Goal: Task Accomplishment & Management: Manage account settings

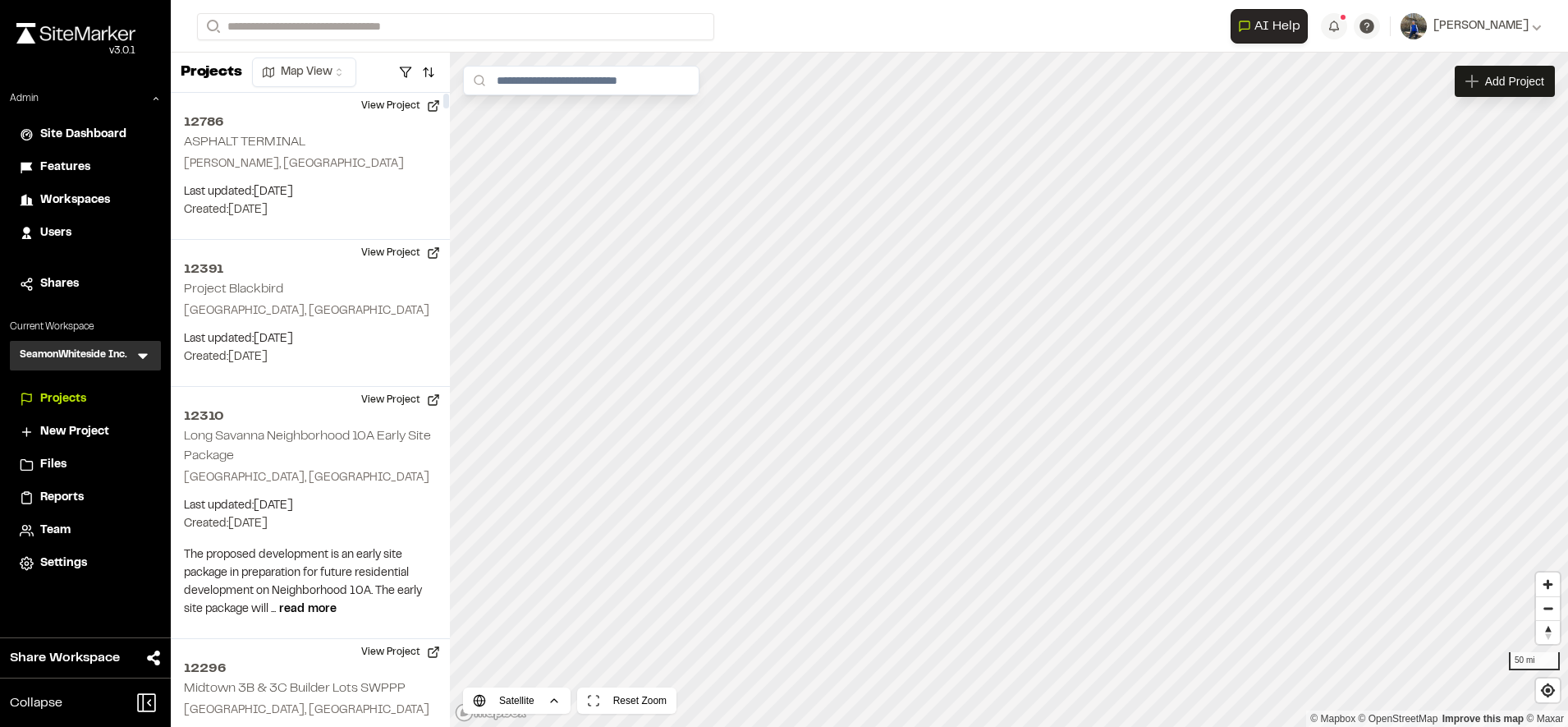
click at [64, 187] on li "Workspaces" at bounding box center [85, 200] width 151 height 31
click at [76, 202] on span "Workspaces" at bounding box center [75, 200] width 70 height 18
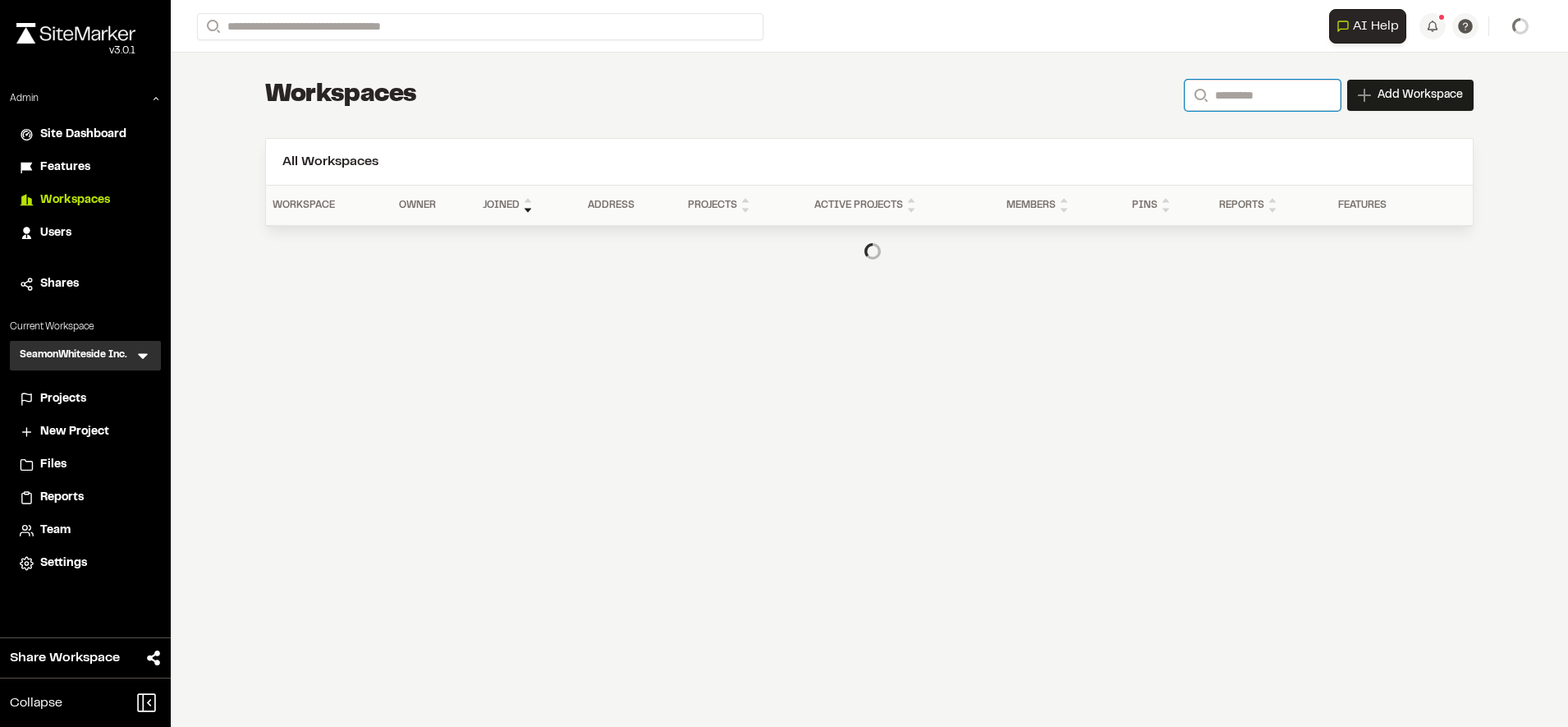
click at [1273, 95] on input "Search" at bounding box center [1263, 95] width 156 height 31
type input "*"
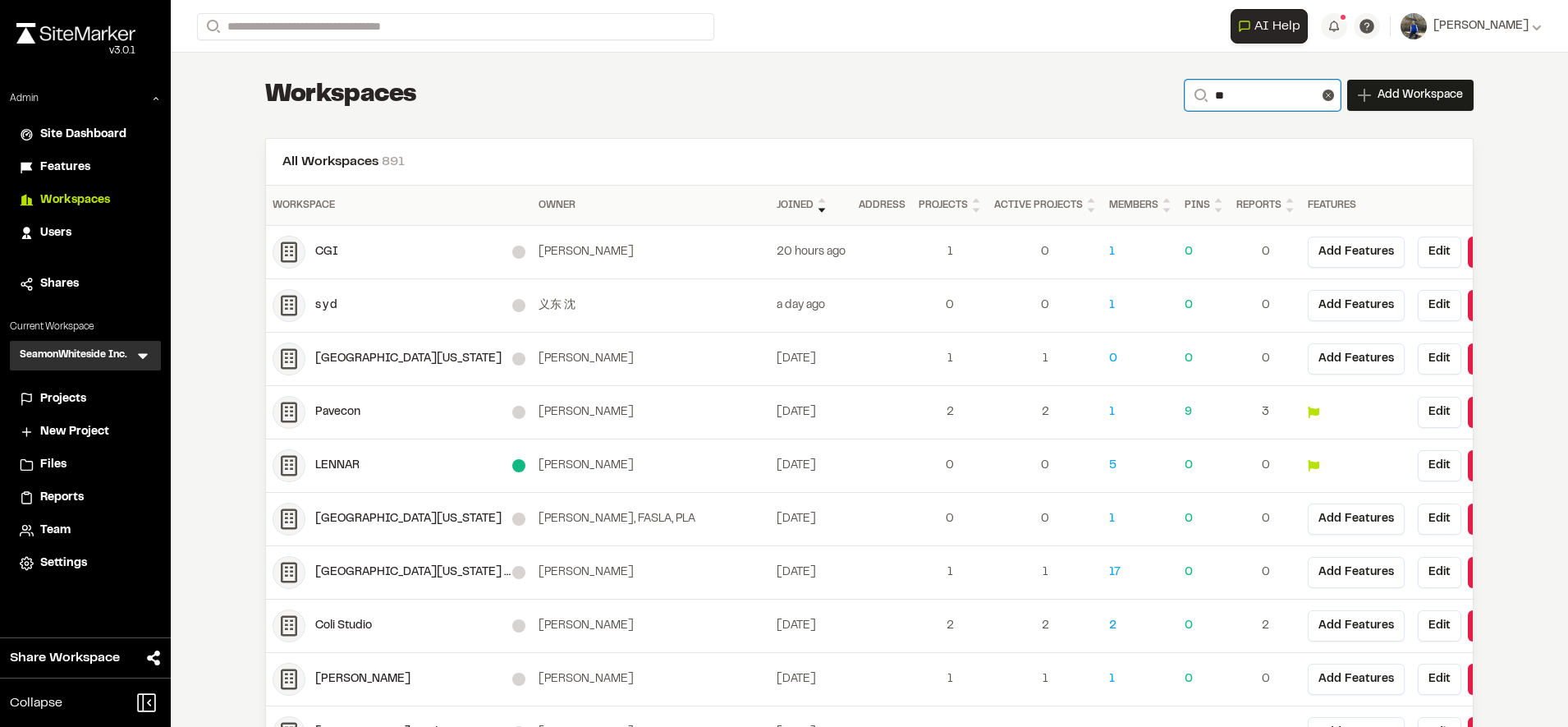
type input "*"
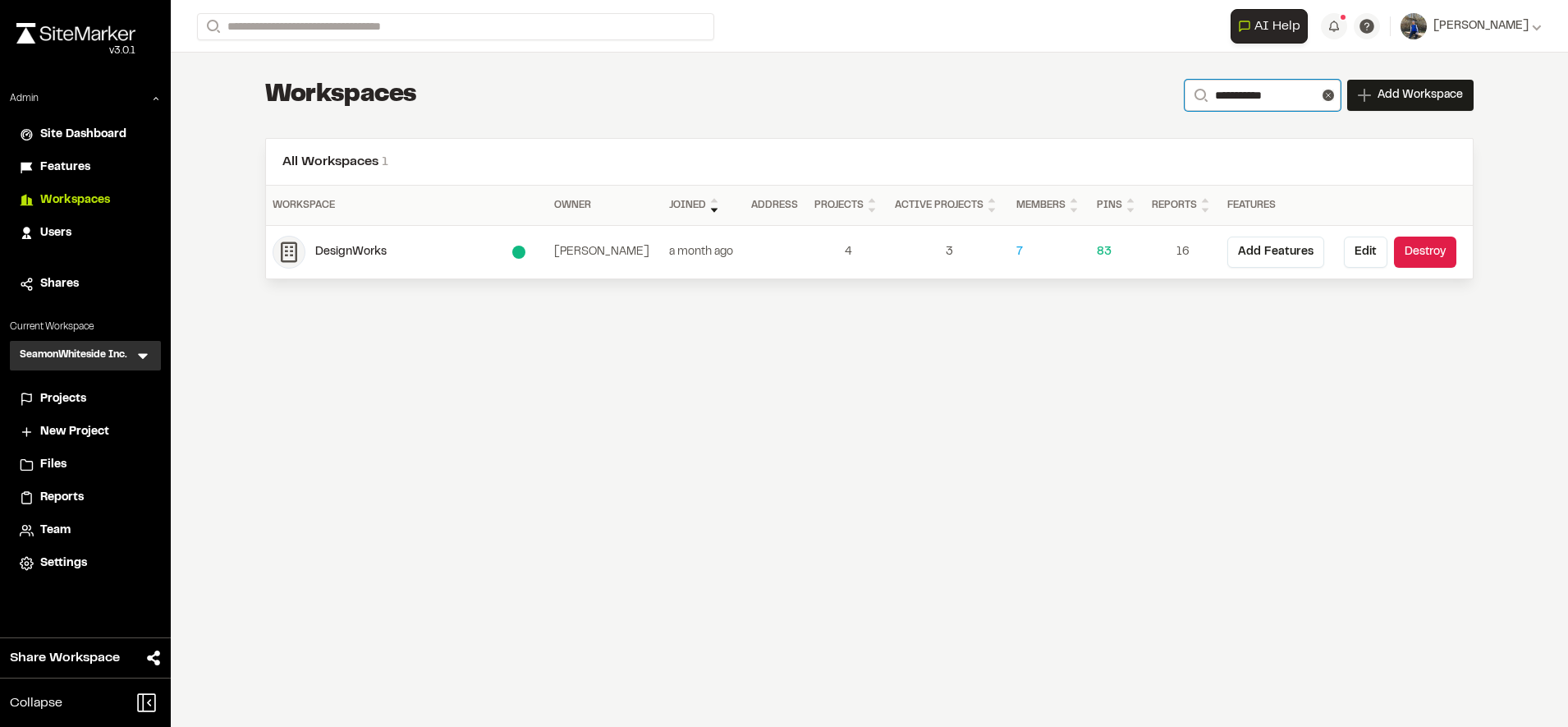
type input "**********"
click at [869, 114] on div "**********" at bounding box center [870, 179] width 1261 height 253
click at [1358, 254] on button "Edit" at bounding box center [1365, 252] width 43 height 31
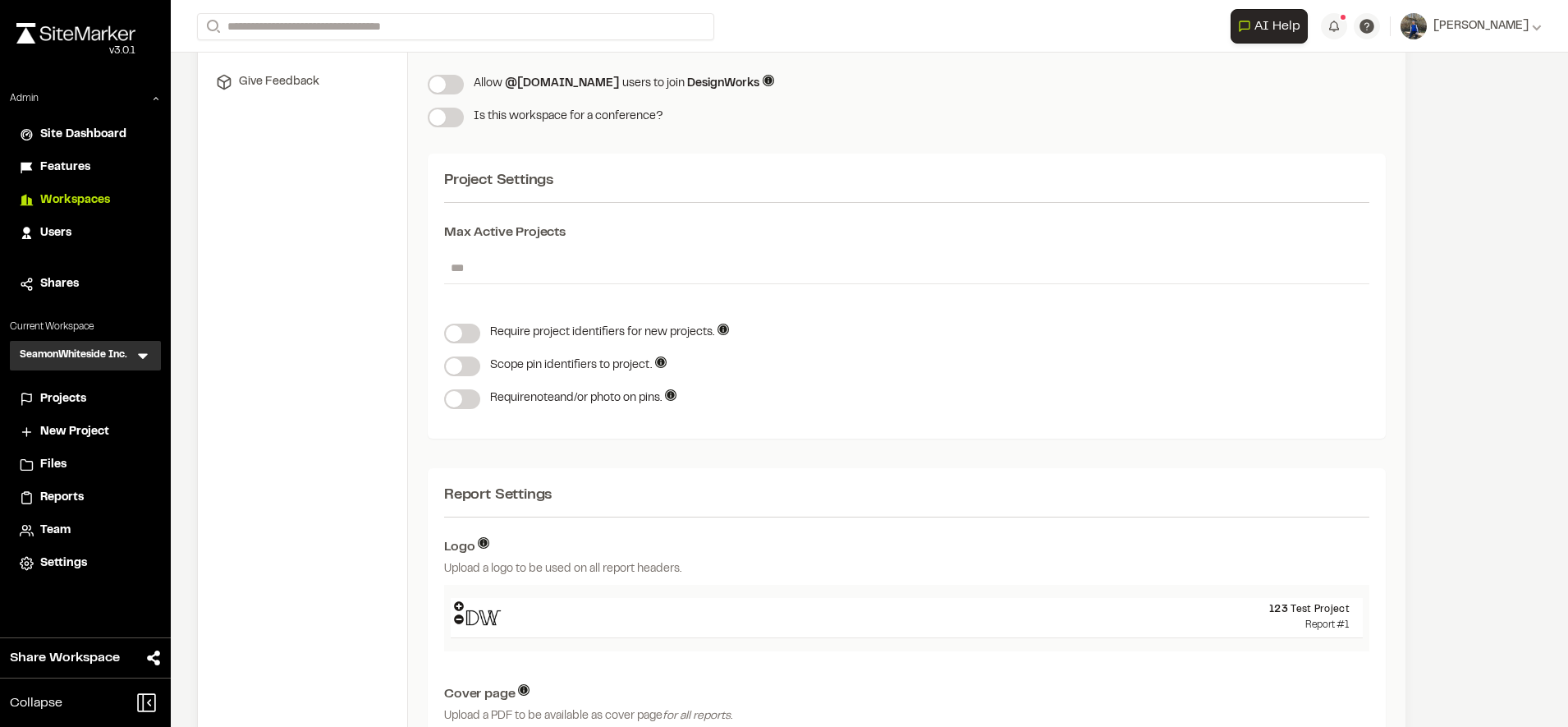
scroll to position [366, 0]
click at [674, 399] on icon at bounding box center [671, 395] width 11 height 11
click at [765, 399] on div "Require note and/or photo on pins. Requiring notes on pins and worklogs can ens…" at bounding box center [907, 399] width 925 height 20
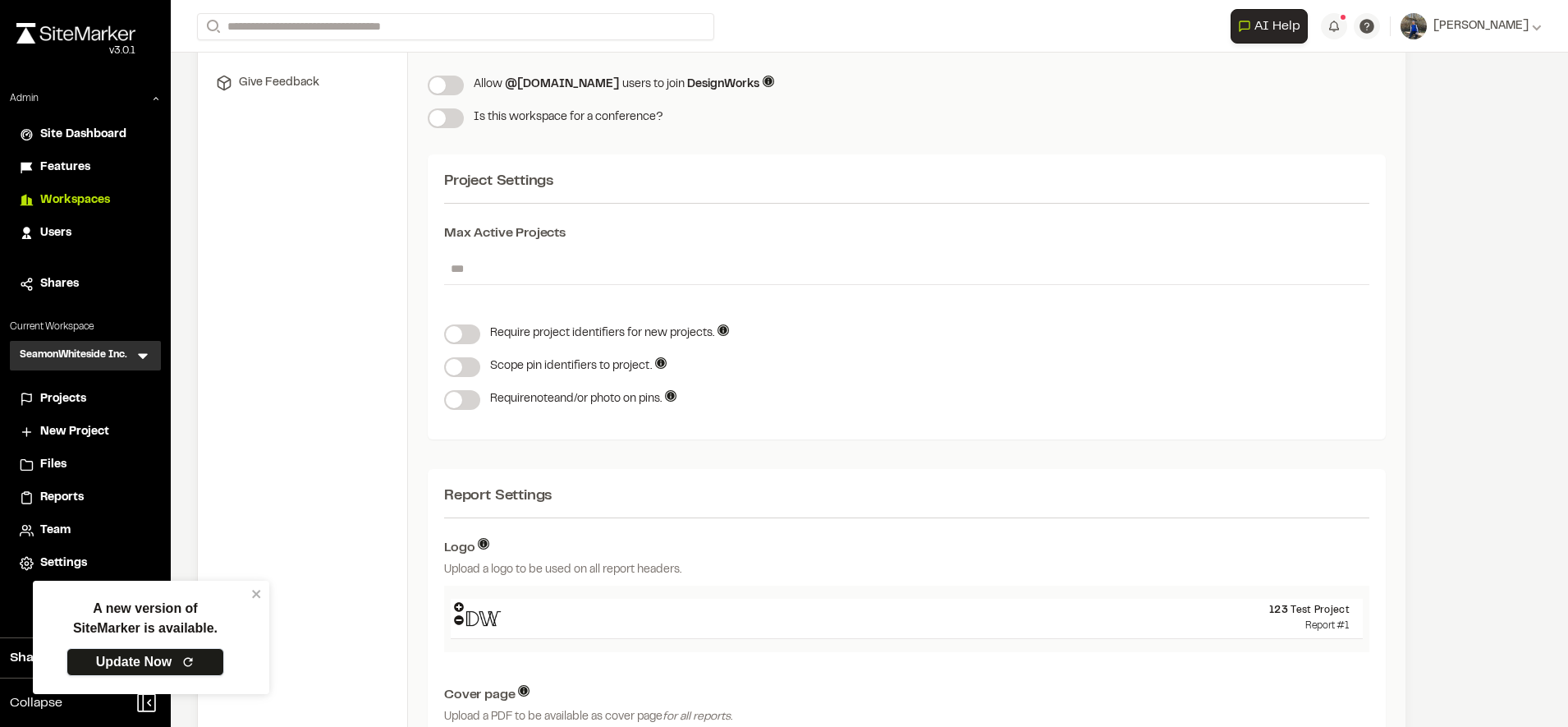
click at [197, 659] on link "Update Now" at bounding box center [146, 662] width 158 height 28
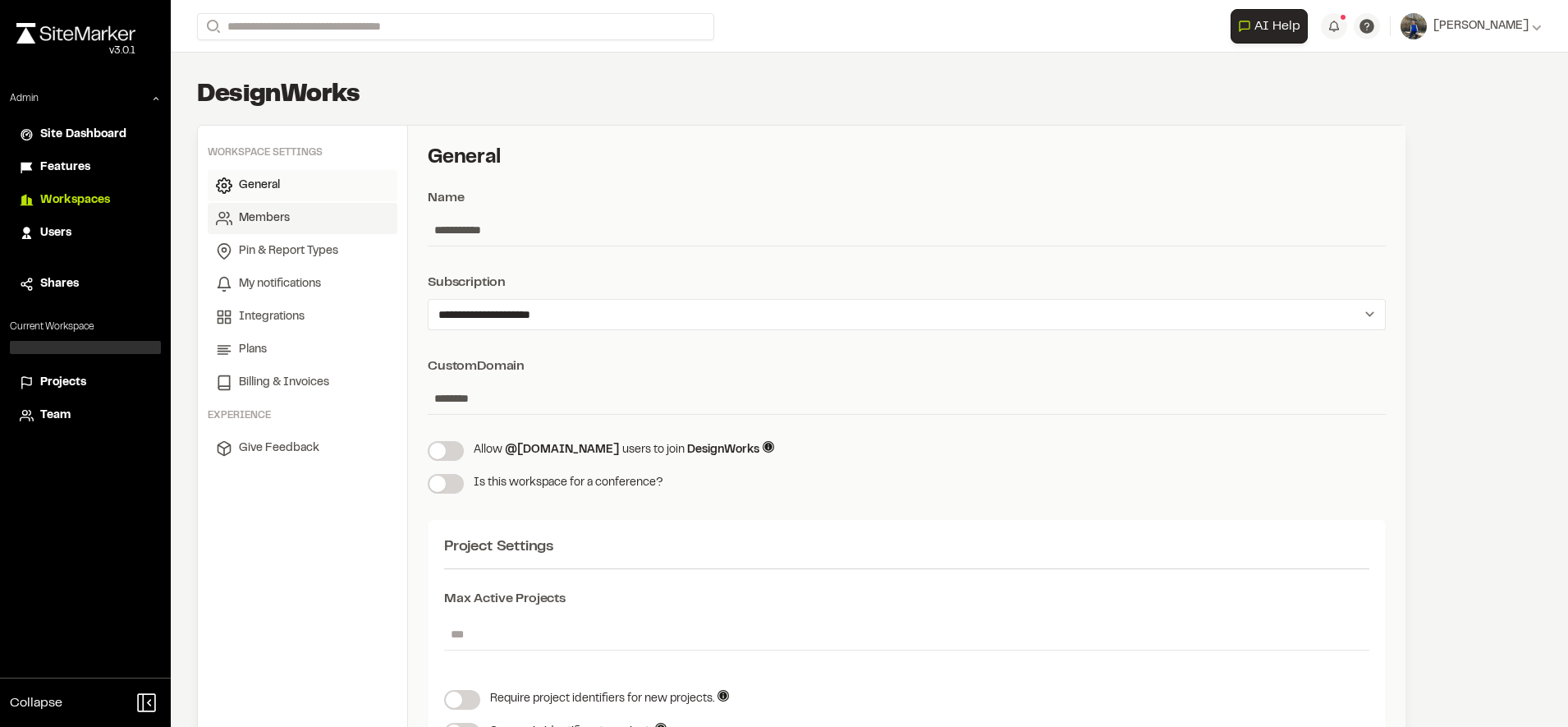
click at [279, 219] on span "Members" at bounding box center [264, 218] width 51 height 18
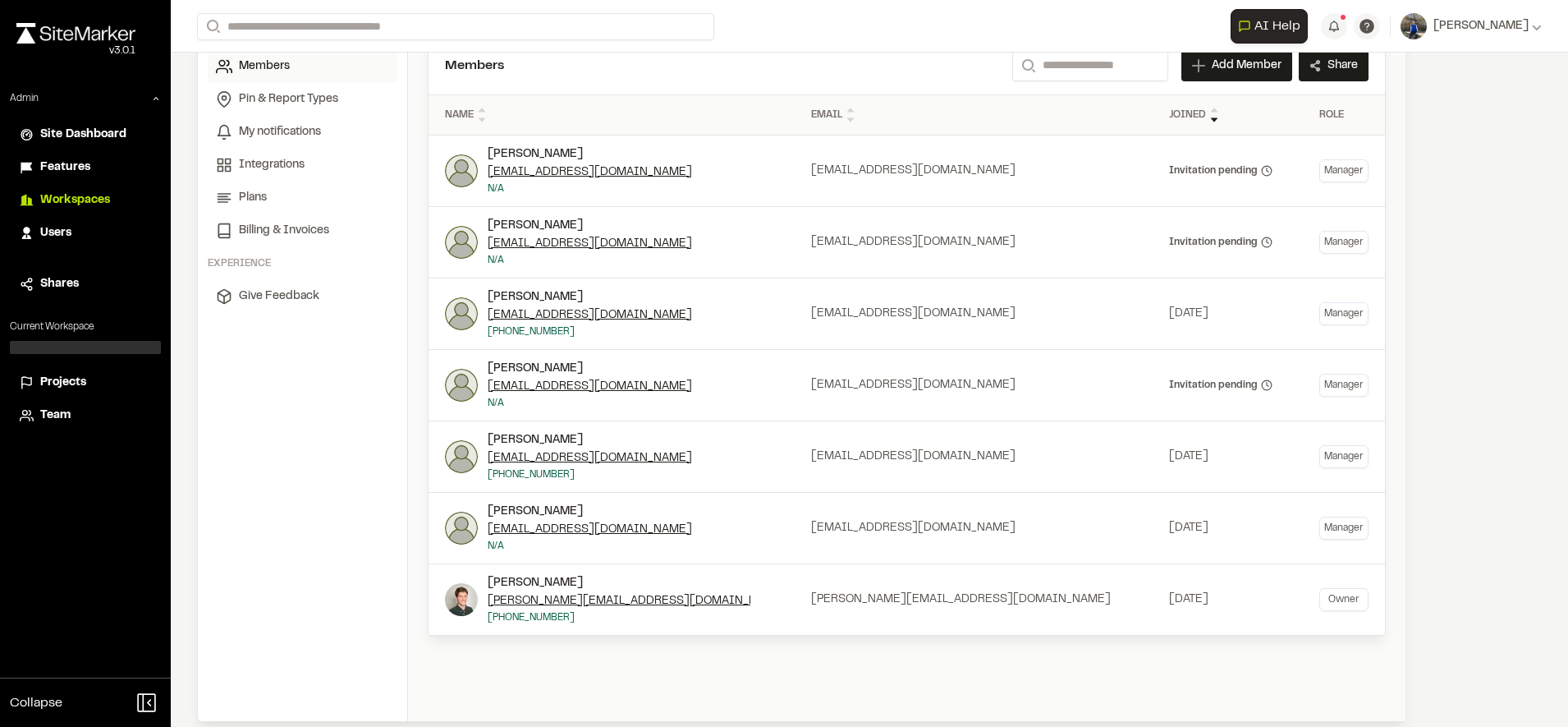
scroll to position [185, 0]
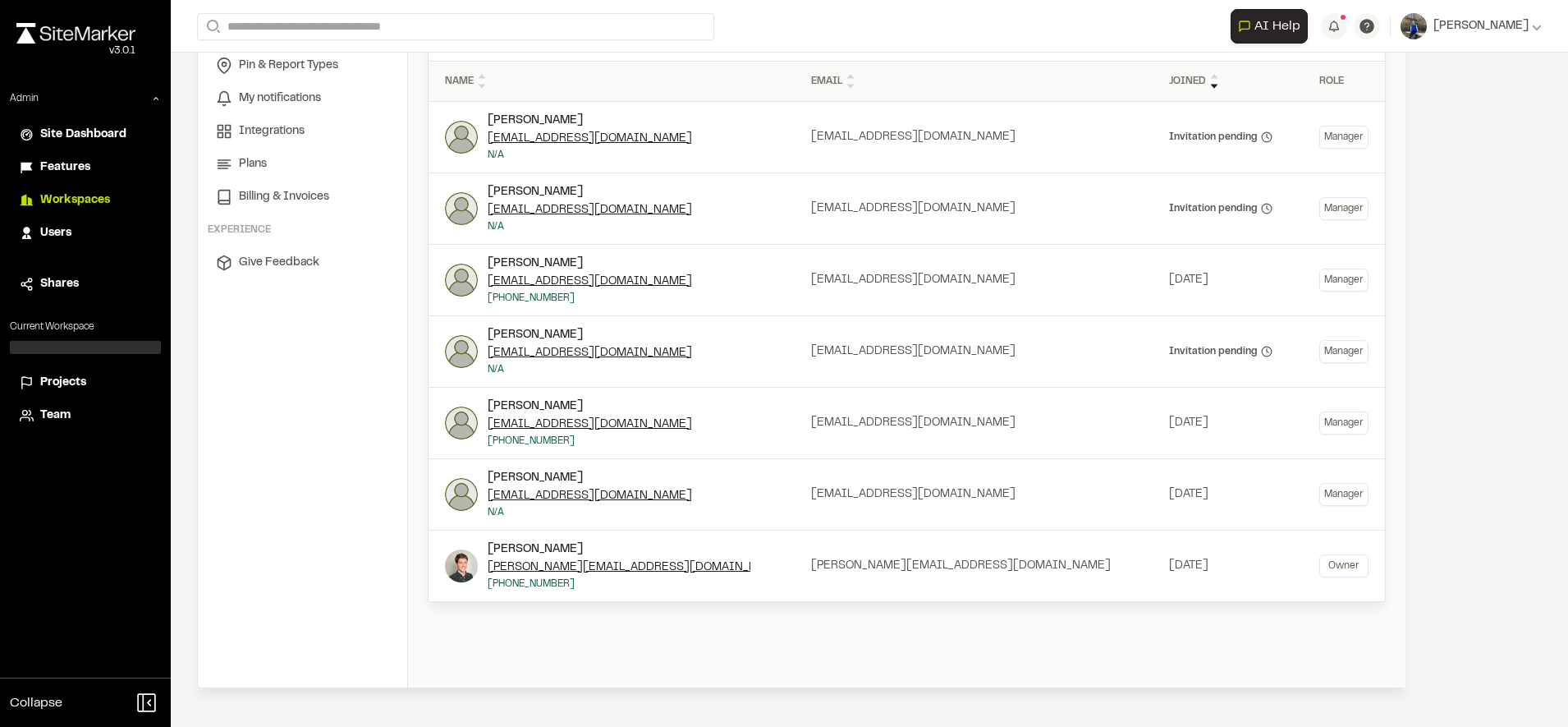
click at [463, 426] on img at bounding box center [462, 423] width 33 height 33
click at [59, 378] on span "Projects" at bounding box center [62, 382] width 46 height 18
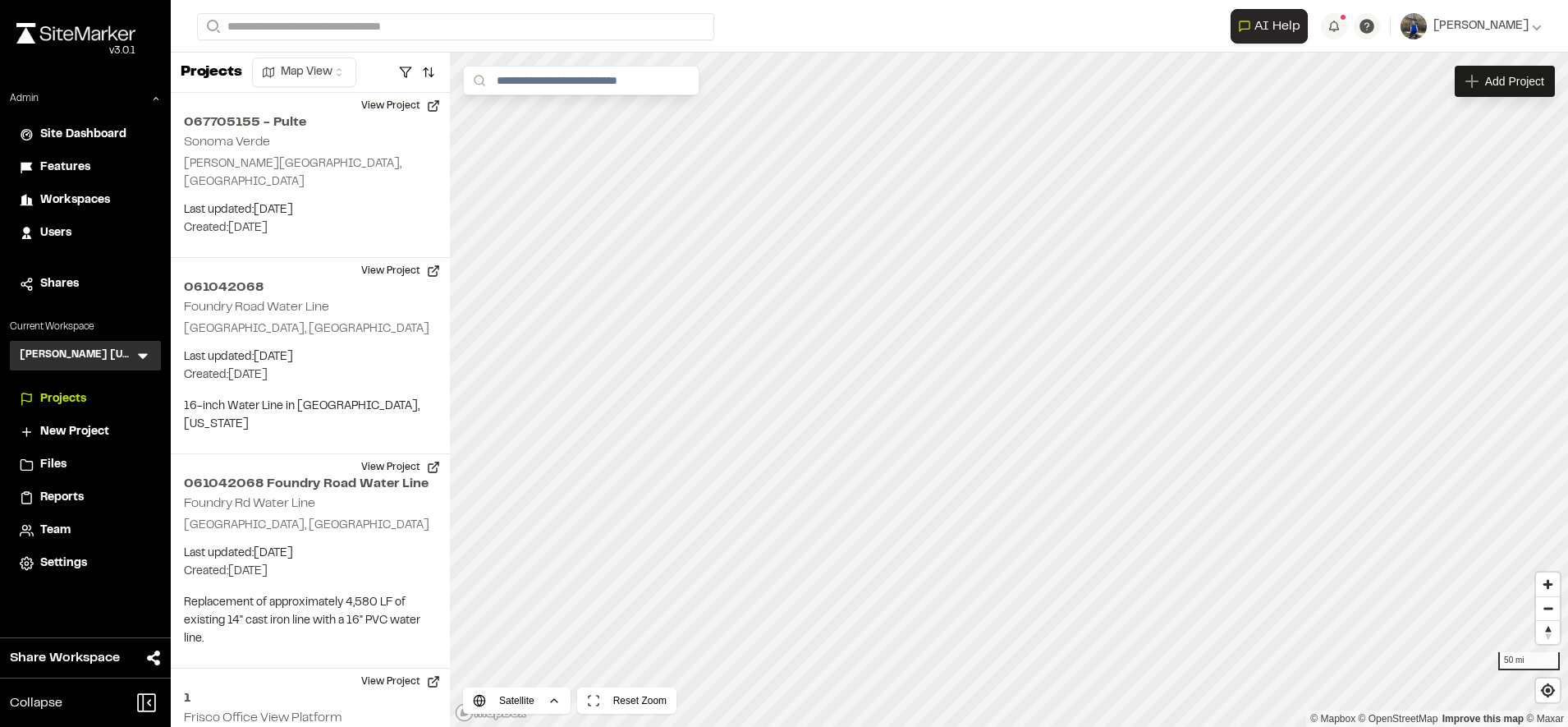
click at [148, 360] on icon at bounding box center [142, 355] width 16 height 16
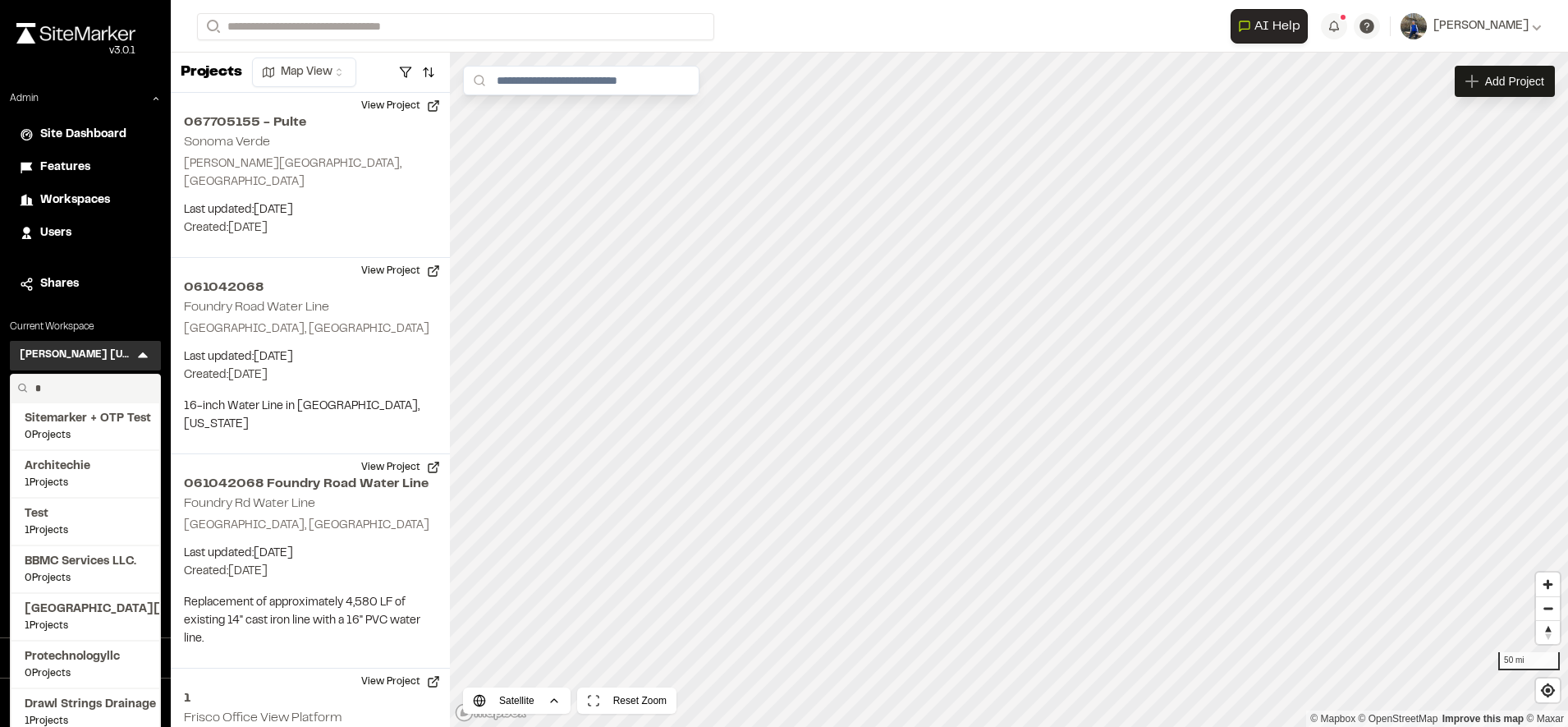
click at [105, 393] on input "*" at bounding box center [91, 388] width 125 height 28
type input "****"
click at [59, 556] on span "Troy's Test" at bounding box center [85, 561] width 121 height 18
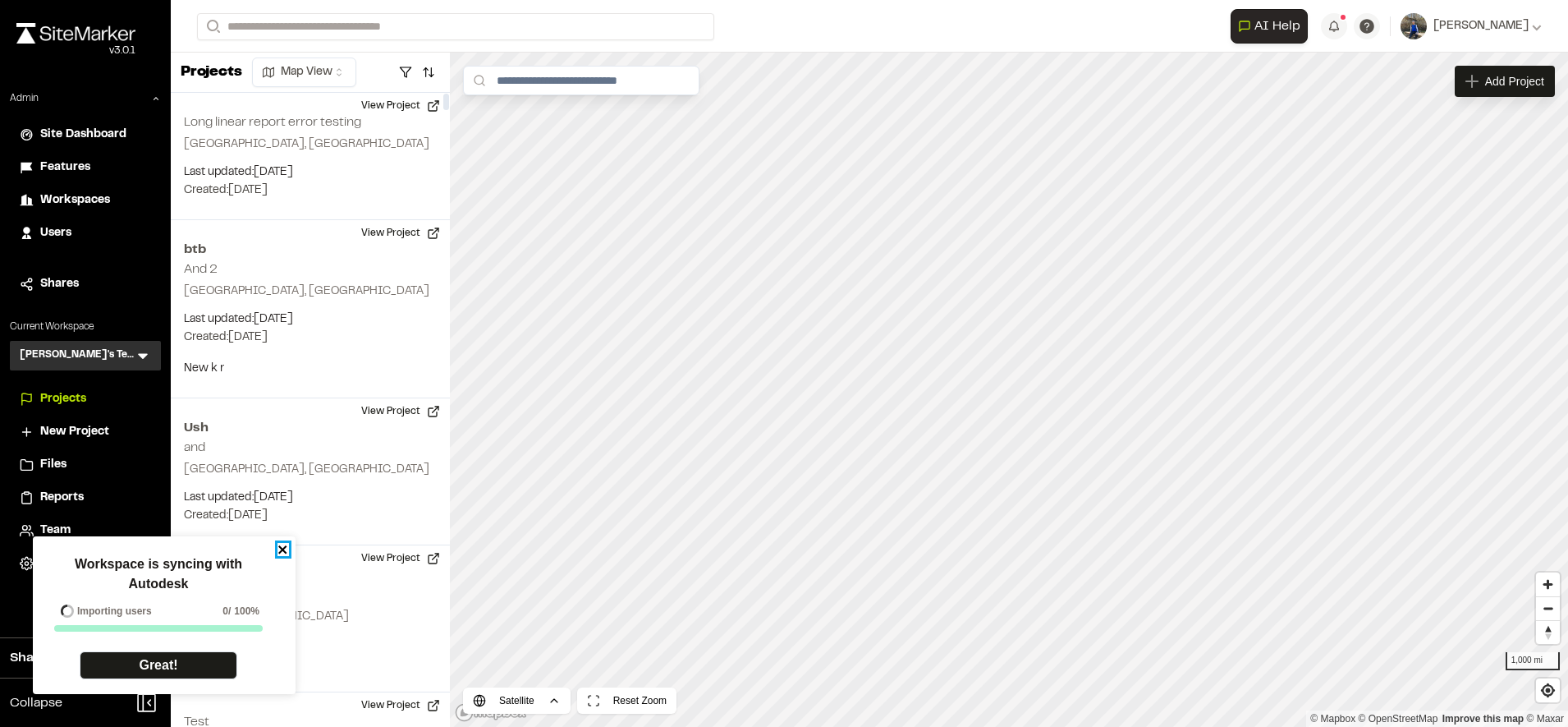
click at [279, 547] on icon "close" at bounding box center [282, 548] width 8 height 8
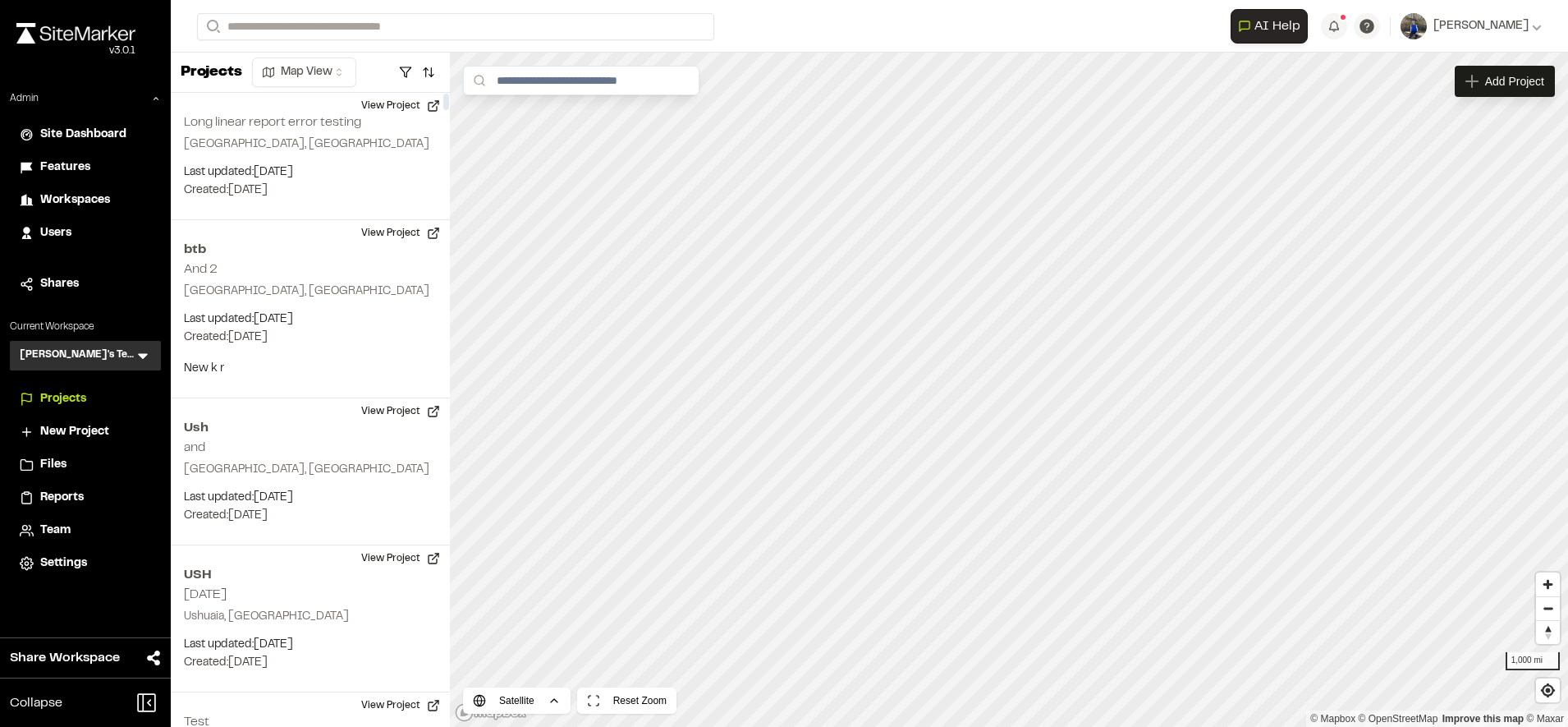
click at [85, 200] on span "Workspaces" at bounding box center [75, 200] width 70 height 18
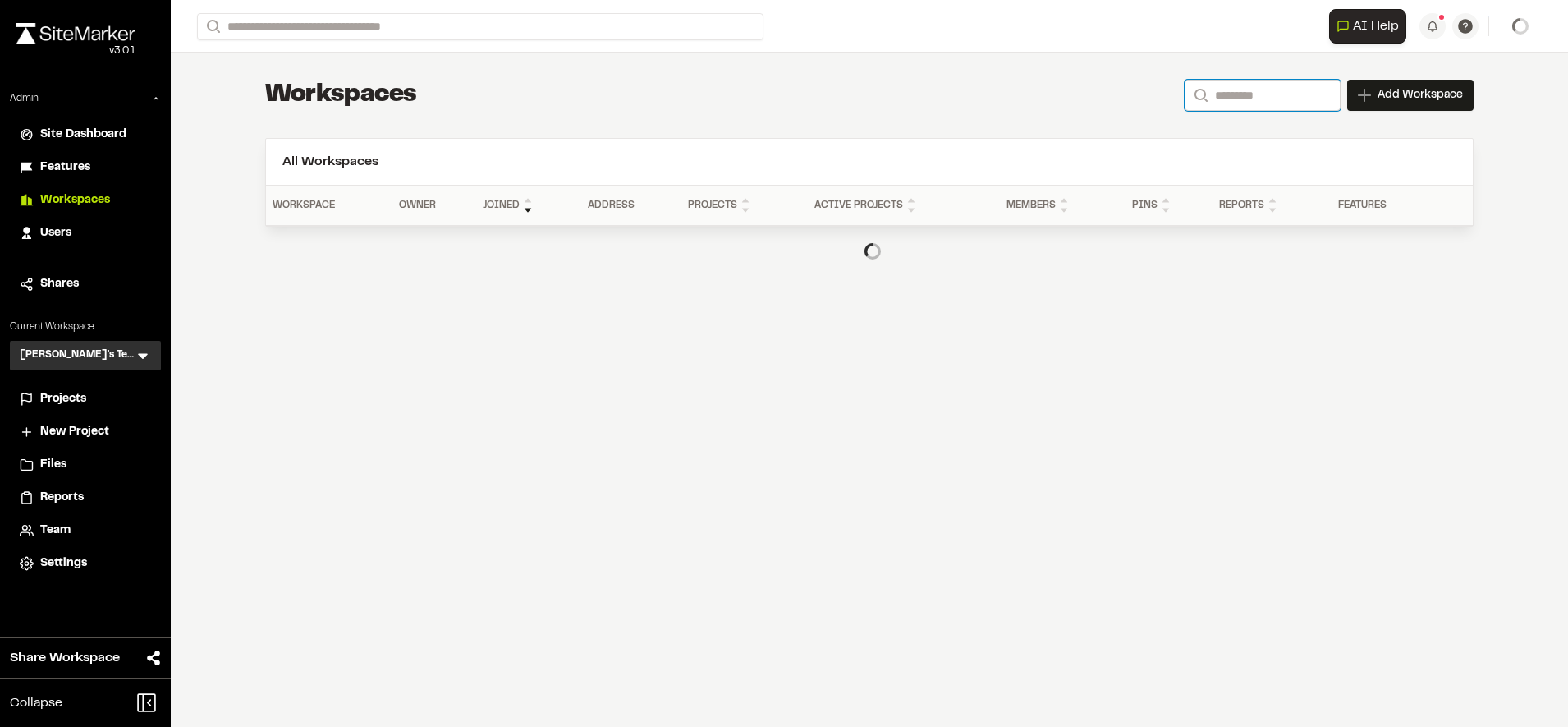
click at [1231, 104] on input "Search" at bounding box center [1263, 95] width 156 height 31
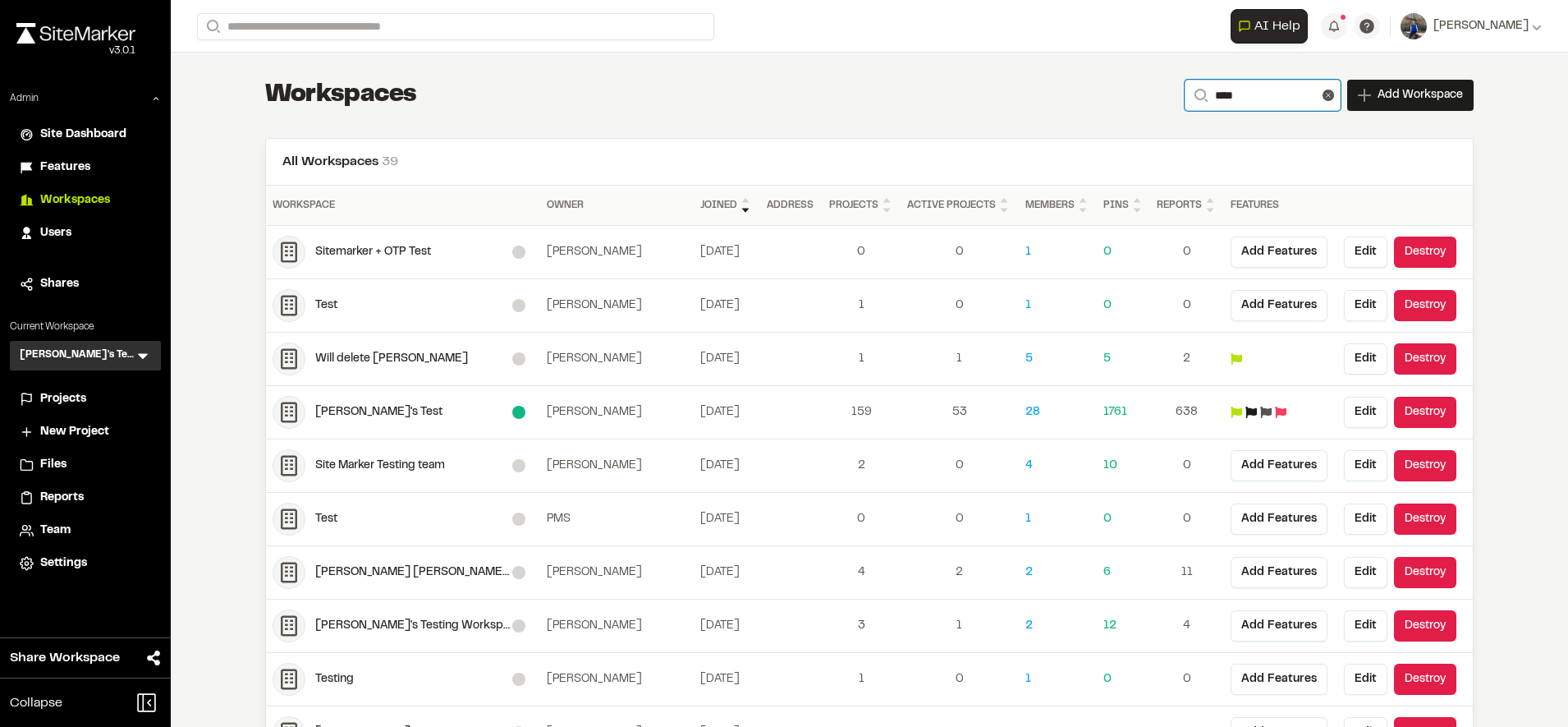
type input "****"
click at [1044, 102] on div "**********" at bounding box center [869, 95] width 1208 height 33
click at [1352, 416] on button "Edit" at bounding box center [1365, 412] width 43 height 31
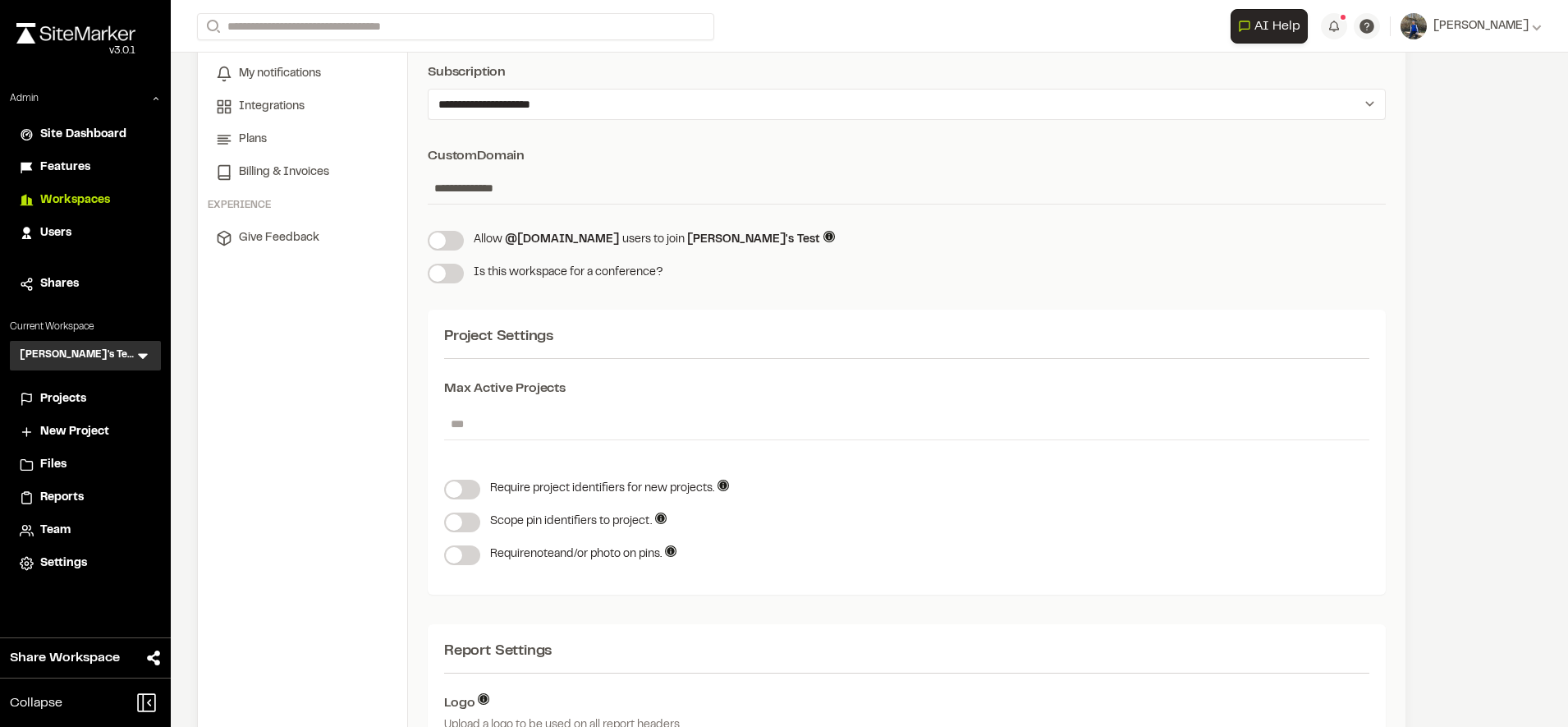
scroll to position [226, 0]
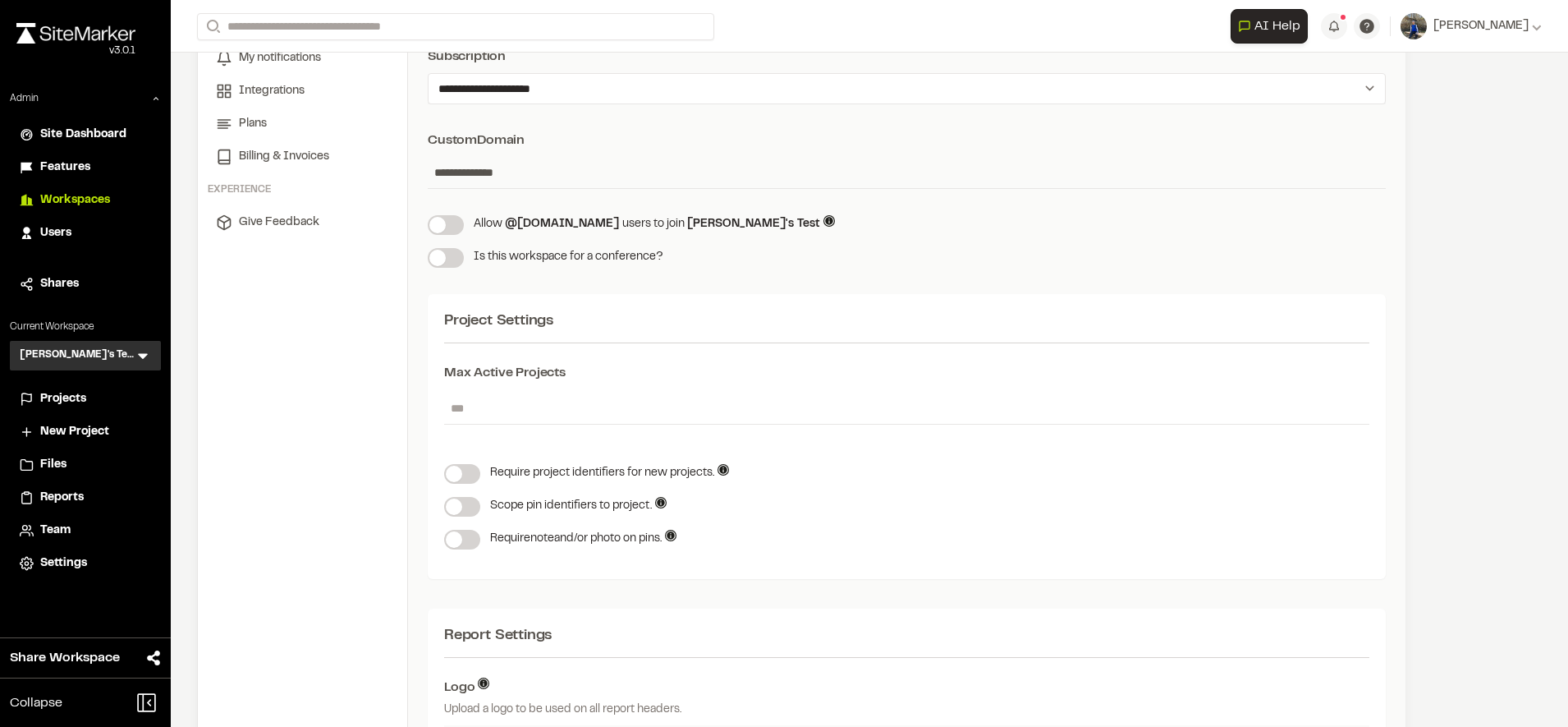
click at [460, 542] on span at bounding box center [454, 539] width 16 height 16
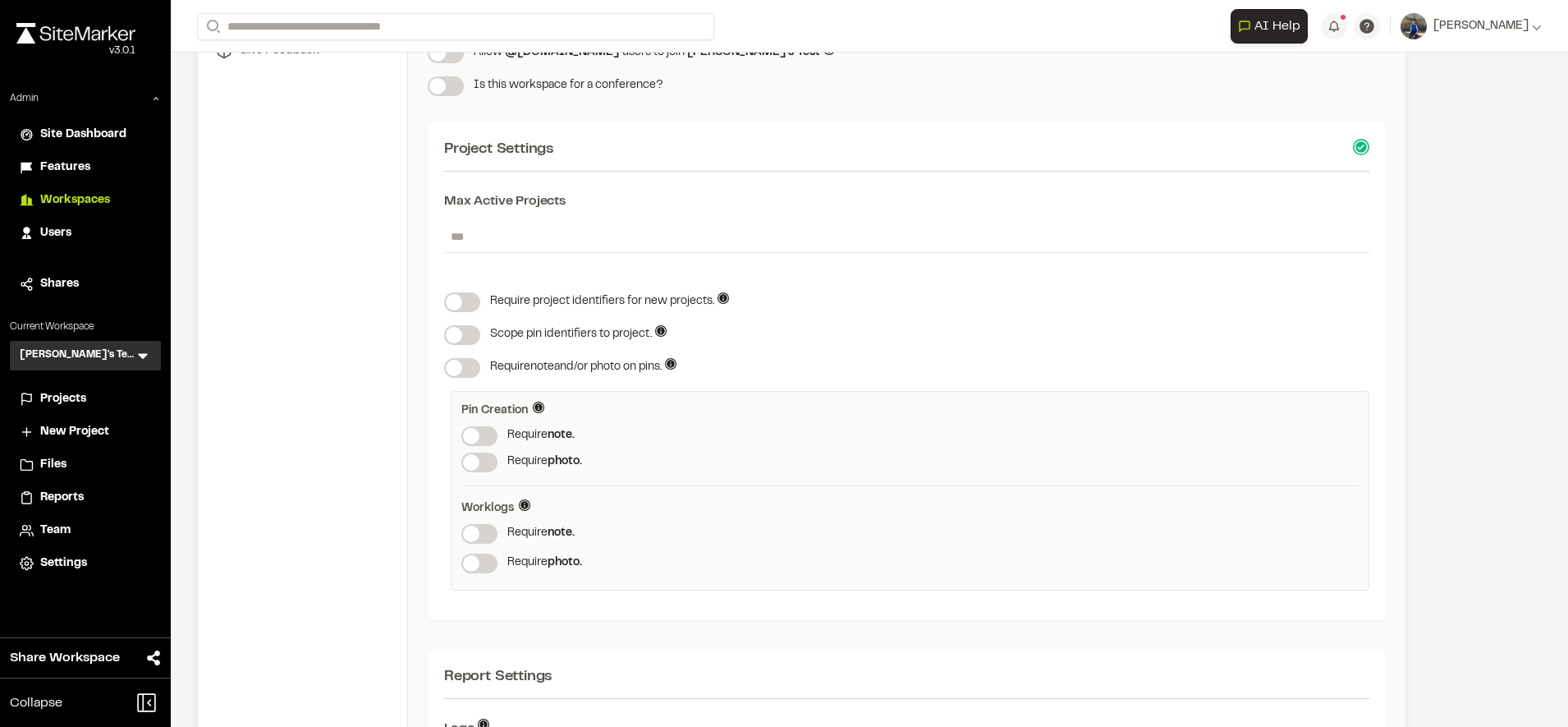
scroll to position [399, 0]
click at [479, 533] on span at bounding box center [471, 533] width 16 height 16
click at [479, 562] on label at bounding box center [480, 562] width 36 height 20
click at [1493, 276] on div "**********" at bounding box center [869, 363] width 1397 height 727
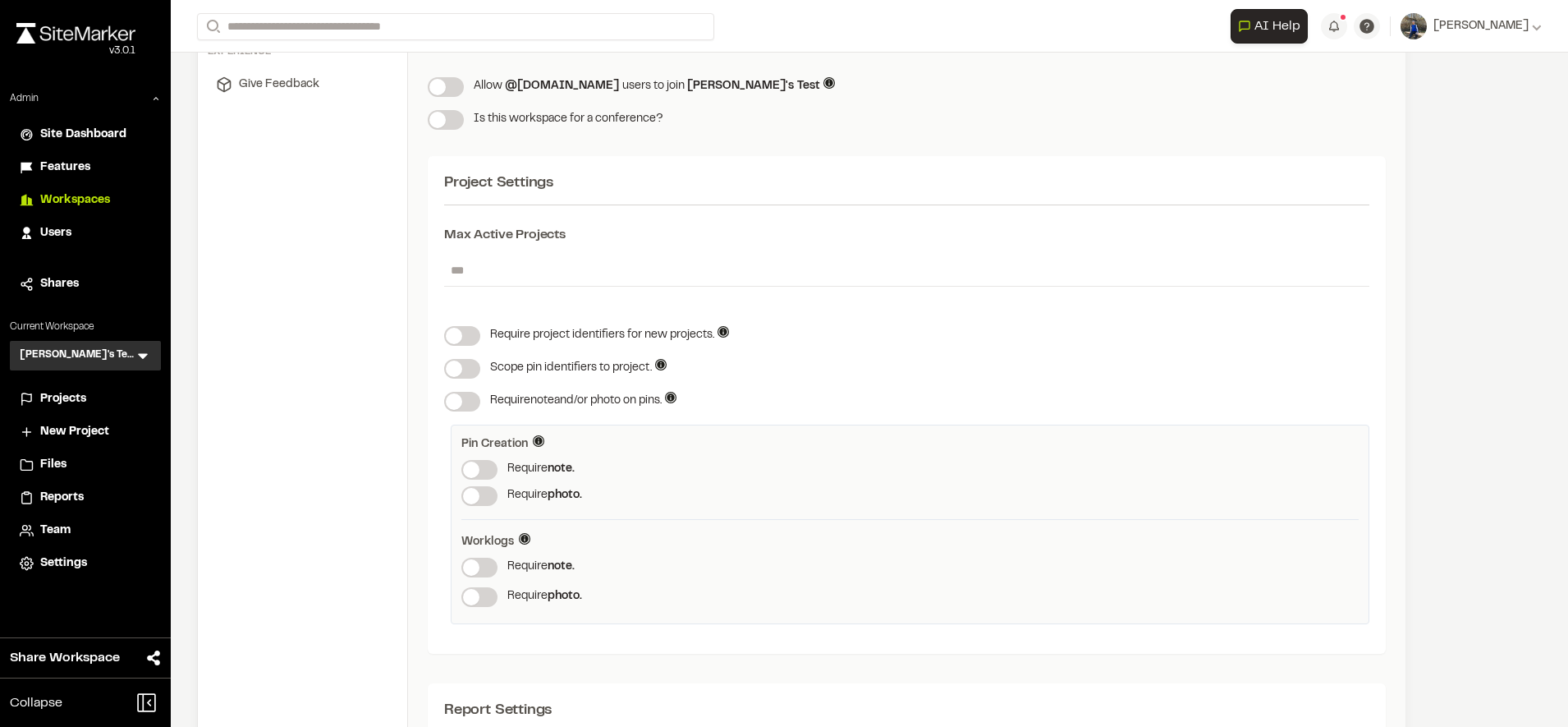
scroll to position [365, 0]
click at [147, 354] on icon at bounding box center [142, 356] width 10 height 6
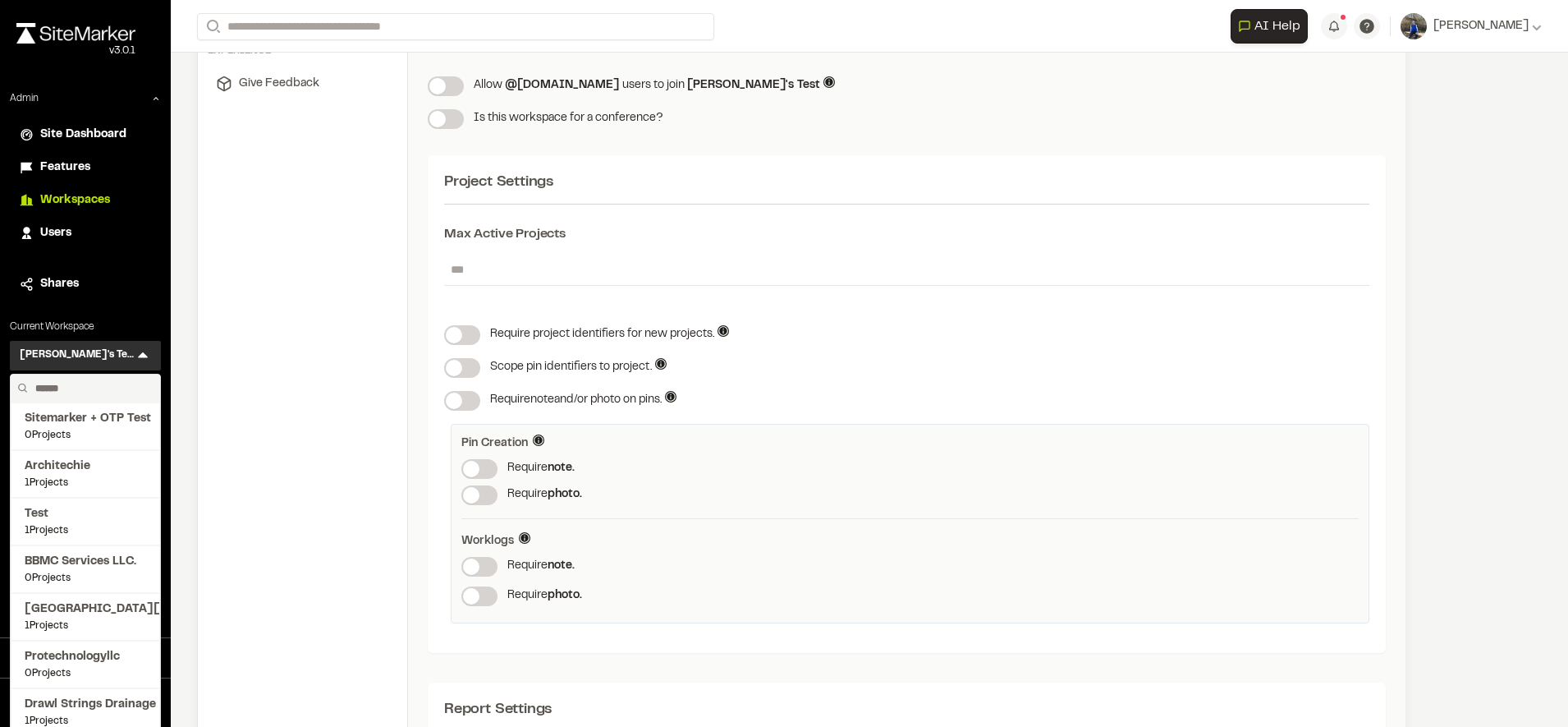
click at [90, 386] on input "text" at bounding box center [91, 388] width 125 height 28
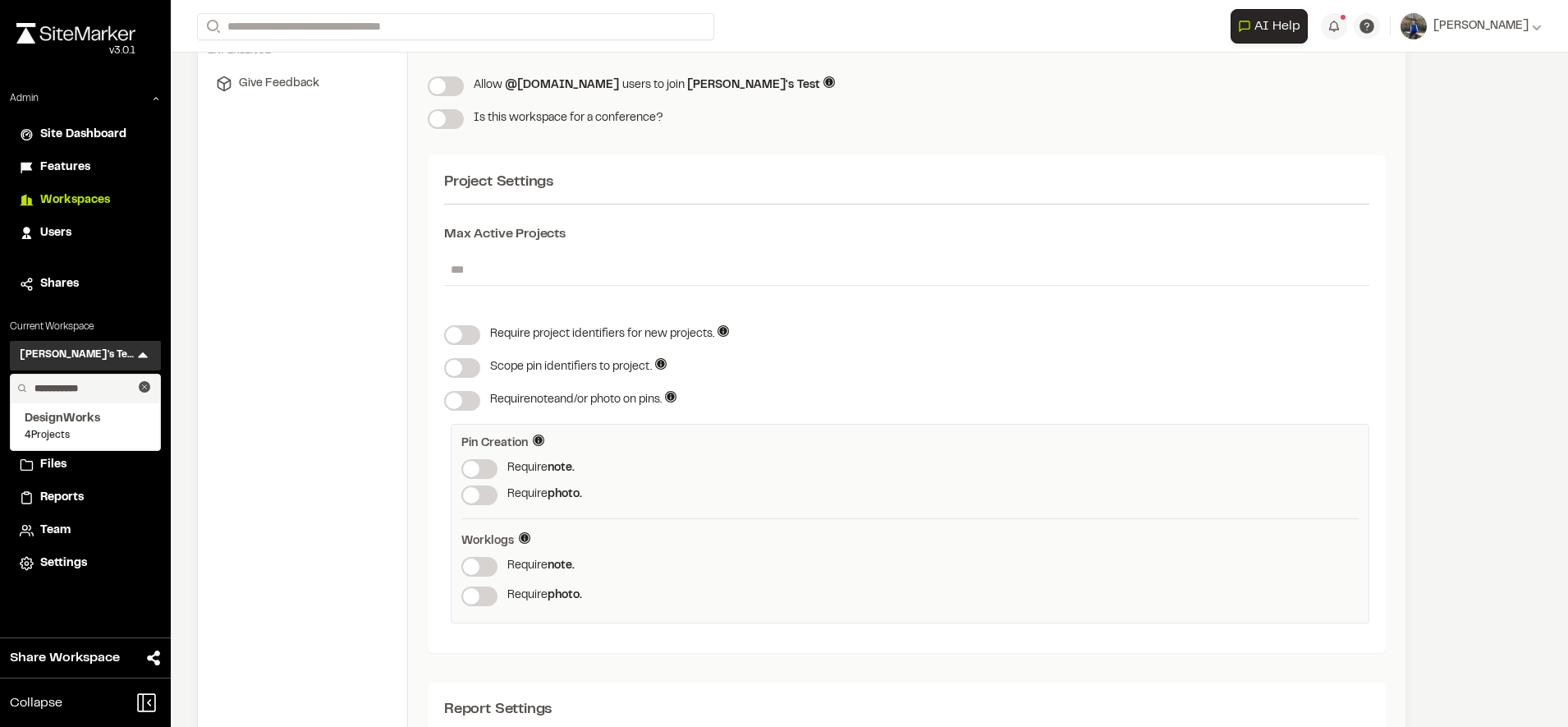
type input "**********"
click at [131, 259] on div "**********" at bounding box center [85, 334] width 171 height 488
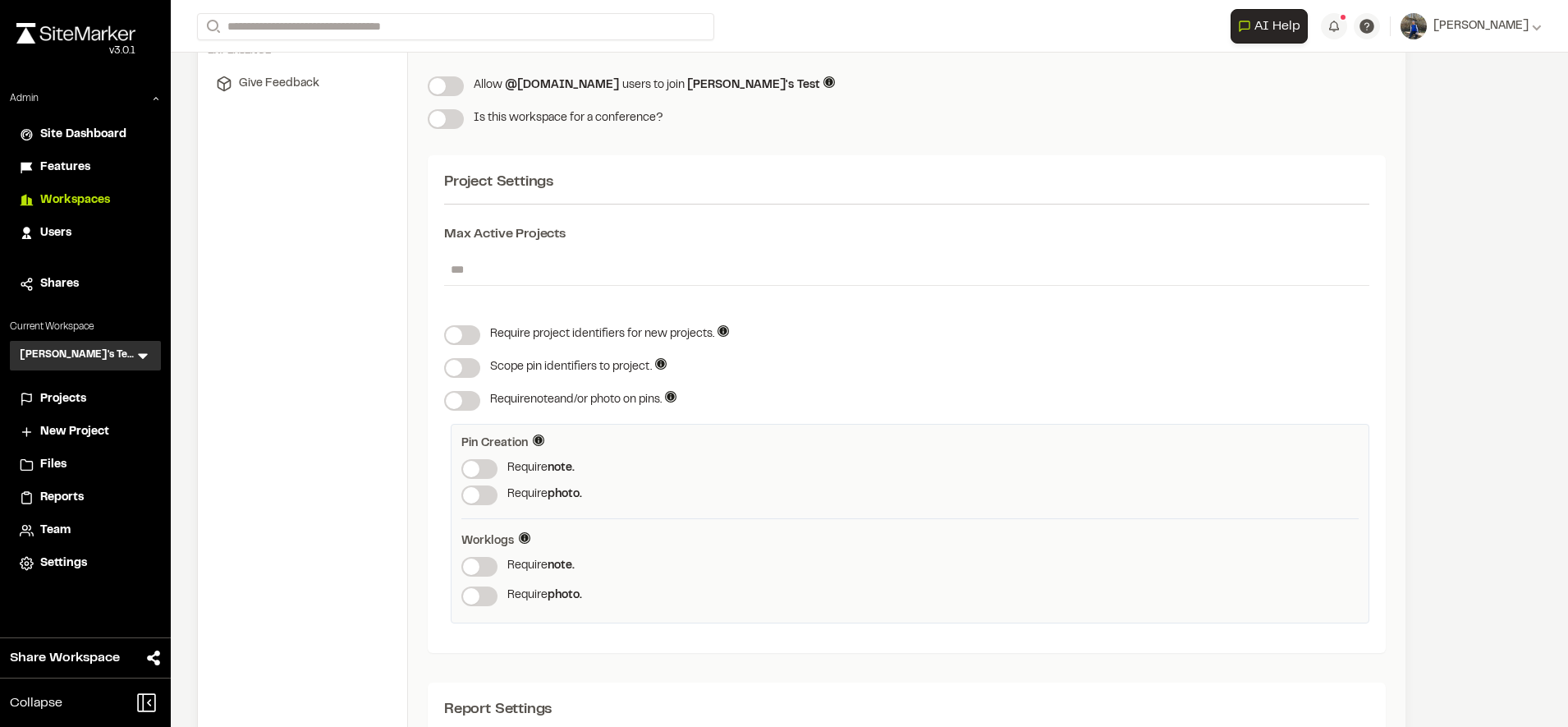
click at [102, 203] on span "Workspaces" at bounding box center [75, 200] width 70 height 18
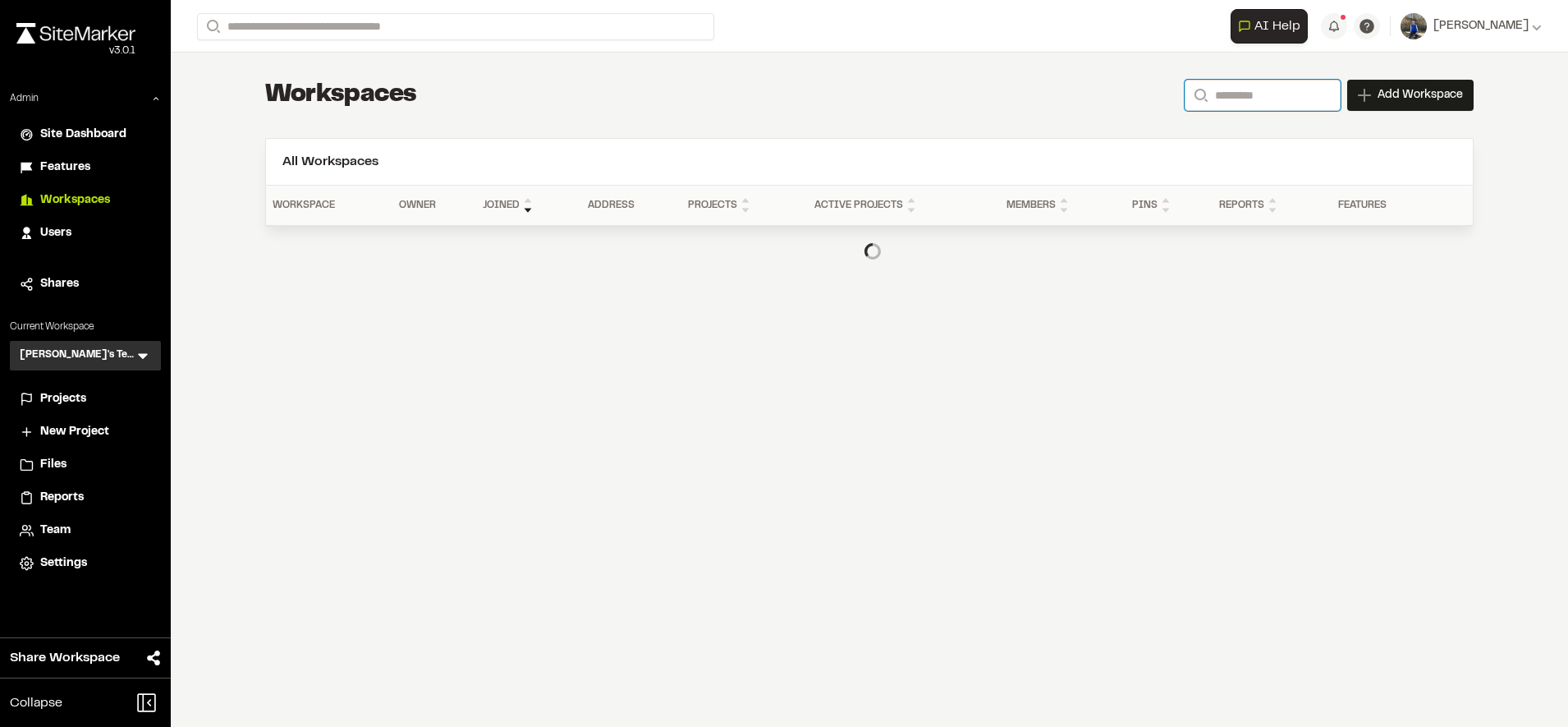
click at [1255, 89] on input "Search" at bounding box center [1263, 95] width 156 height 31
type input "**********"
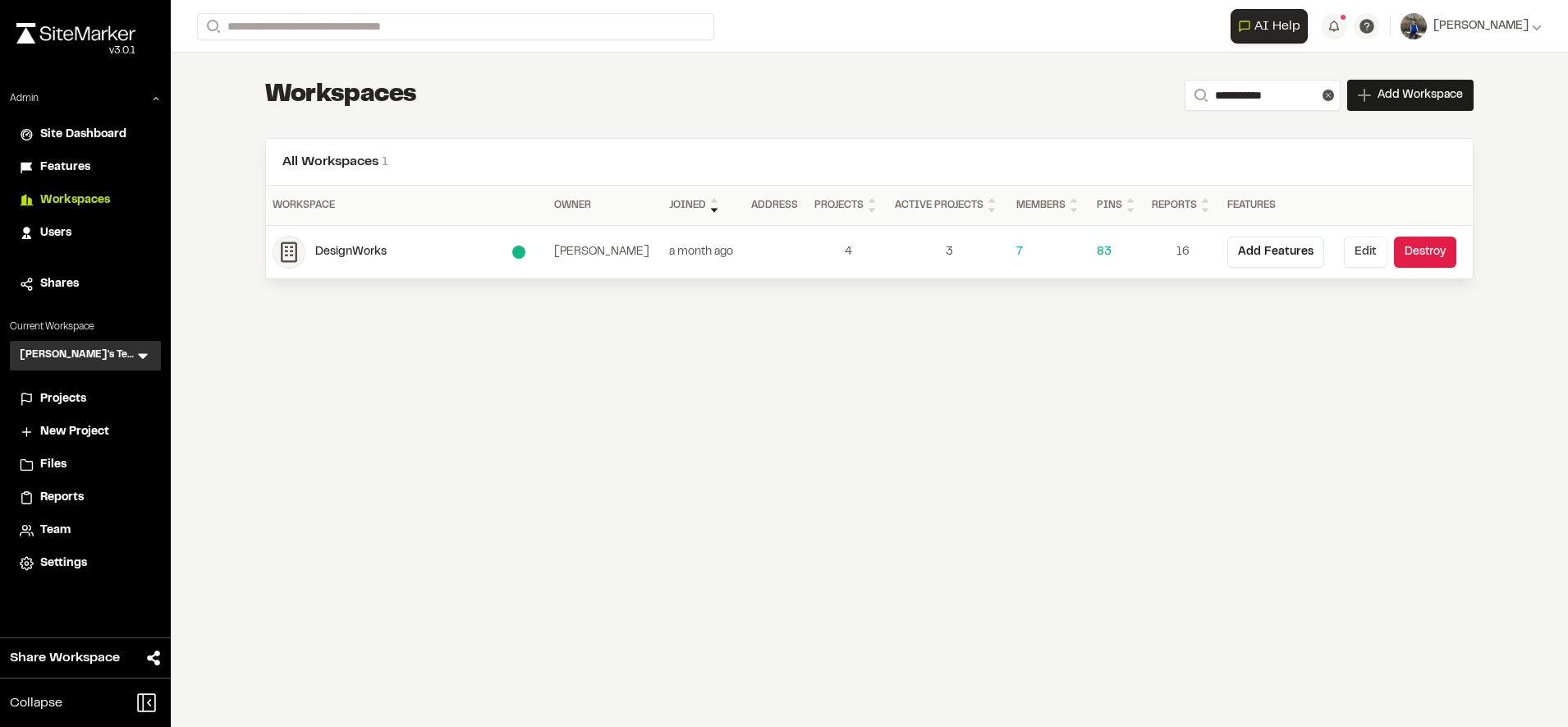
click at [1364, 249] on button "Edit" at bounding box center [1365, 252] width 43 height 31
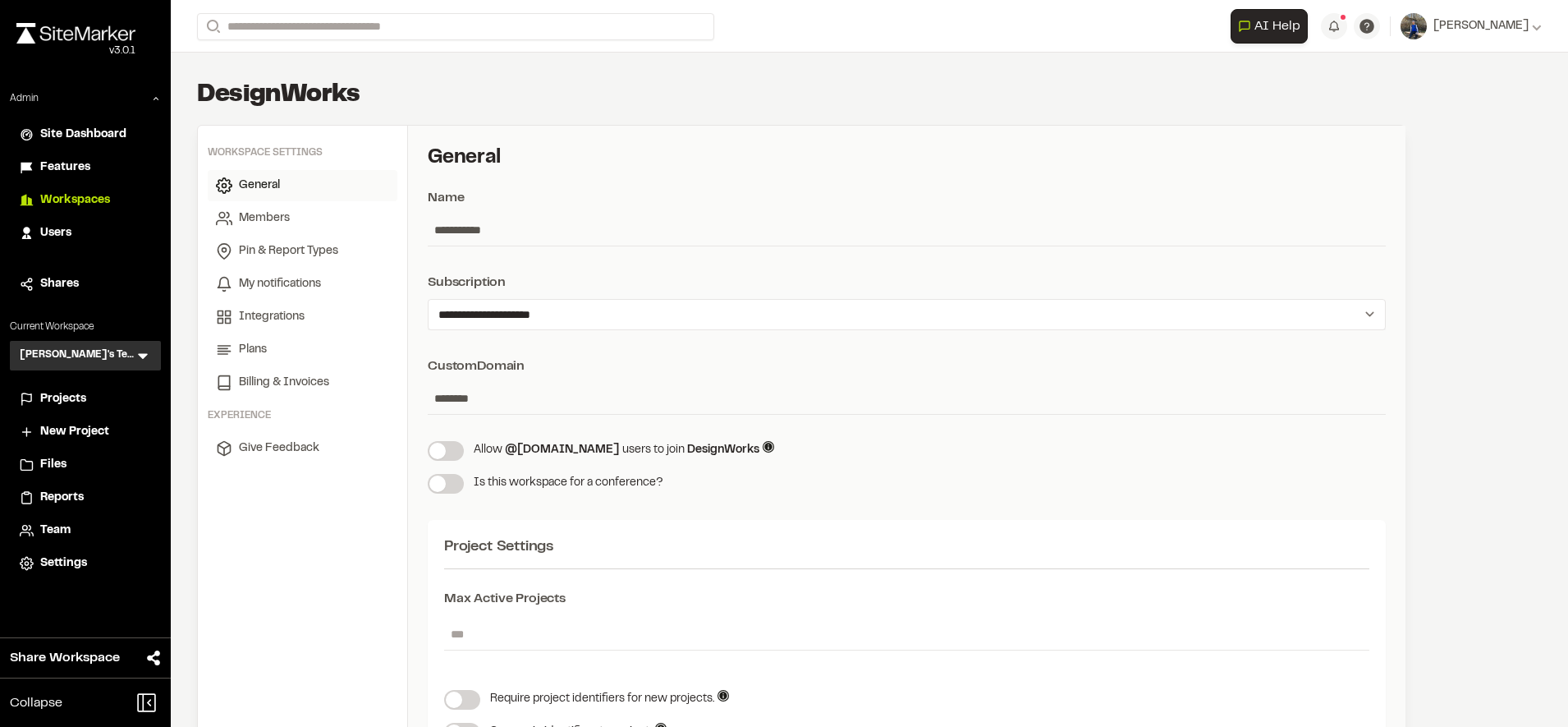
scroll to position [263, 0]
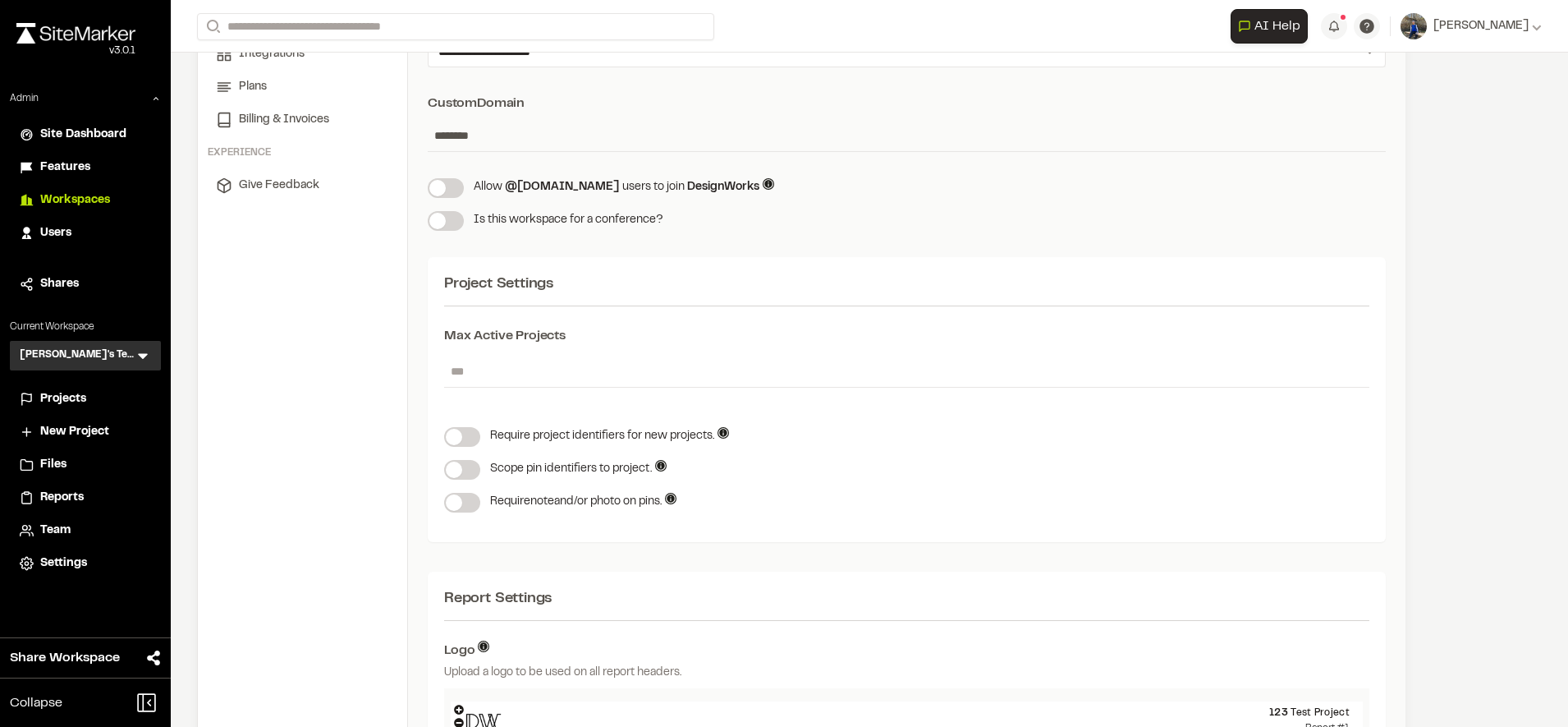
click at [457, 503] on span at bounding box center [454, 503] width 16 height 16
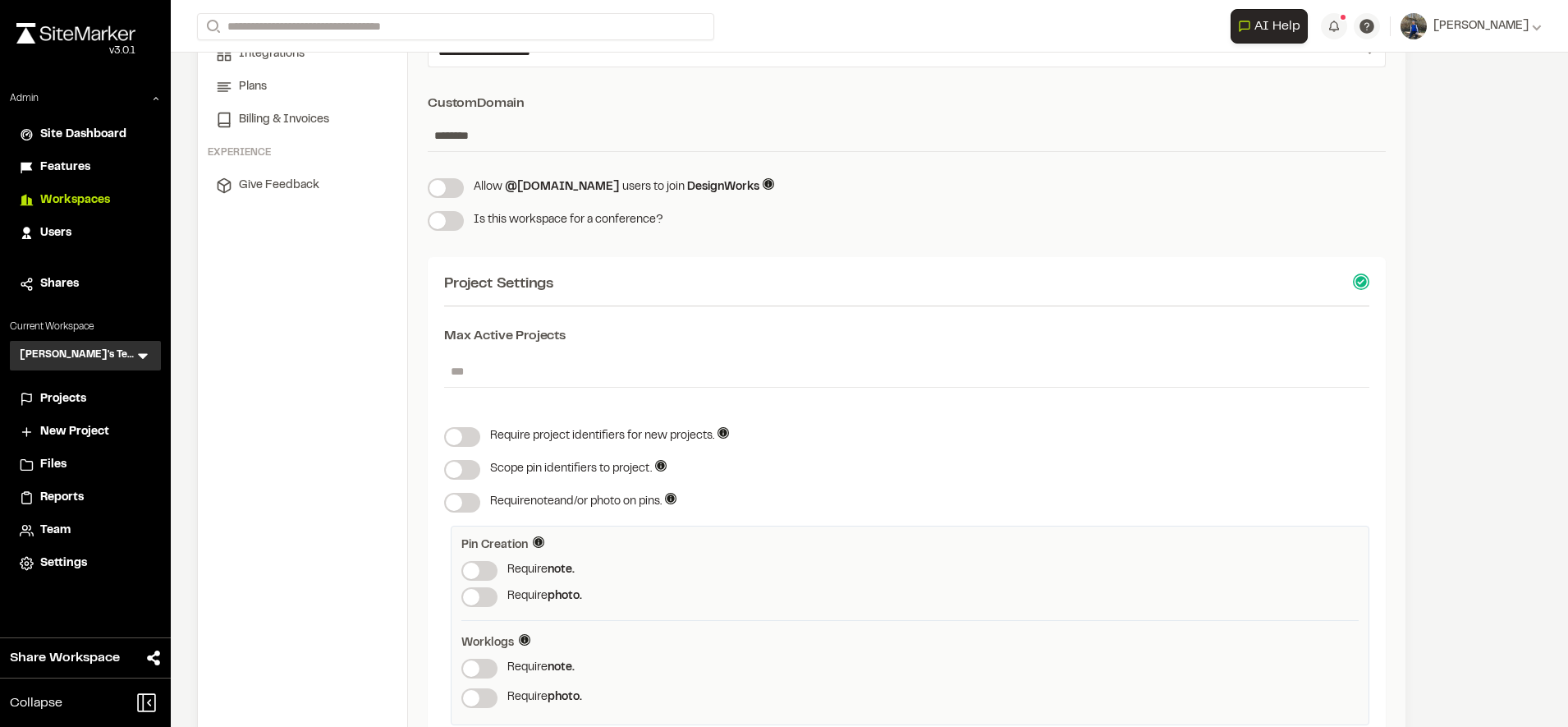
scroll to position [419, 0]
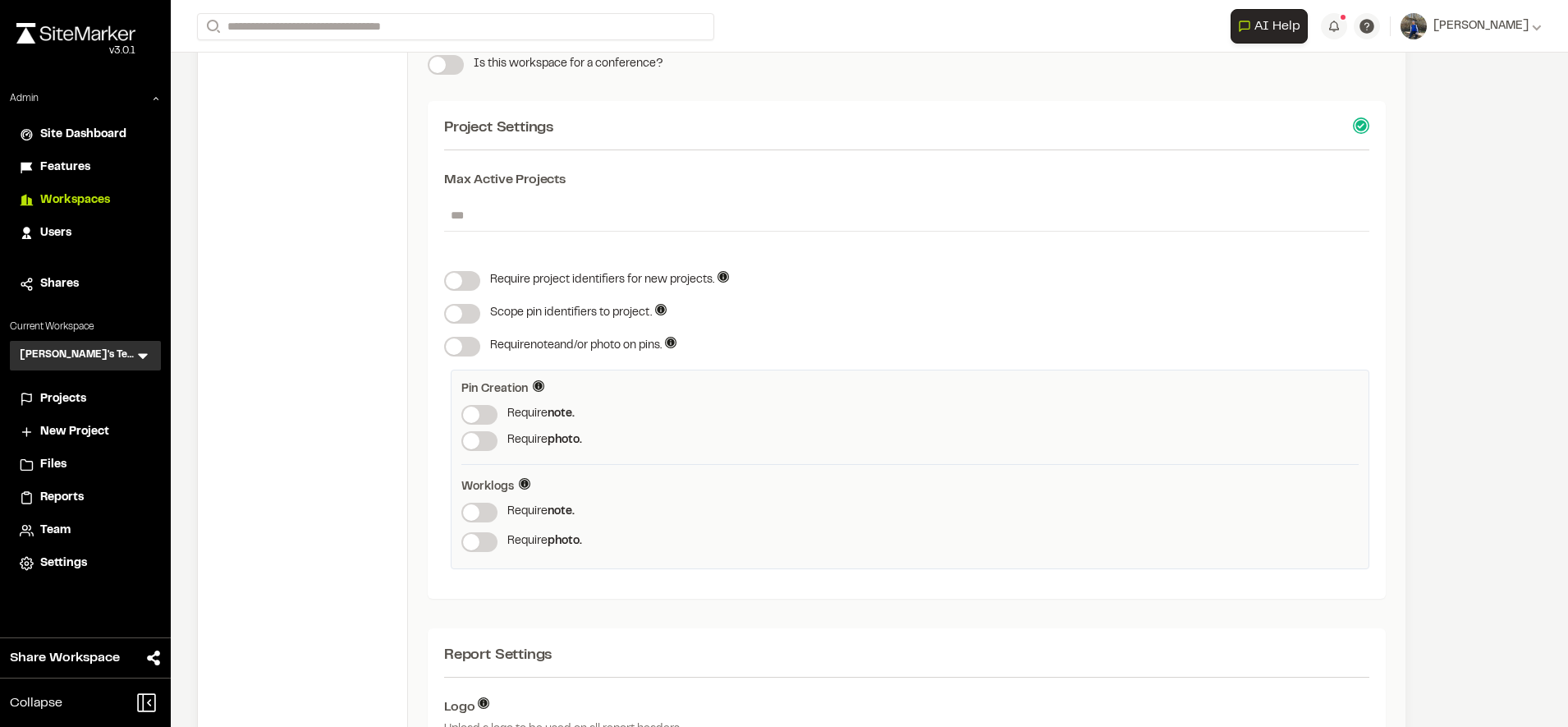
click at [479, 534] on span at bounding box center [471, 542] width 16 height 16
click at [479, 516] on span at bounding box center [471, 512] width 16 height 16
click at [1507, 329] on div "**********" at bounding box center [869, 363] width 1397 height 727
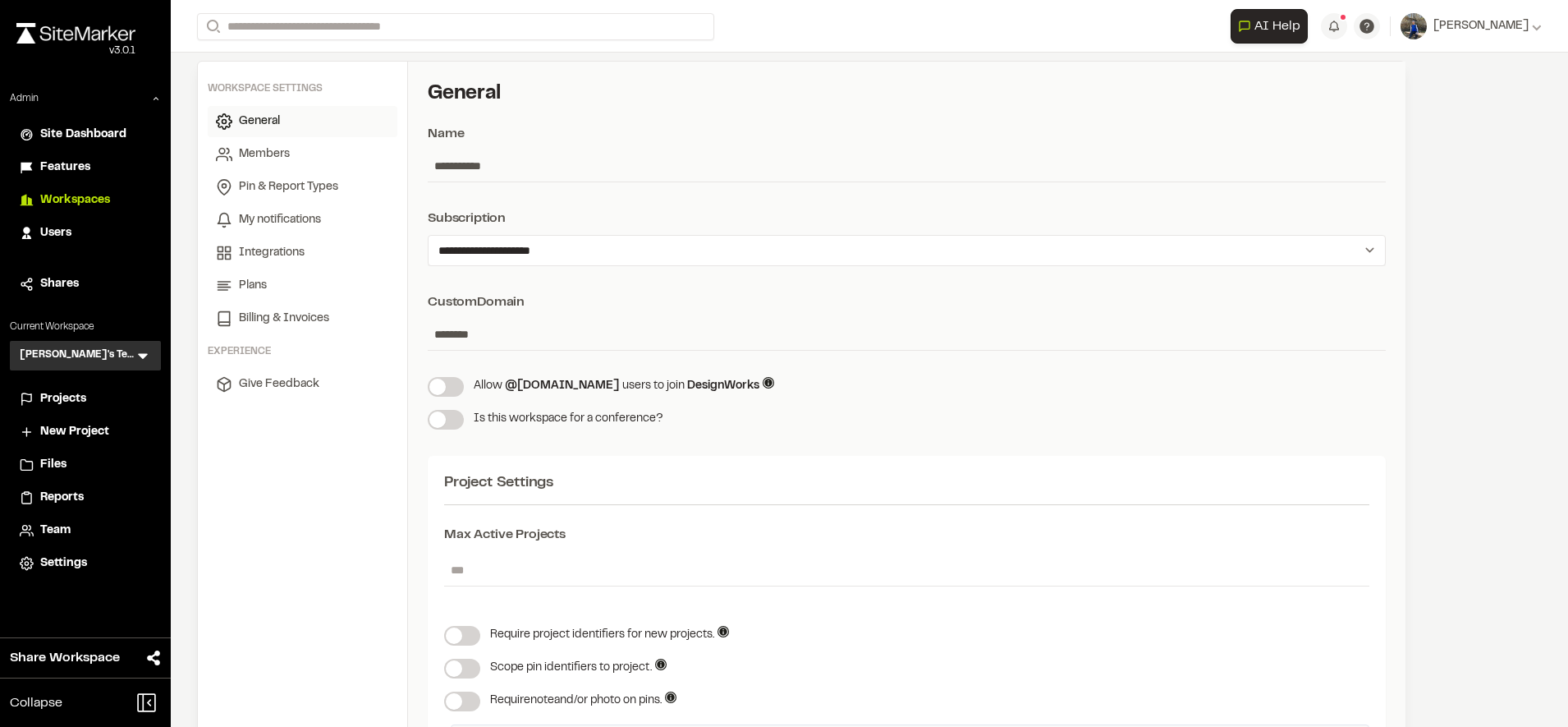
scroll to position [0, 0]
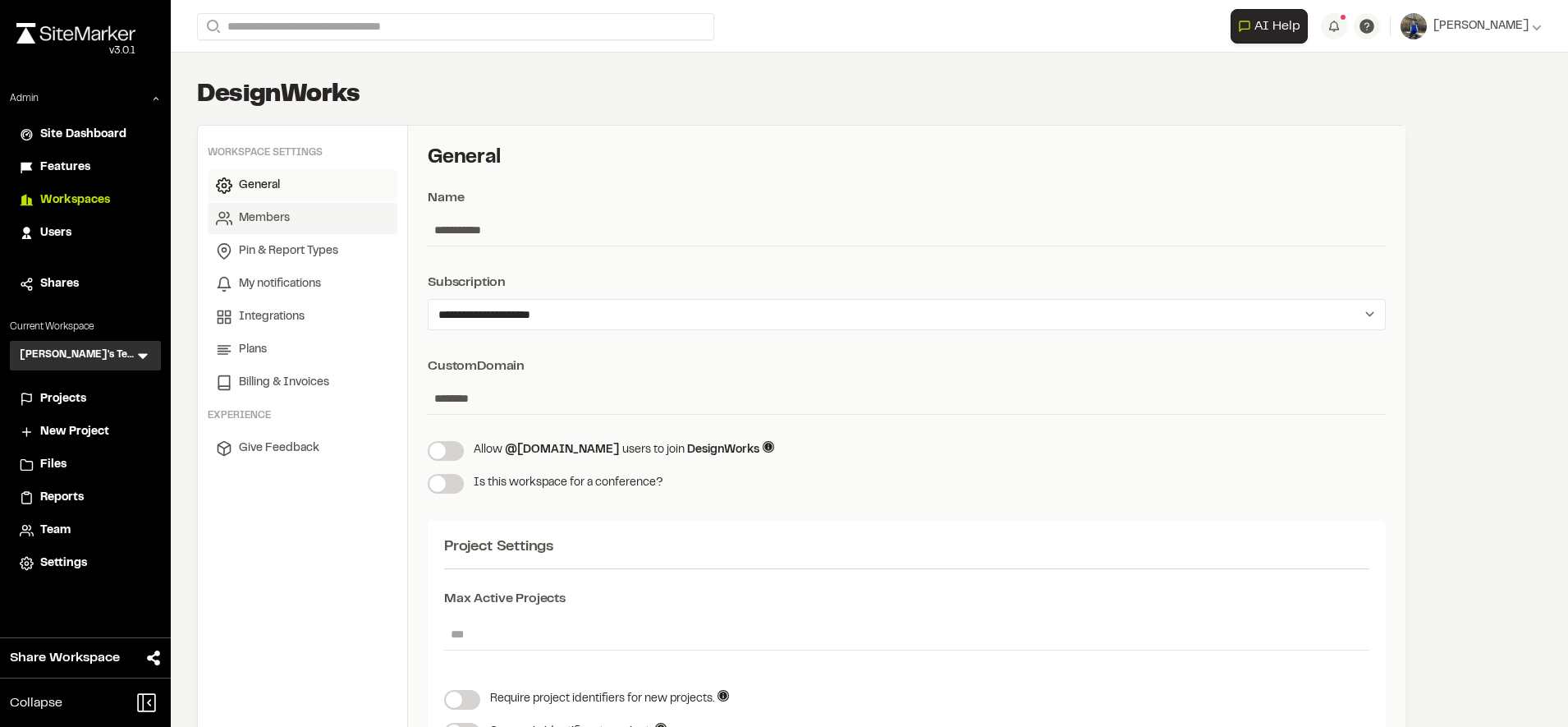
click at [332, 222] on link "Members" at bounding box center [302, 218] width 190 height 31
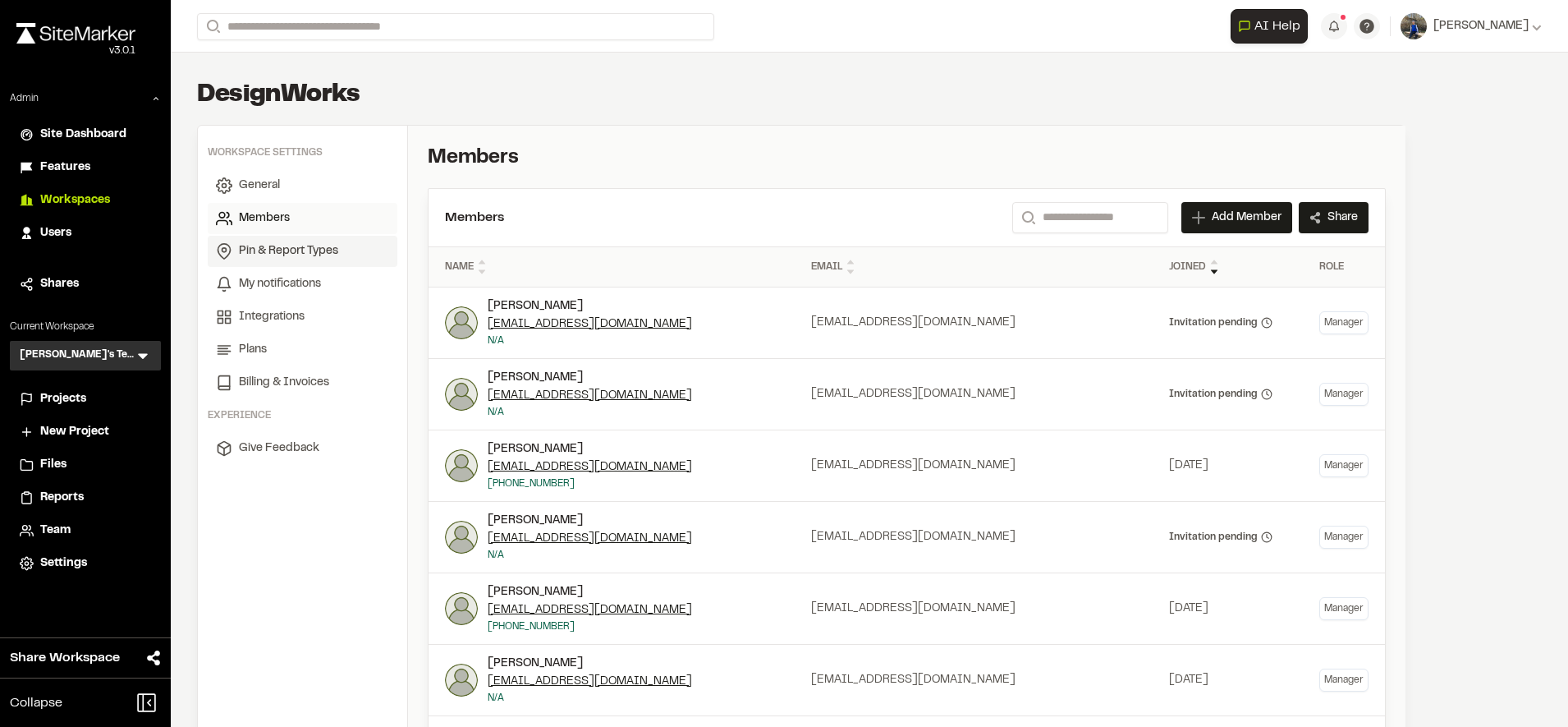
click at [327, 246] on span "Pin & Report Types" at bounding box center [288, 251] width 100 height 18
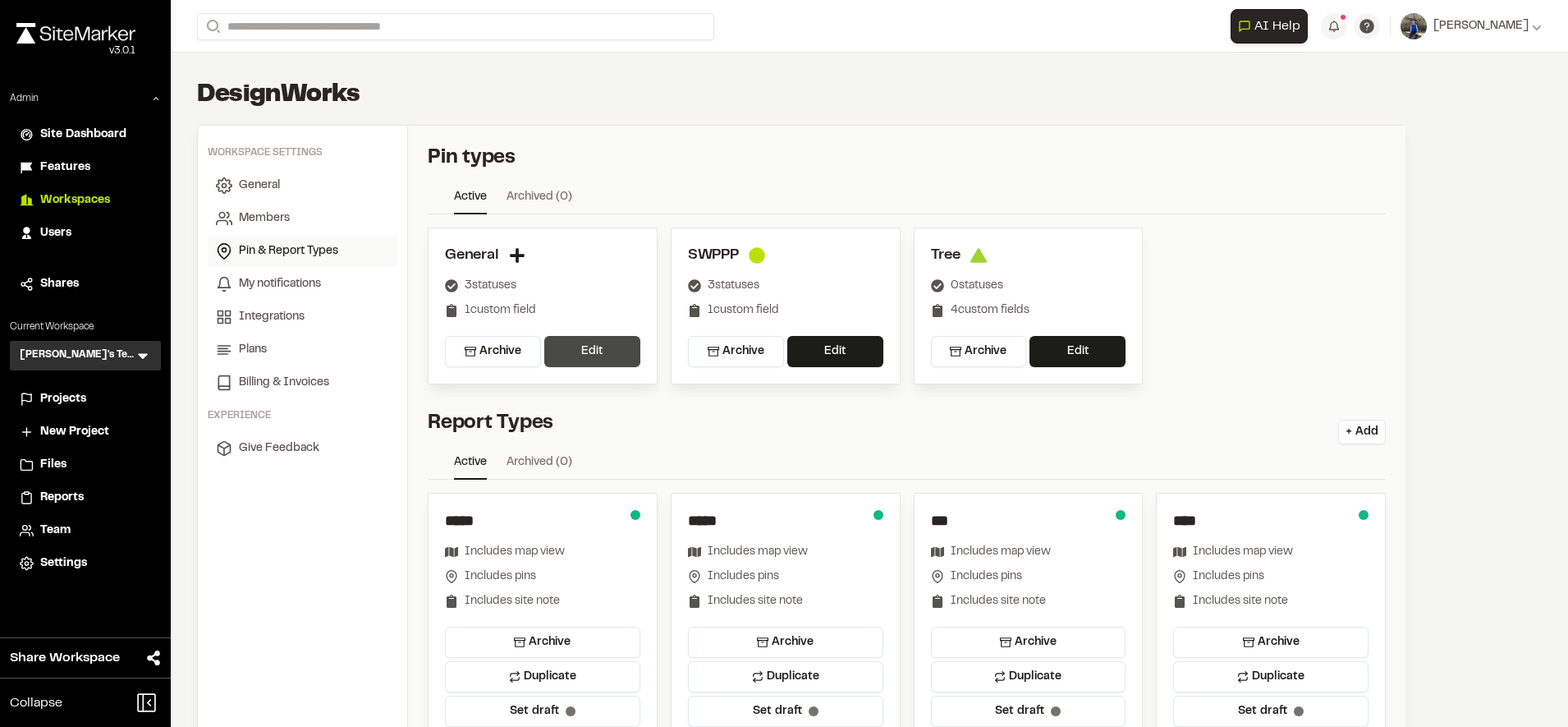
click at [596, 349] on button "Edit" at bounding box center [592, 352] width 96 height 31
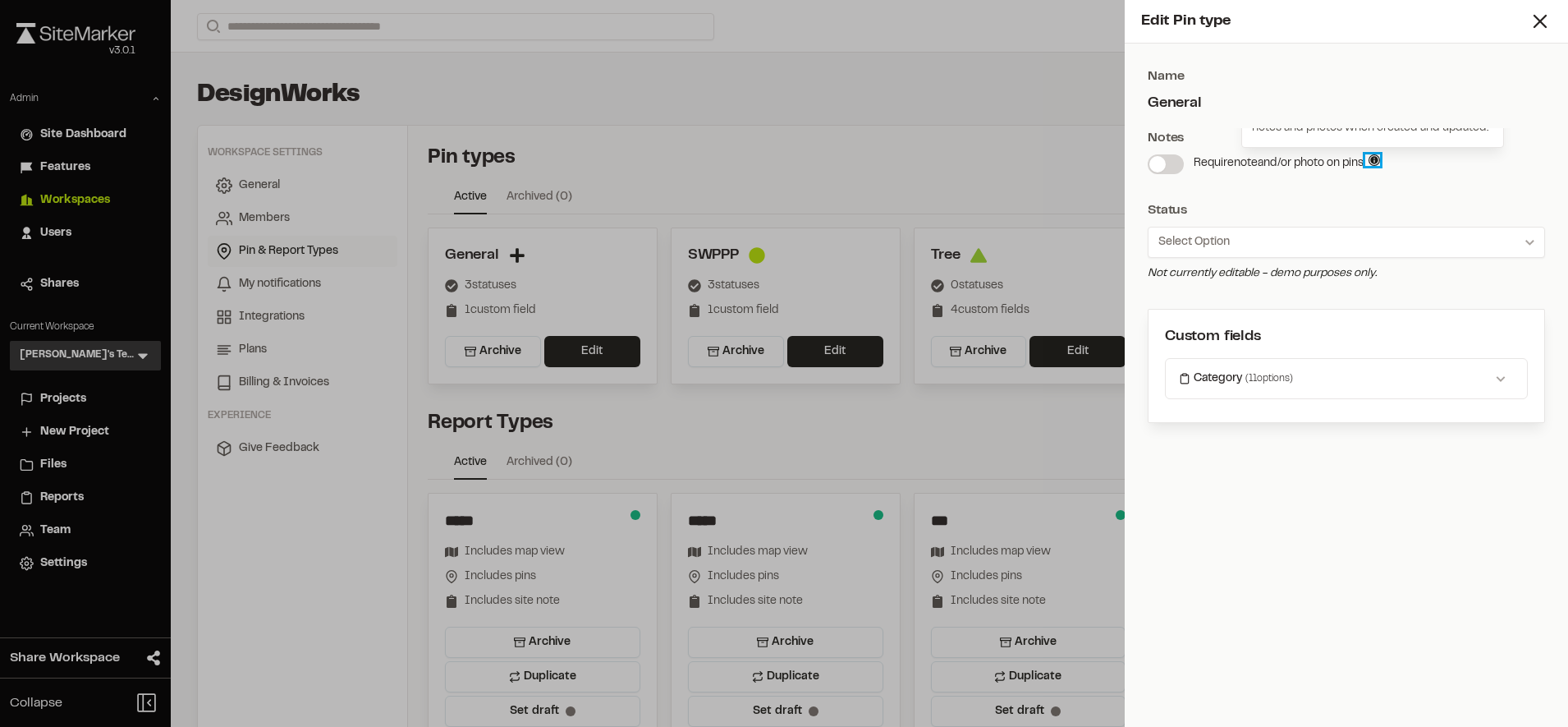
click at [1380, 163] on icon at bounding box center [1374, 159] width 11 height 11
click at [1183, 171] on div at bounding box center [1166, 164] width 36 height 20
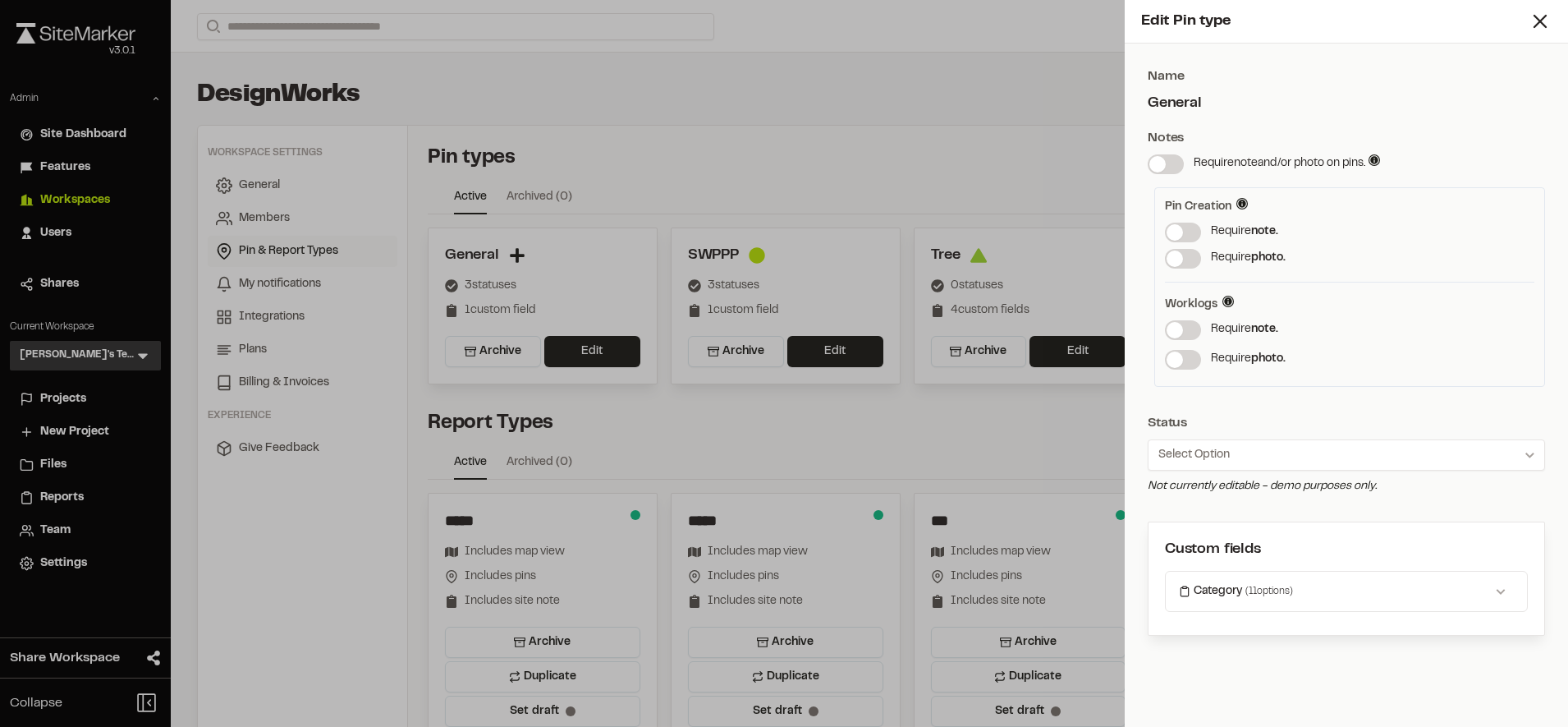
click at [1181, 170] on label at bounding box center [1166, 164] width 36 height 20
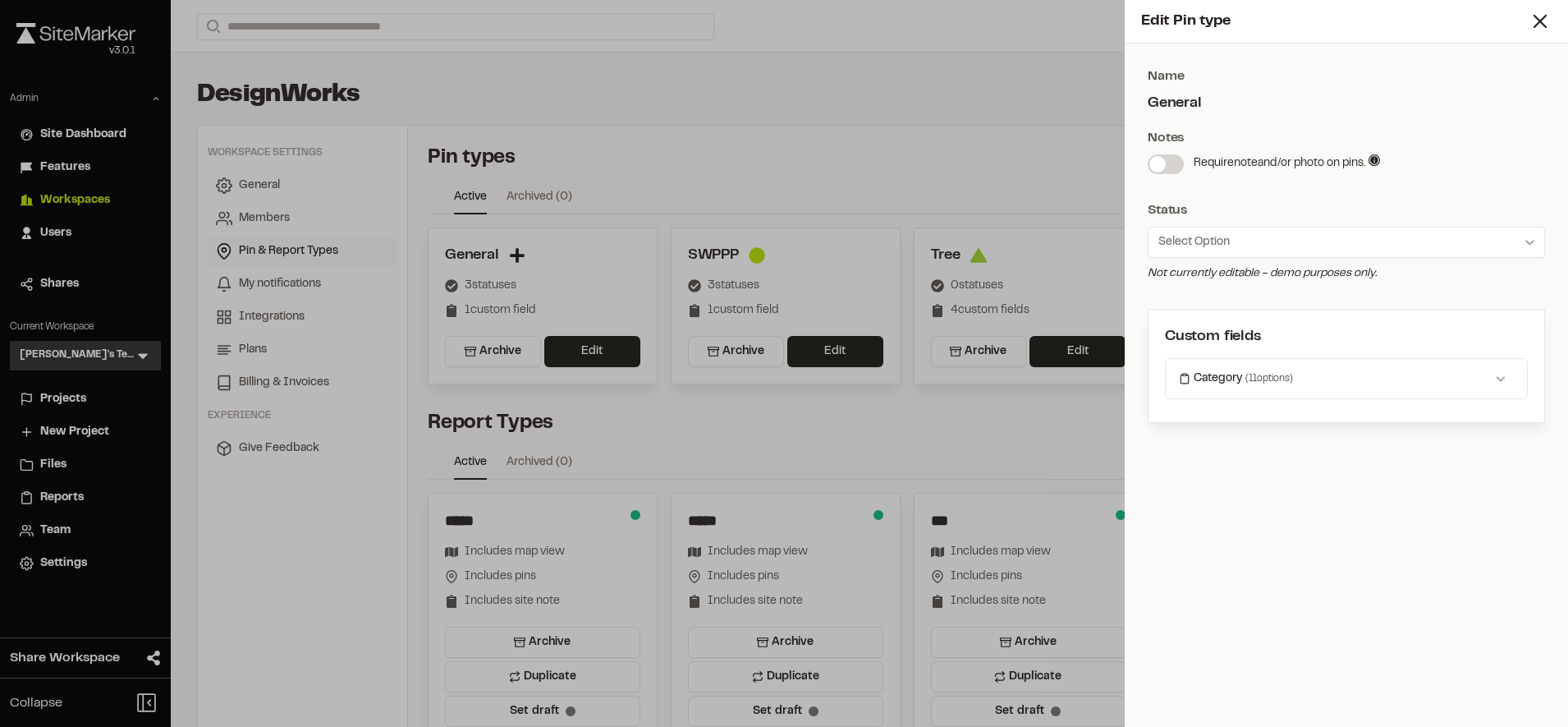
click at [1156, 166] on span at bounding box center [1157, 164] width 16 height 16
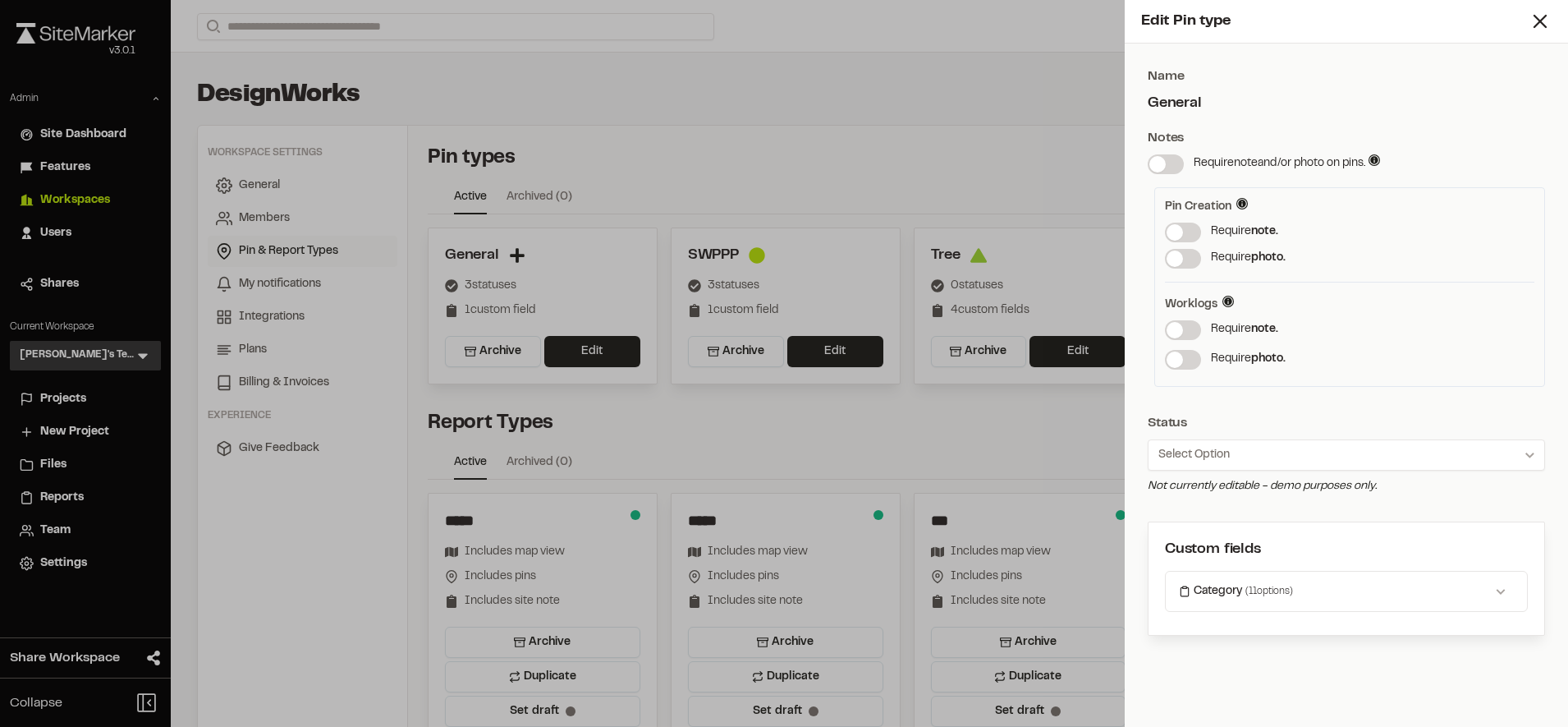
click at [1183, 360] on span at bounding box center [1175, 360] width 16 height 16
click at [1183, 328] on span at bounding box center [1175, 329] width 16 height 16
click at [1545, 19] on icon at bounding box center [1540, 21] width 23 height 23
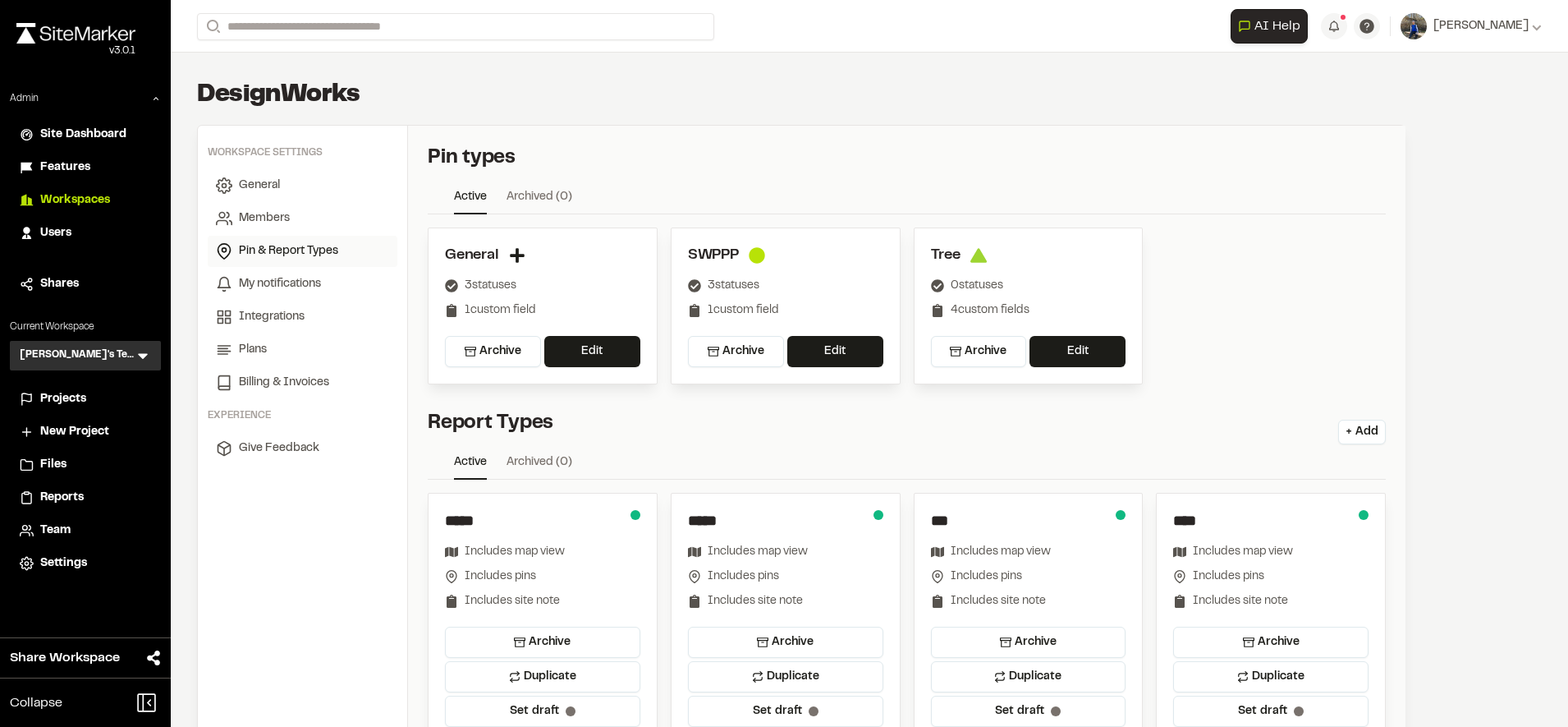
click at [1072, 194] on ul "Active Archived ( 0 )" at bounding box center [907, 201] width 958 height 26
click at [570, 346] on button "Edit" at bounding box center [592, 352] width 96 height 31
click at [768, 86] on div "DesignWorks Workspace settings General Members Pin & Report Types My notificati…" at bounding box center [801, 453] width 1261 height 801
click at [877, 82] on div "DesignWorks" at bounding box center [800, 95] width 1208 height 33
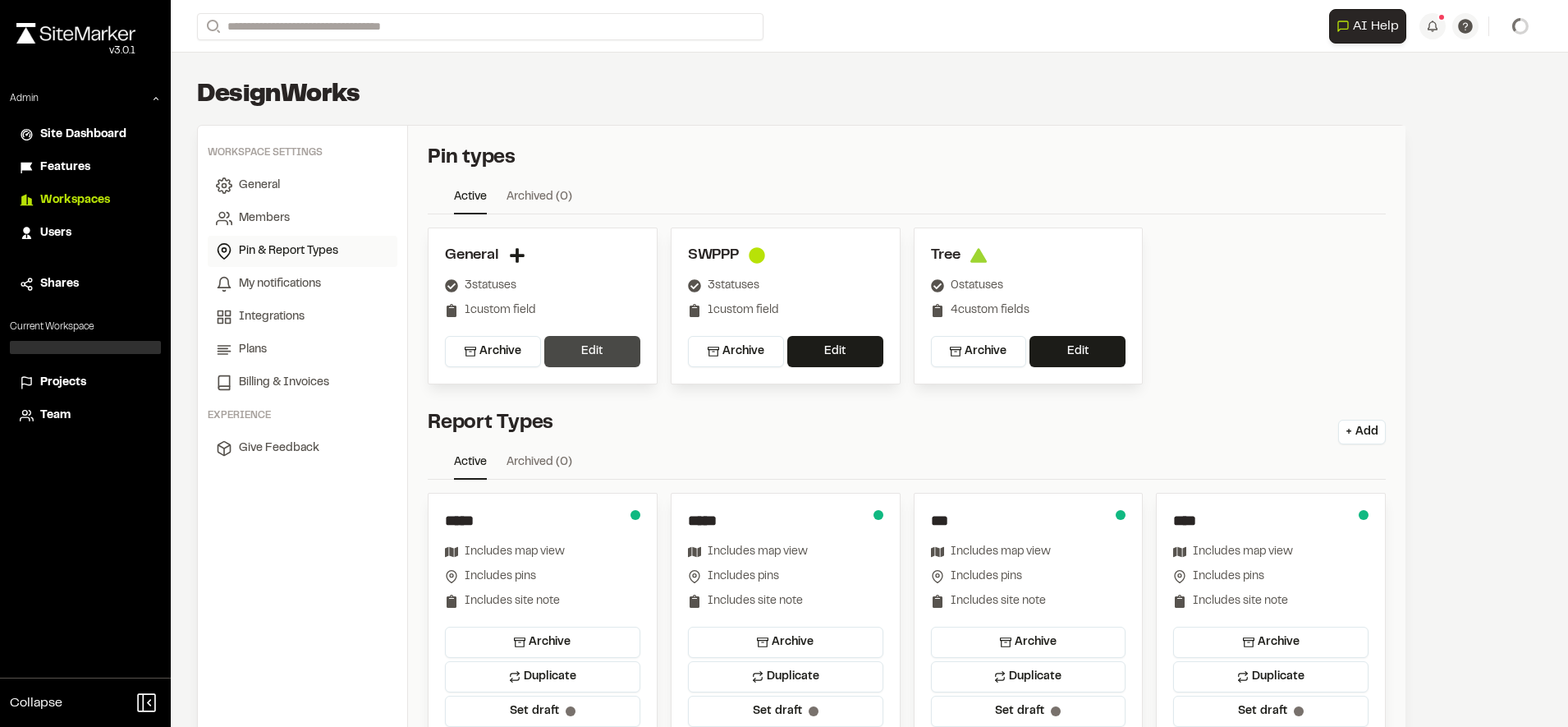
click at [598, 354] on button "Edit" at bounding box center [592, 352] width 96 height 31
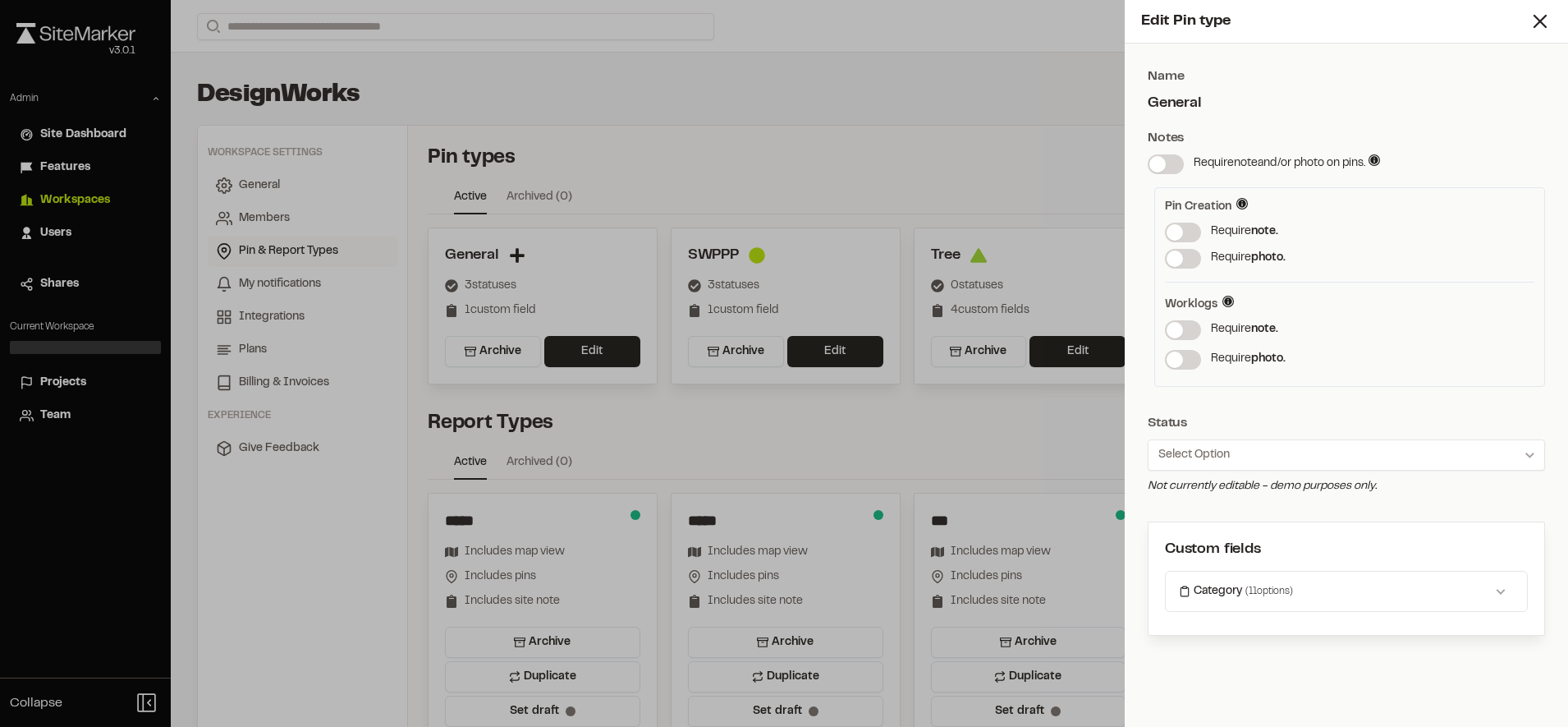
click at [1166, 168] on span at bounding box center [1157, 164] width 16 height 16
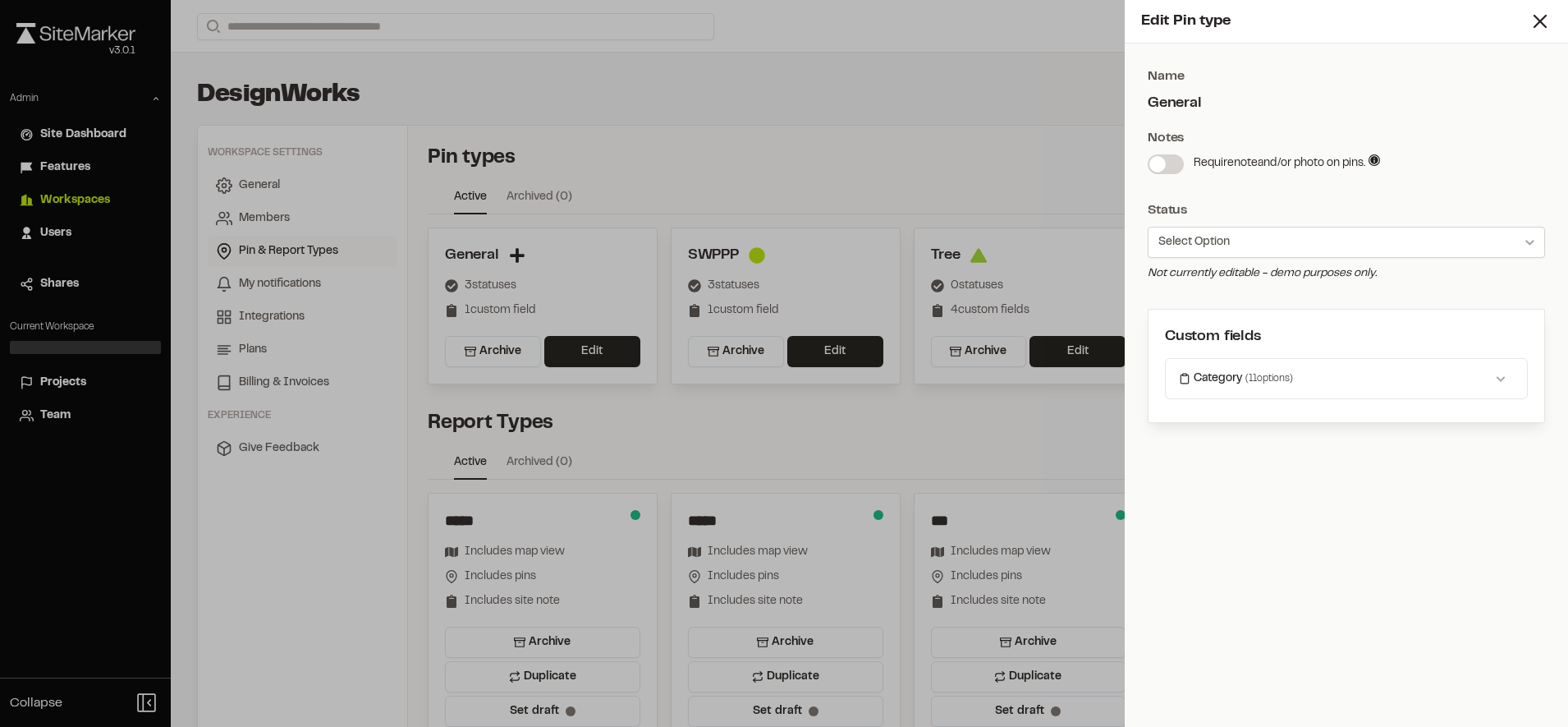
click at [1238, 243] on button "Select Option" at bounding box center [1346, 243] width 398 height 31
click at [984, 177] on div at bounding box center [784, 363] width 1568 height 727
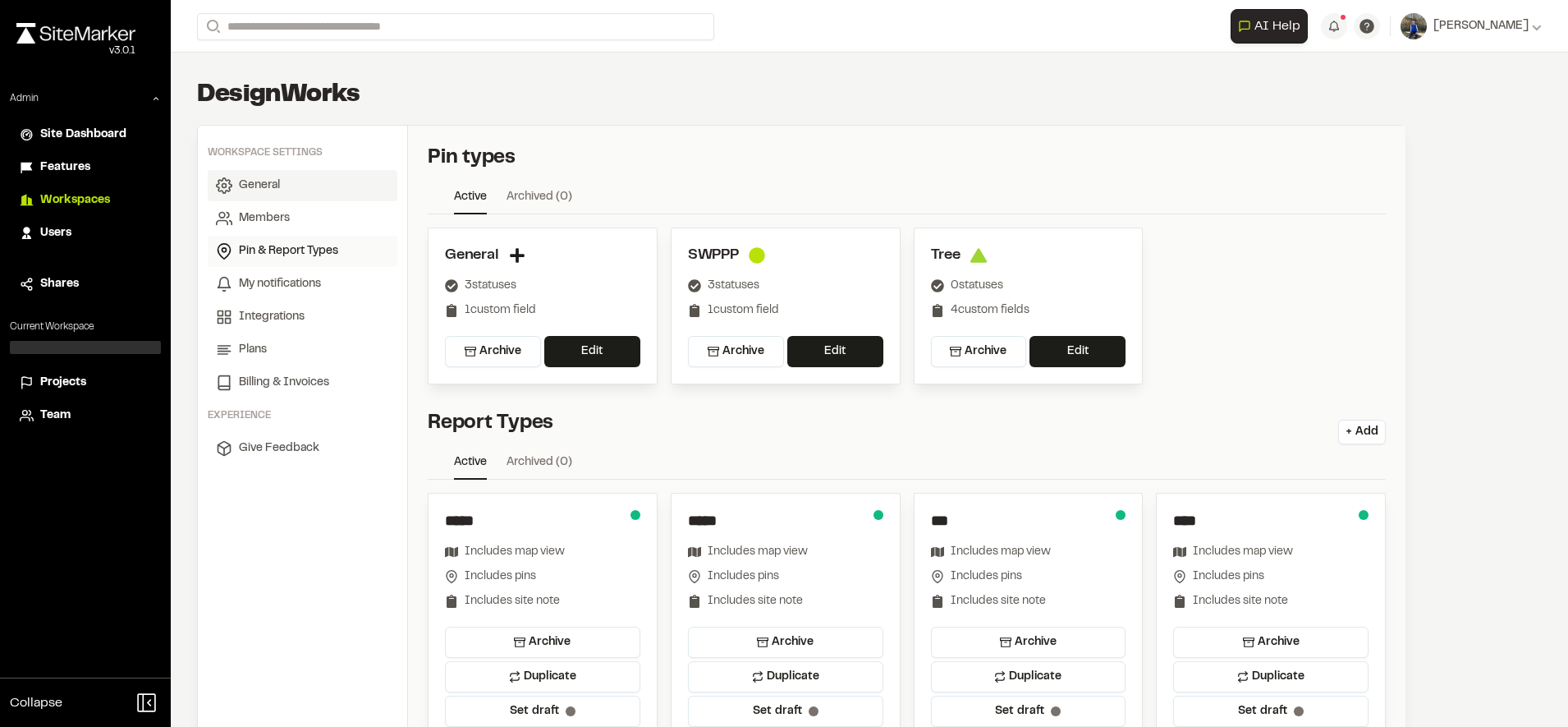
click at [283, 188] on link "General" at bounding box center [302, 185] width 190 height 31
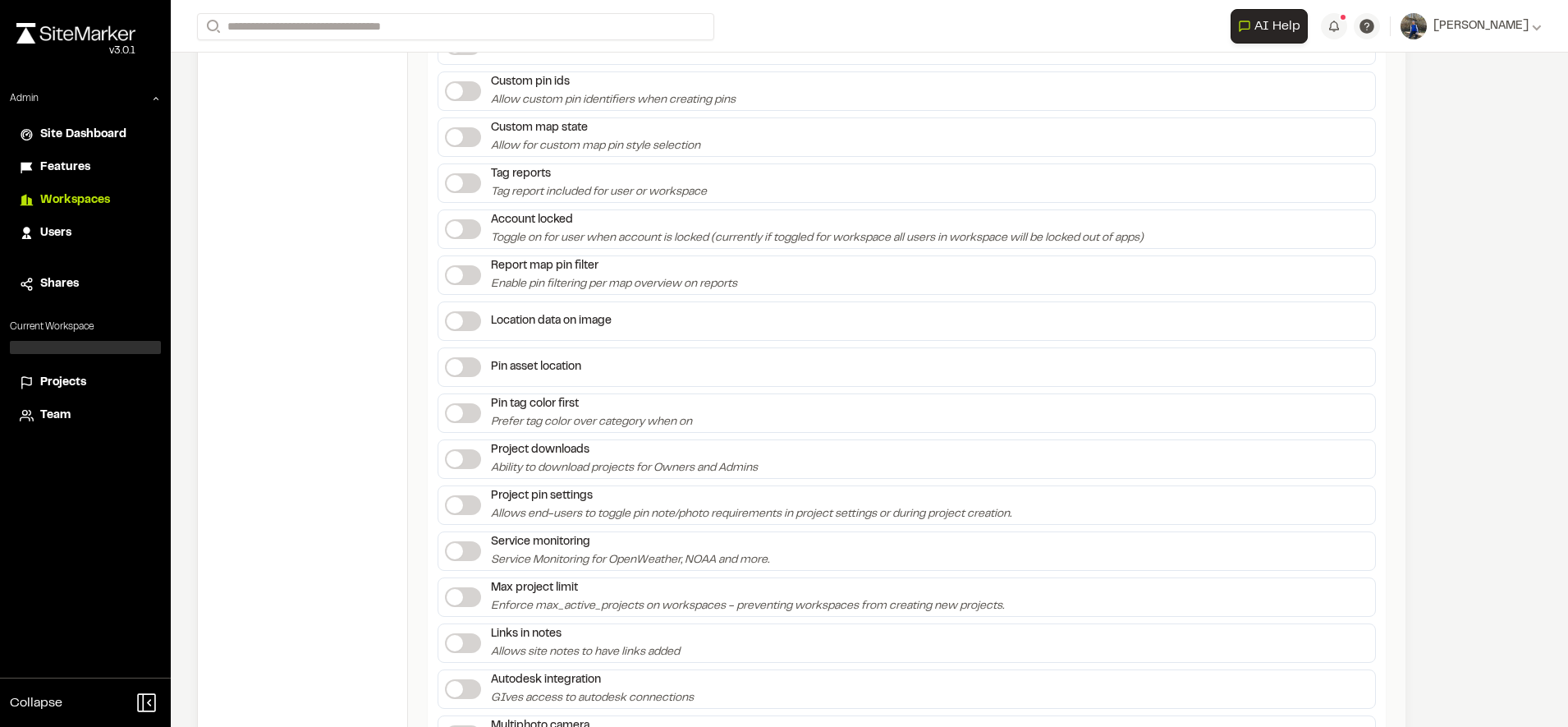
scroll to position [1630, 0]
click at [463, 512] on label at bounding box center [463, 504] width 36 height 20
click at [463, 503] on label at bounding box center [463, 504] width 36 height 20
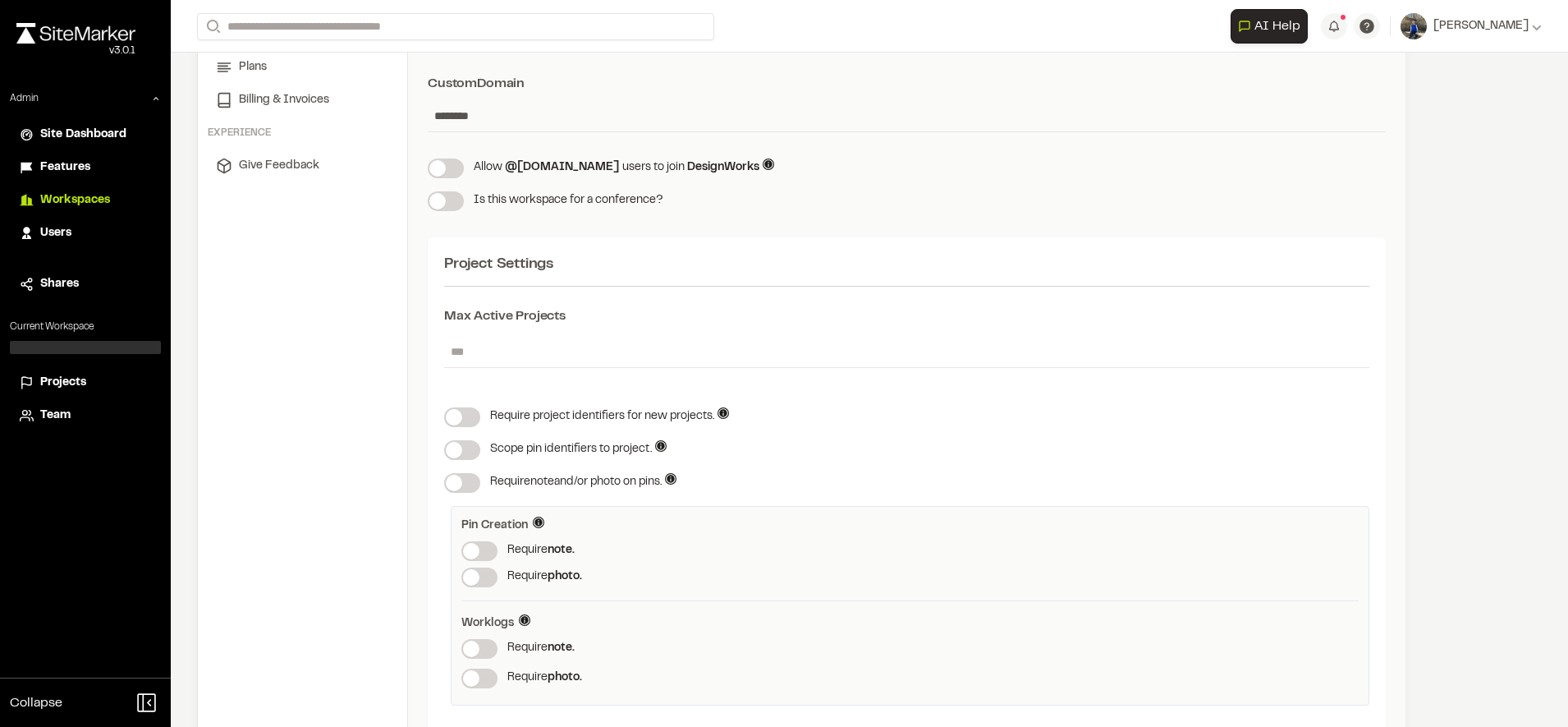
scroll to position [301, 0]
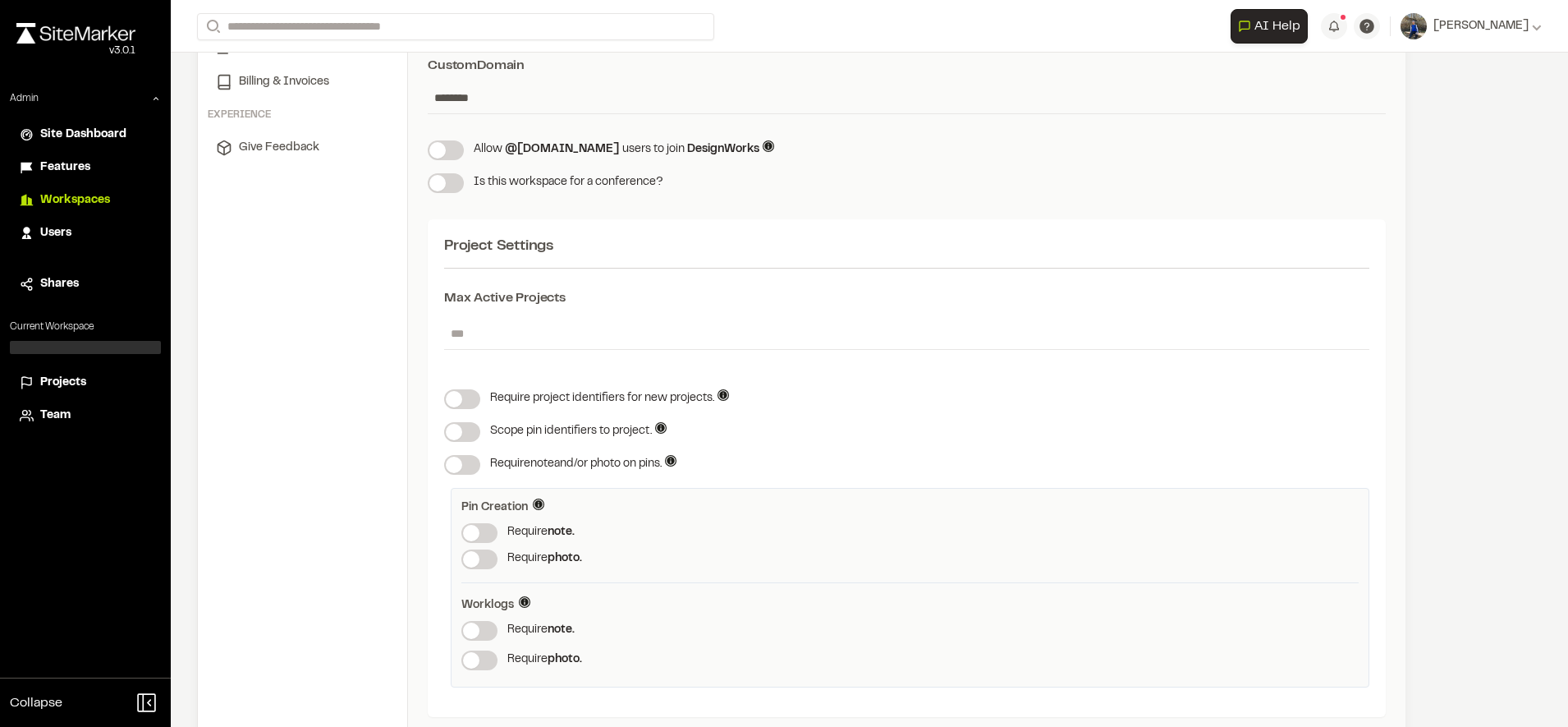
click at [903, 448] on div "Project Settings Max Active Projects * Require project identifiers for new proj…" at bounding box center [907, 468] width 958 height 497
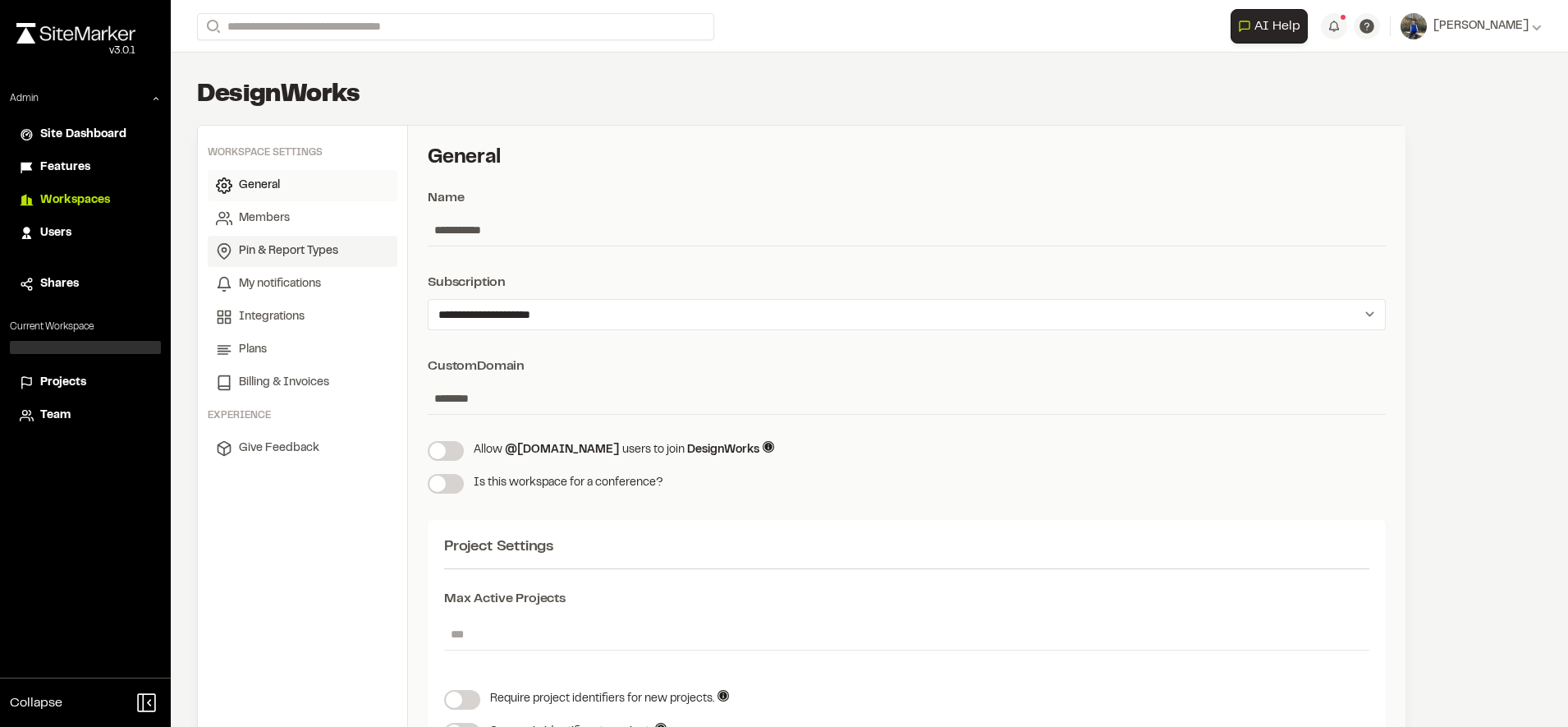
click at [277, 244] on span "Pin & Report Types" at bounding box center [288, 251] width 100 height 18
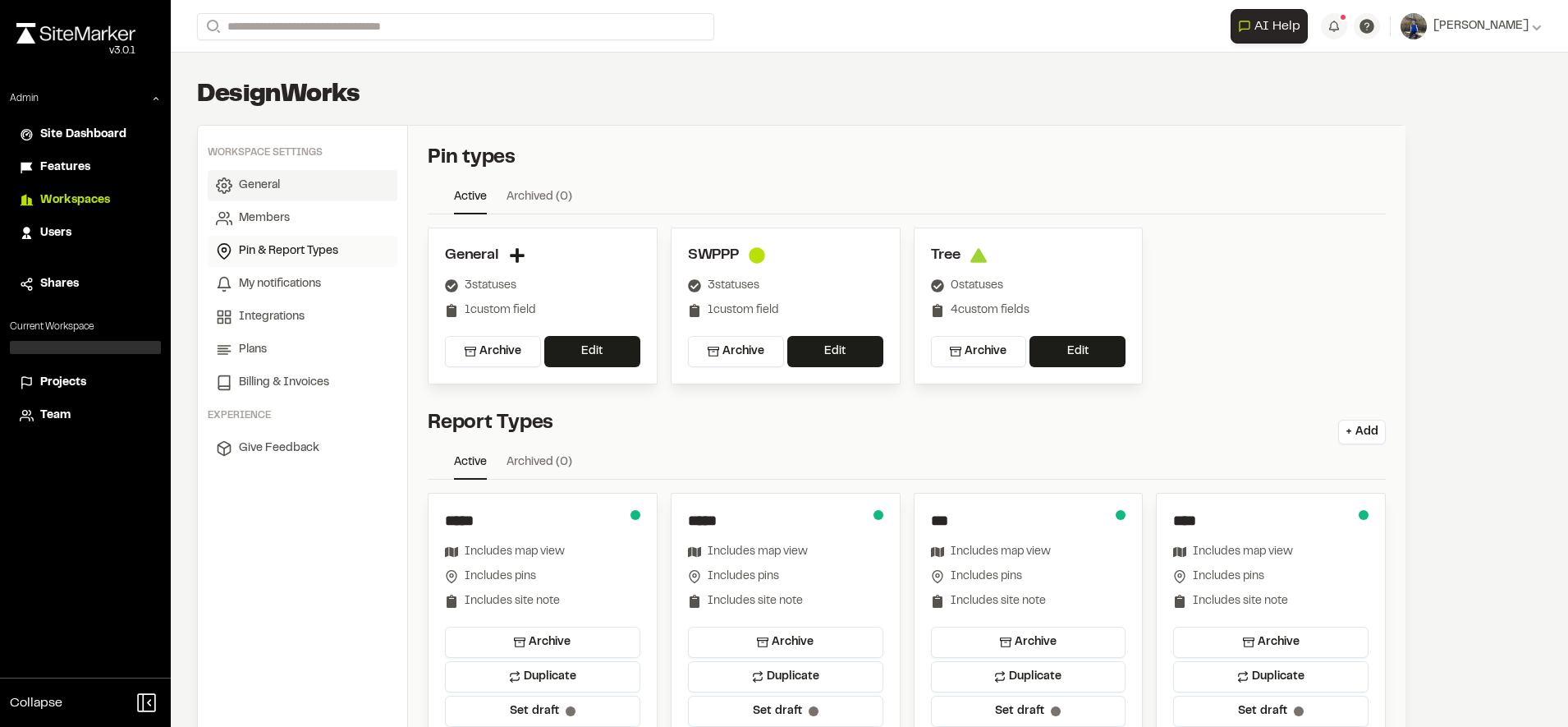
click at [335, 186] on link "General" at bounding box center [302, 185] width 190 height 31
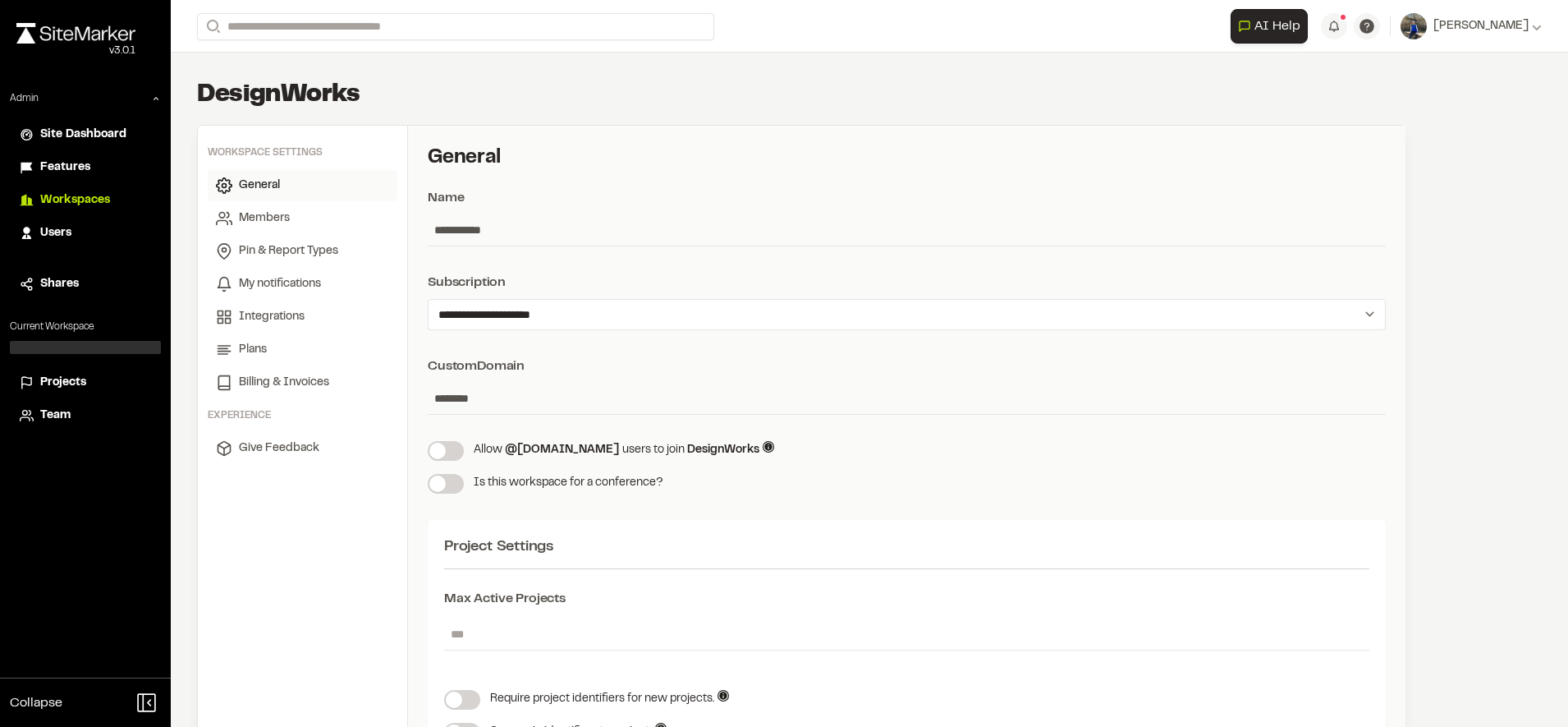
click at [267, 181] on span "General" at bounding box center [259, 185] width 41 height 18
click at [268, 211] on span "Members" at bounding box center [264, 218] width 51 height 18
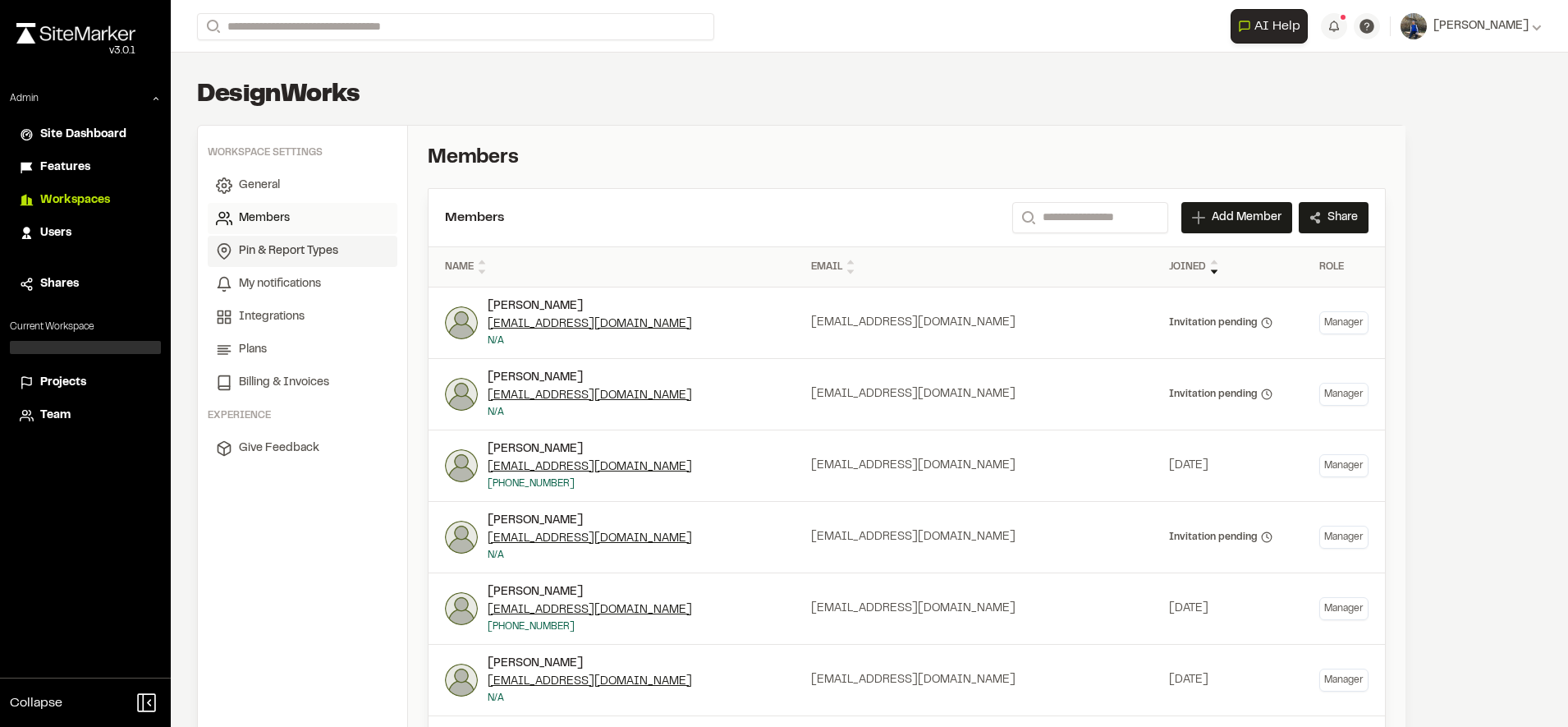
click at [275, 243] on span "Pin & Report Types" at bounding box center [288, 251] width 100 height 18
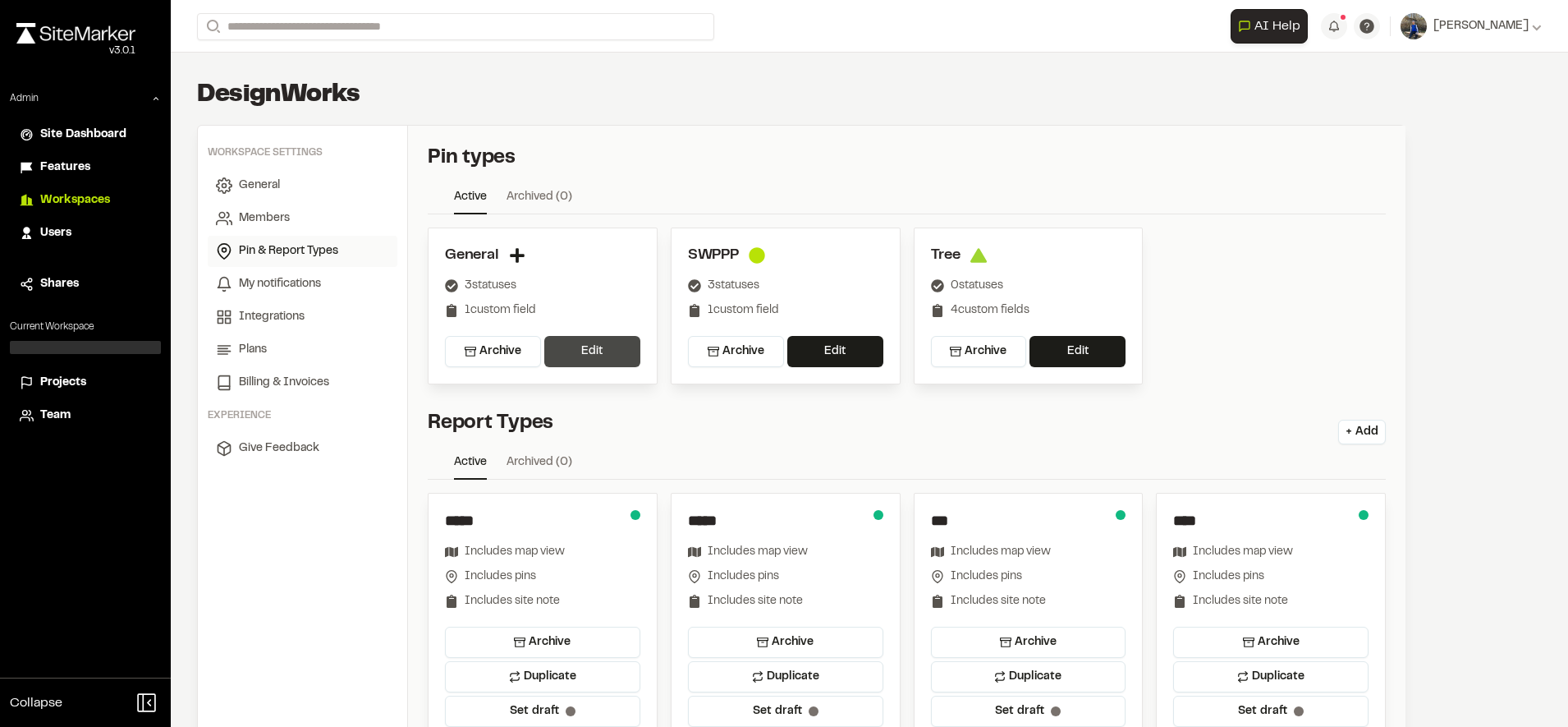
click at [573, 344] on button "Edit" at bounding box center [592, 352] width 96 height 31
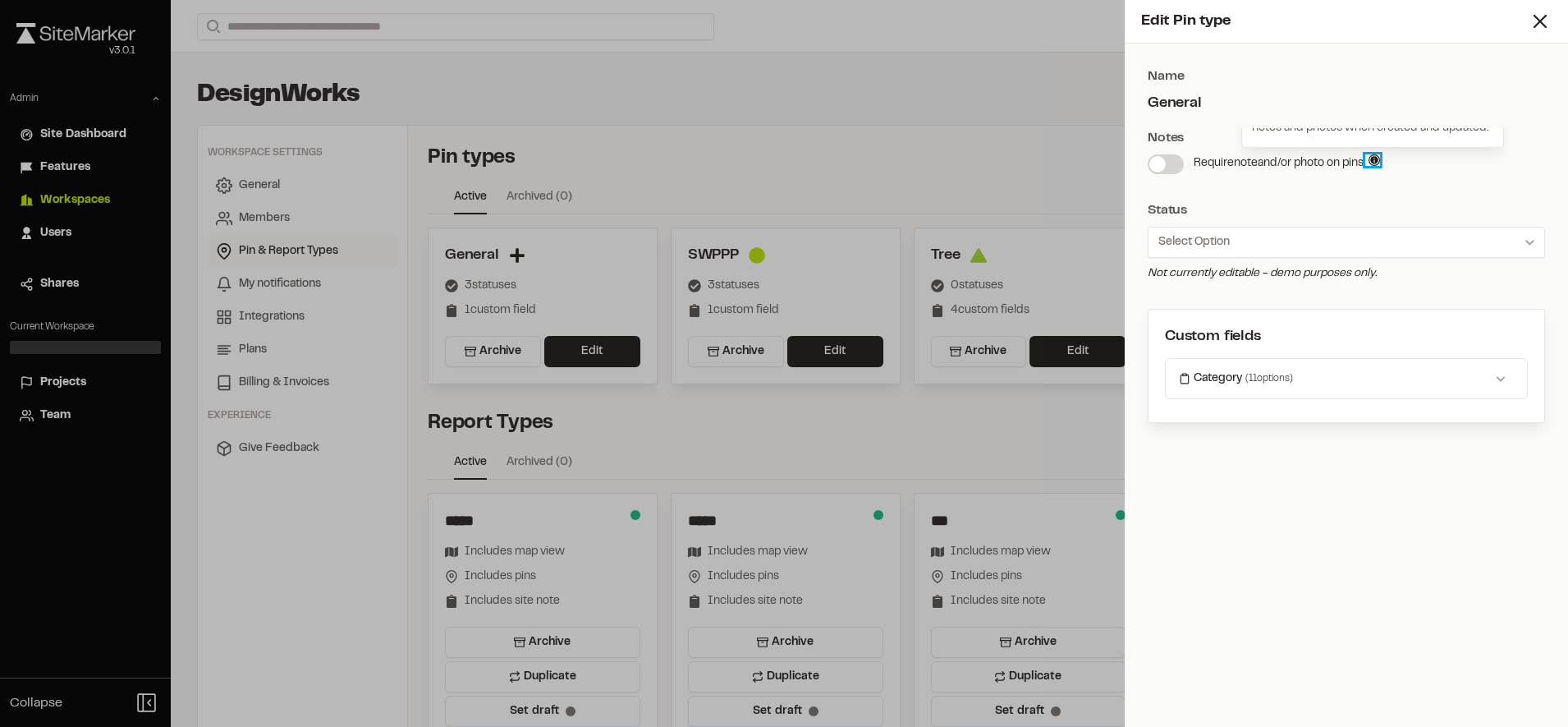
drag, startPoint x: 1381, startPoint y: 164, endPoint x: 1262, endPoint y: 179, distance: 119.9
click at [1341, 175] on div "Notes Require note and/or photo on pins. Requiring notes on pins and worklogs c…" at bounding box center [1346, 158] width 398 height 59
click at [1163, 164] on span at bounding box center [1157, 164] width 16 height 16
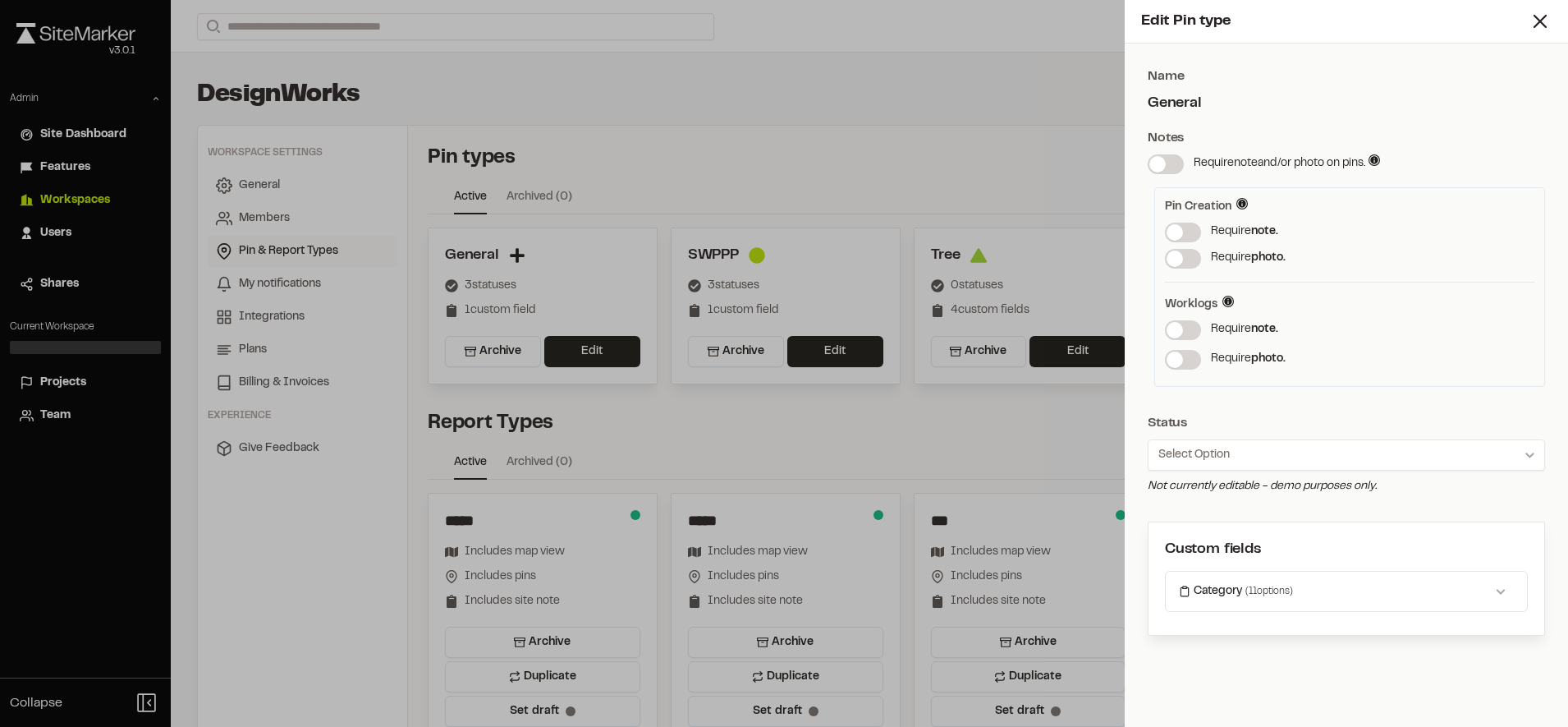
click at [1183, 328] on span at bounding box center [1175, 329] width 16 height 16
click at [1185, 373] on div "Pin Creation Requiring notes and photos during pin creation can ensure quality …" at bounding box center [1349, 287] width 391 height 199
click at [1183, 362] on span at bounding box center [1175, 360] width 16 height 16
click at [1344, 360] on div "Require photo." at bounding box center [1350, 360] width 369 height 20
click at [1540, 15] on icon at bounding box center [1540, 21] width 23 height 23
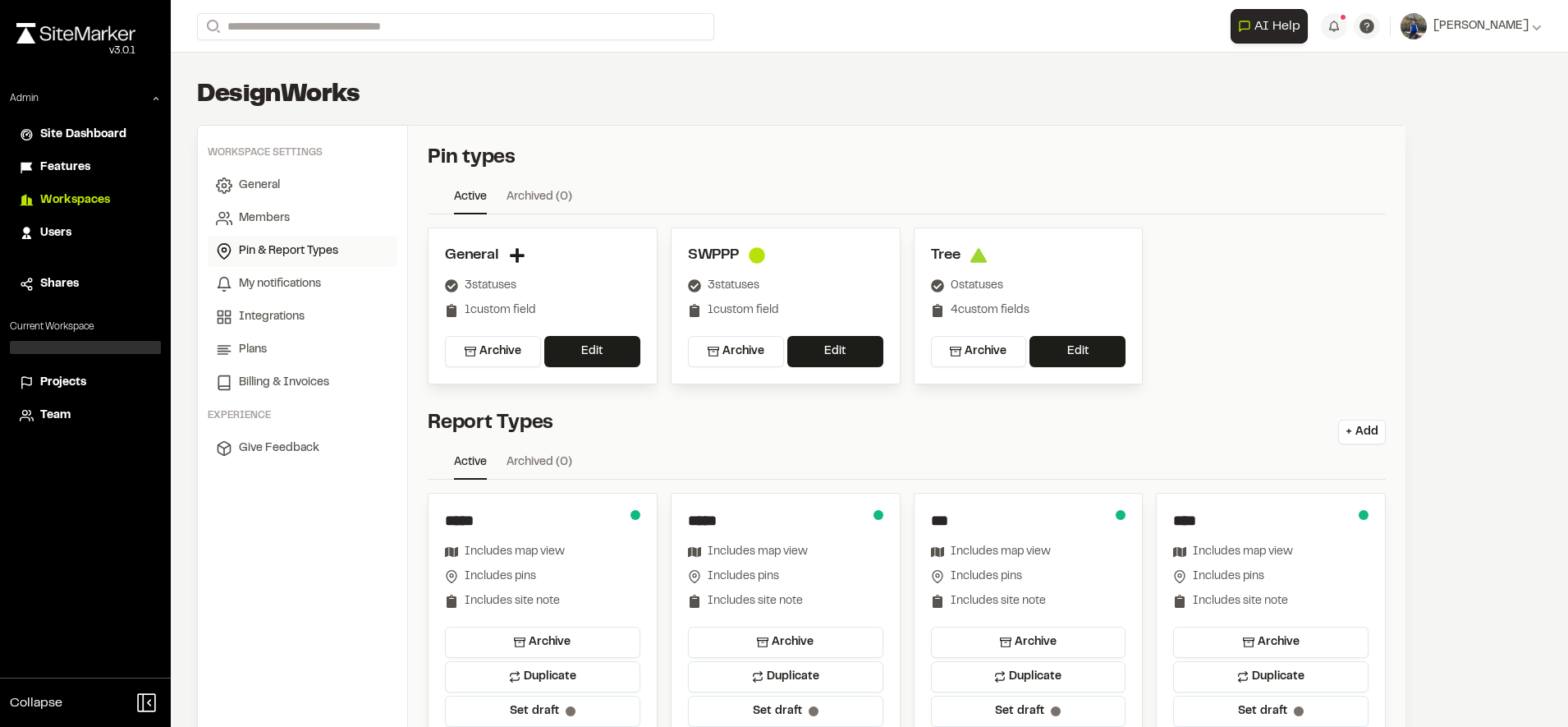
click at [67, 370] on li "Projects" at bounding box center [85, 383] width 151 height 31
click at [291, 179] on link "General" at bounding box center [302, 185] width 190 height 31
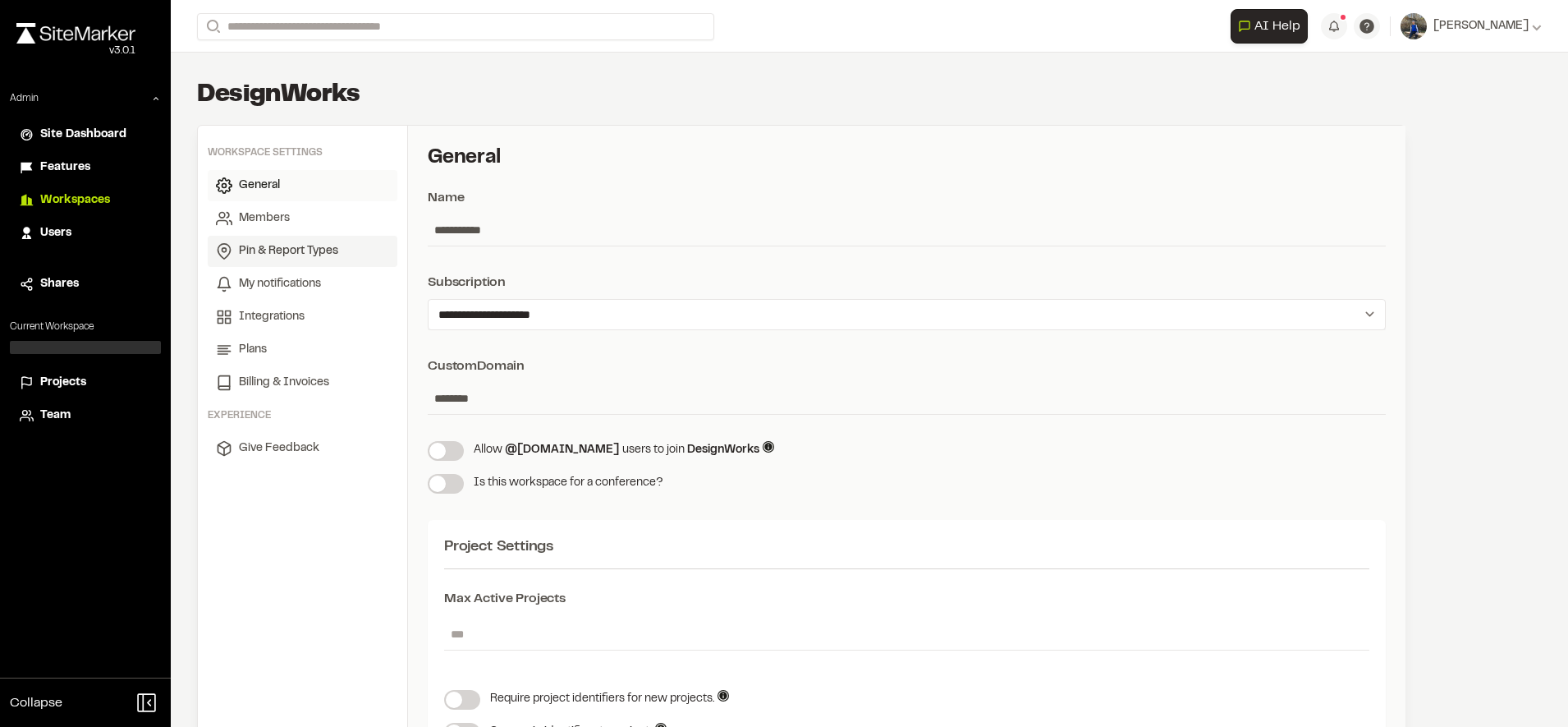
click at [283, 256] on span "Pin & Report Types" at bounding box center [288, 251] width 100 height 18
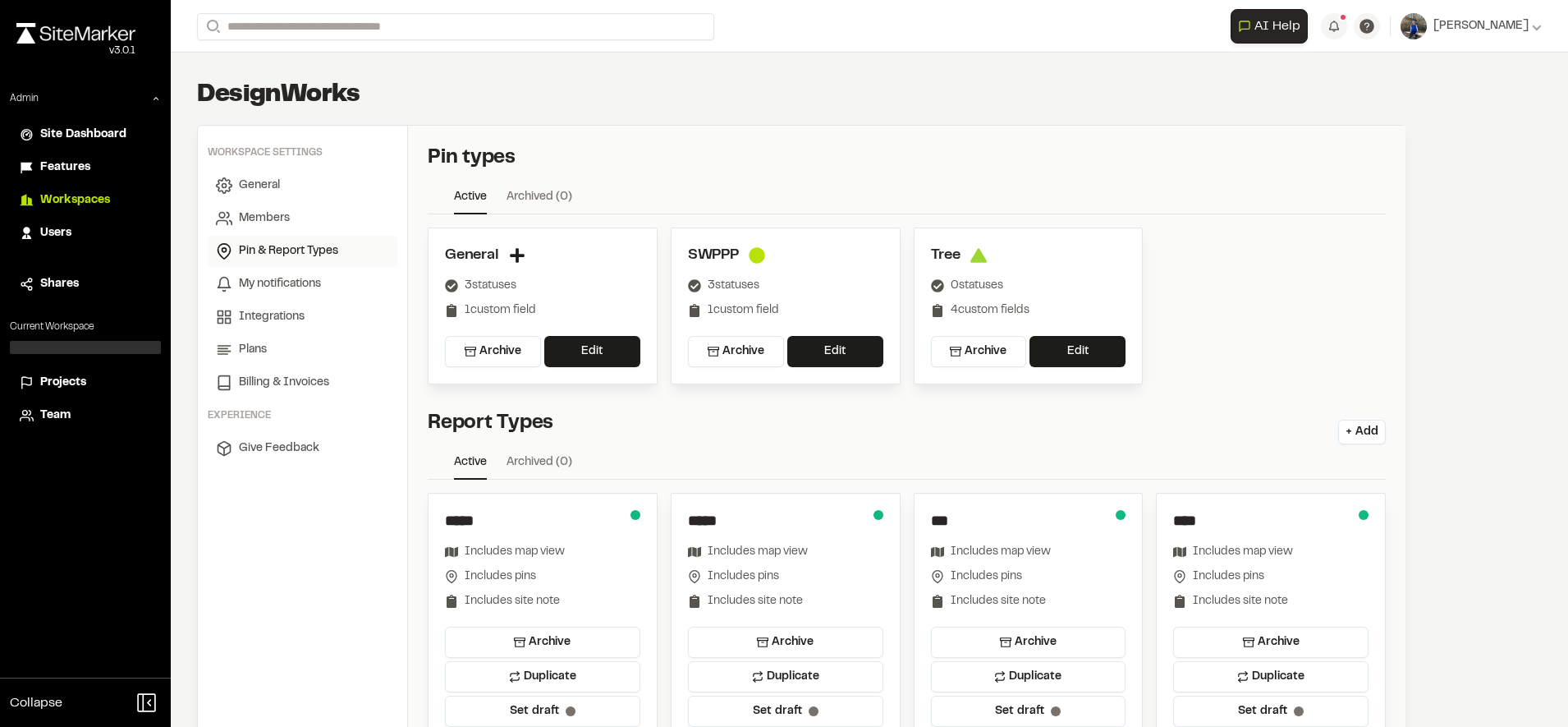
click at [573, 334] on div "General 3 statuses 1 custom field" at bounding box center [543, 289] width 196 height 91
click at [583, 349] on button "Edit" at bounding box center [592, 352] width 96 height 31
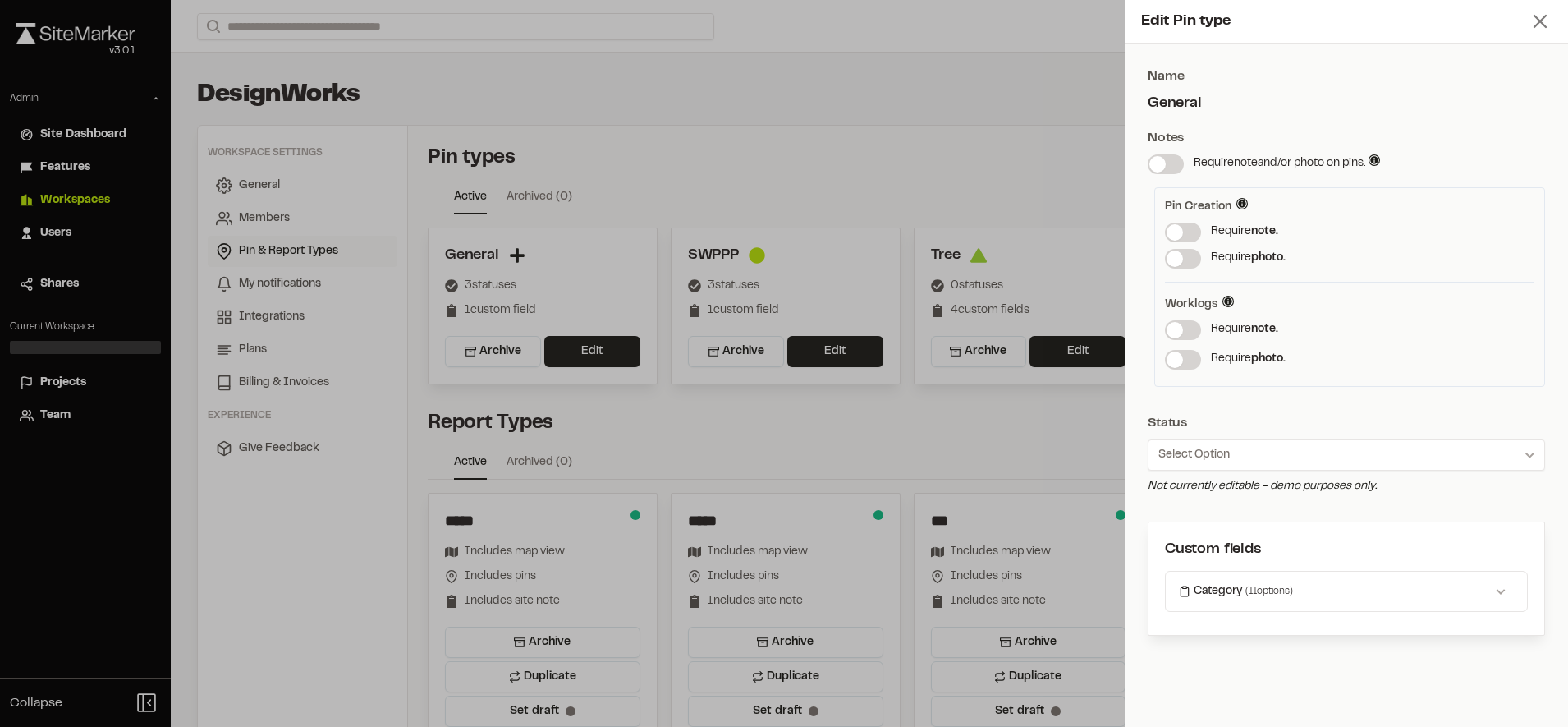
click at [1534, 19] on icon at bounding box center [1540, 21] width 23 height 23
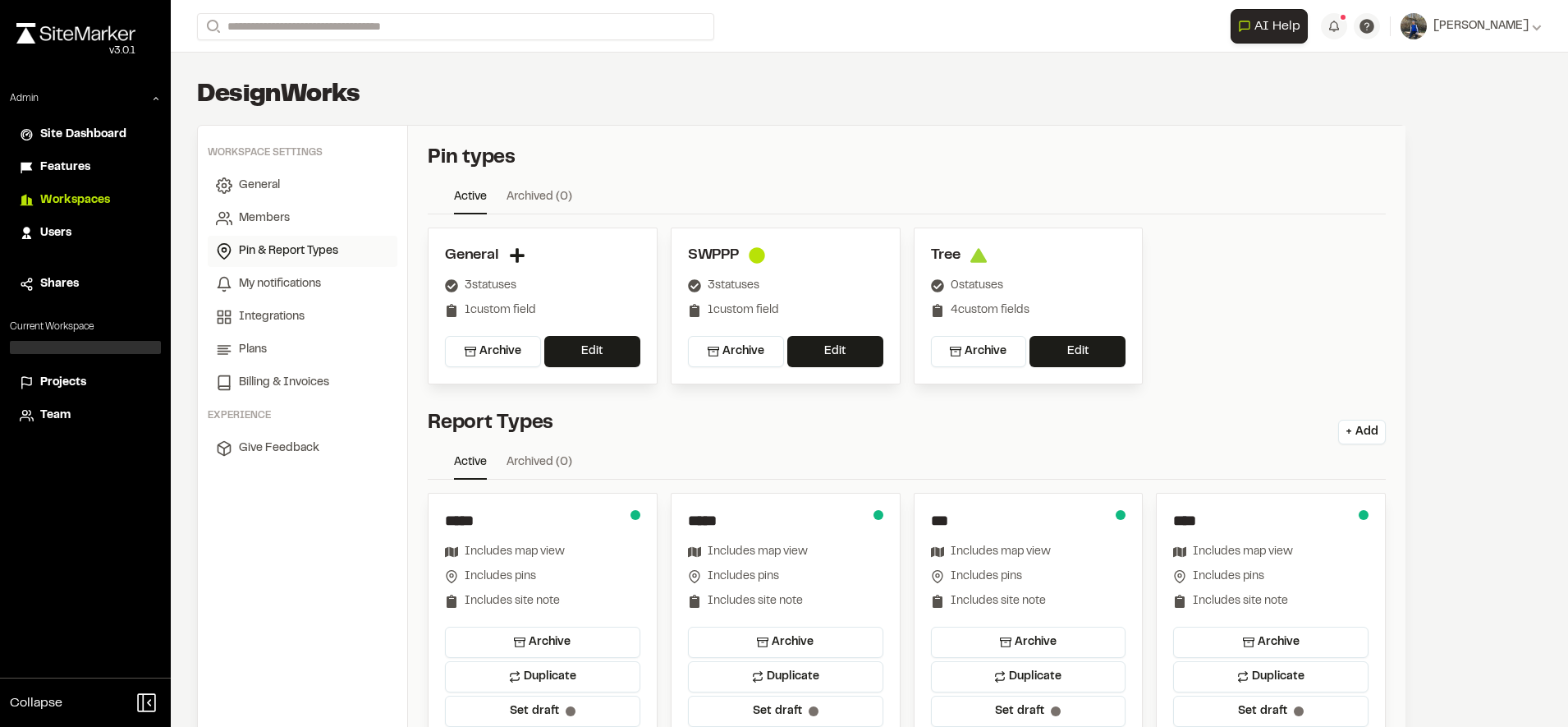
click at [98, 382] on div "Projects" at bounding box center [95, 382] width 111 height 18
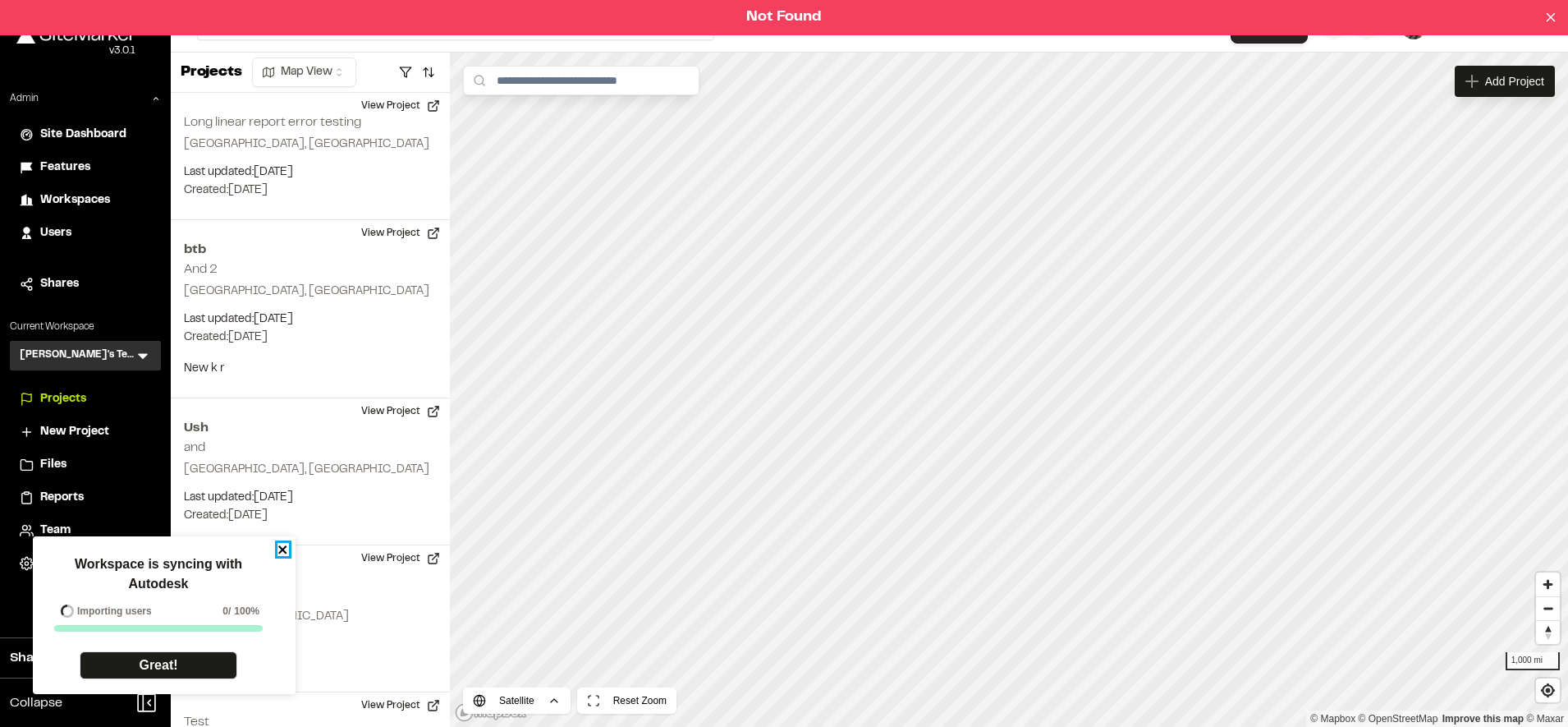
click at [281, 546] on icon "close" at bounding box center [282, 548] width 11 height 13
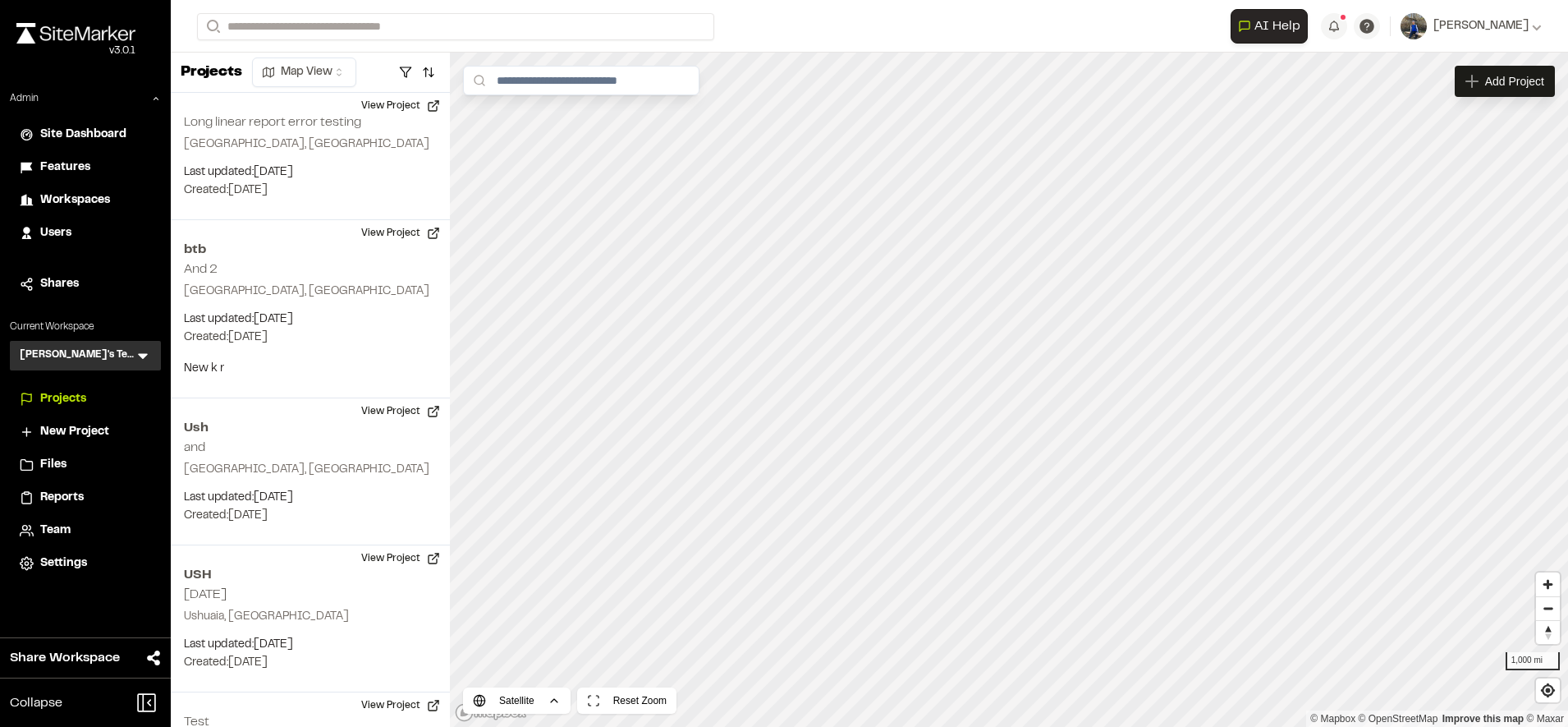
click at [143, 354] on icon at bounding box center [142, 356] width 10 height 6
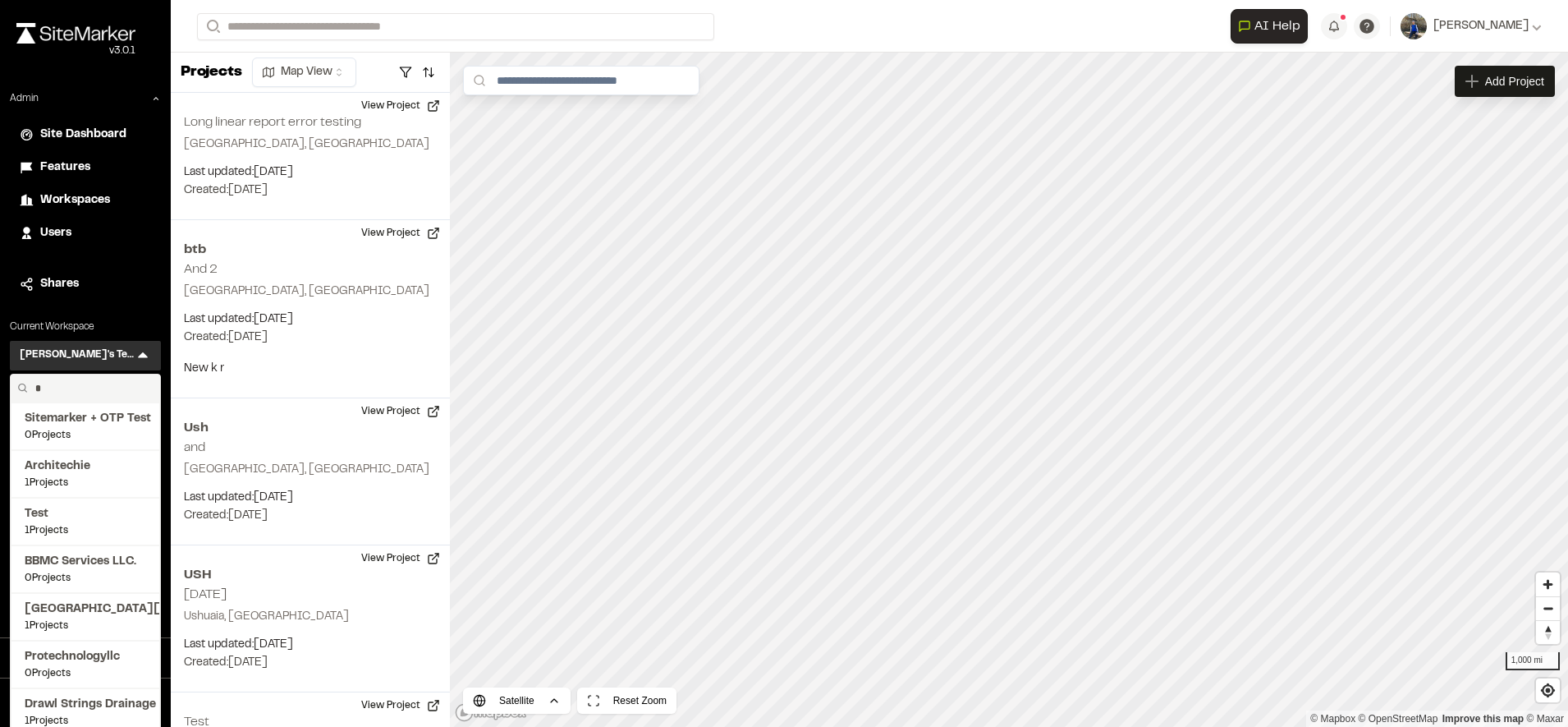
click at [122, 399] on input "*" at bounding box center [91, 388] width 125 height 28
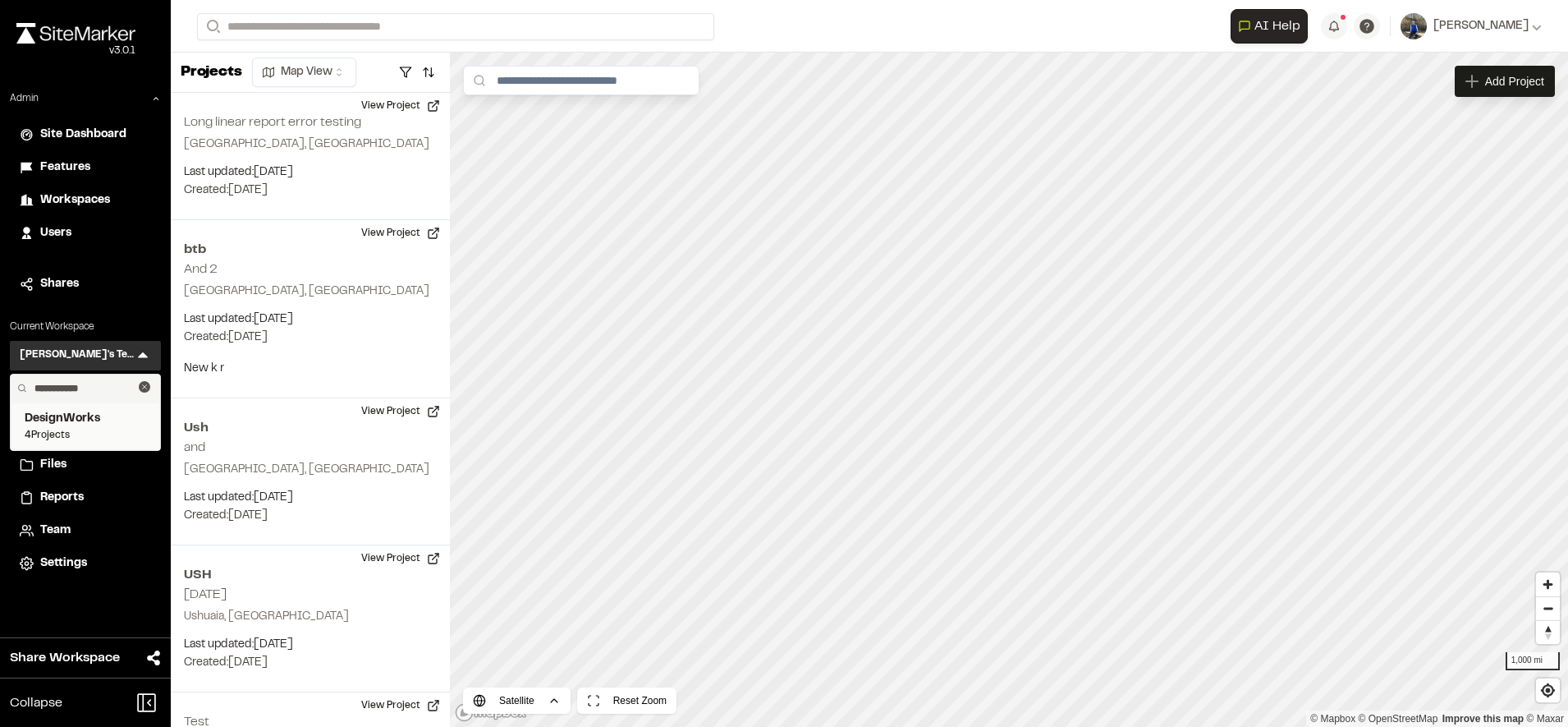
type input "**********"
click at [97, 439] on span "4 Projects" at bounding box center [85, 435] width 121 height 15
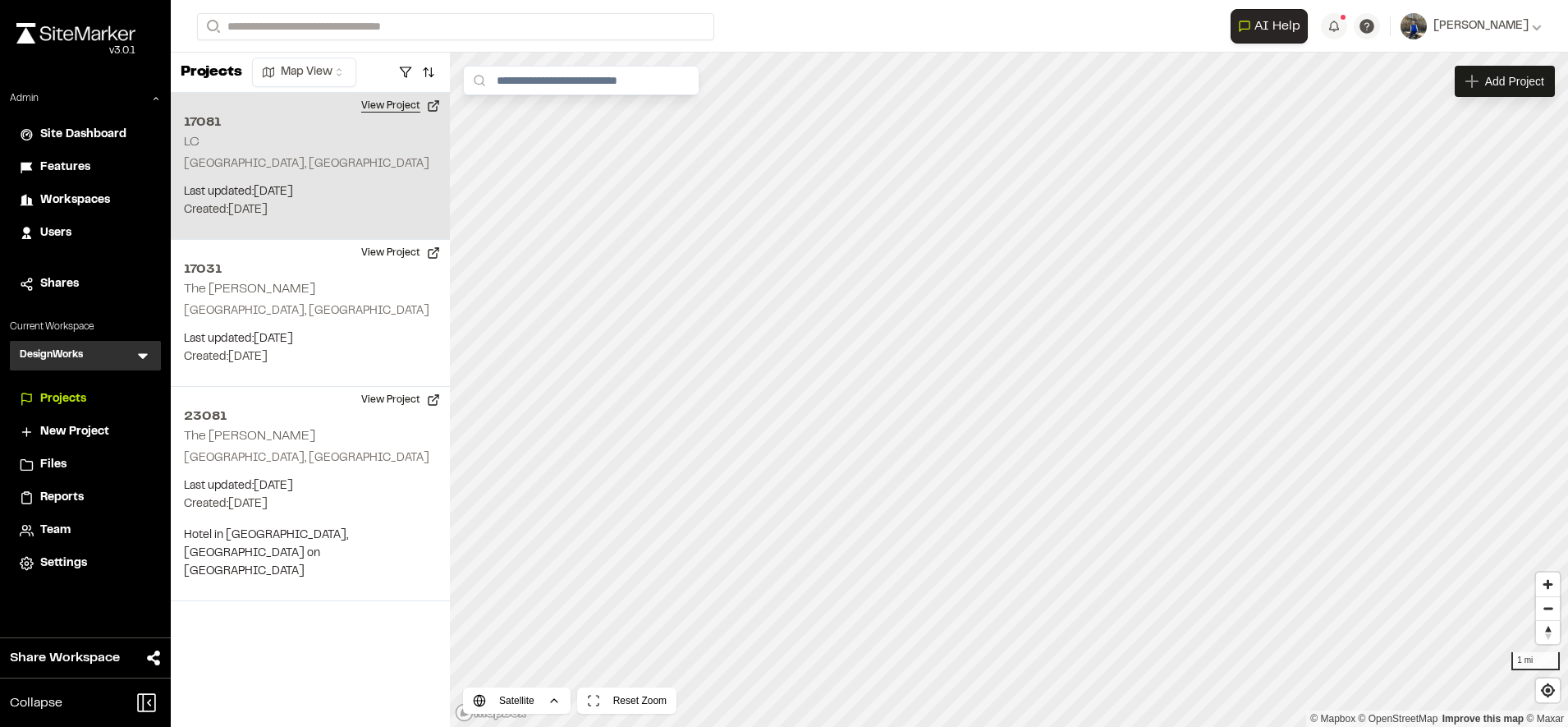
click at [370, 101] on button "View Project" at bounding box center [401, 106] width 99 height 26
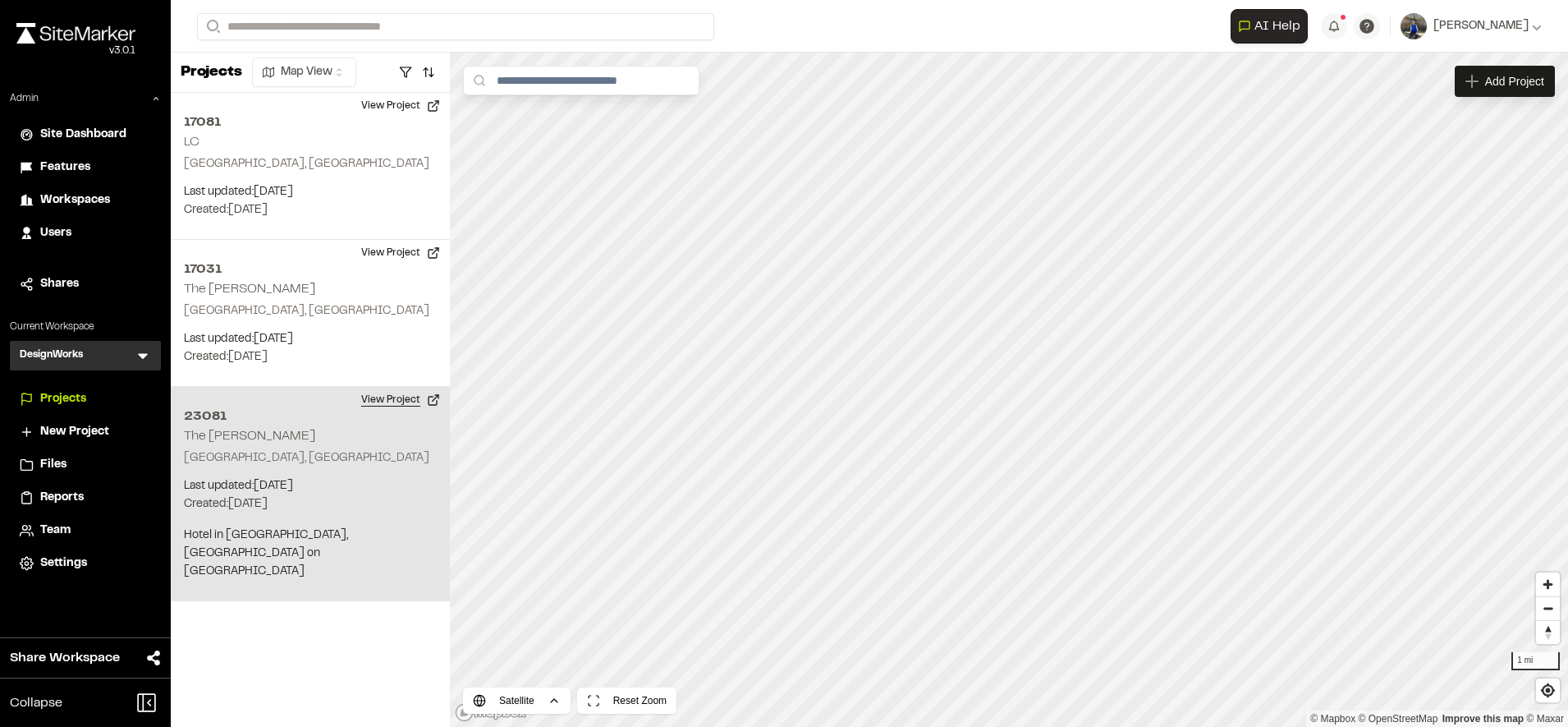
click at [403, 402] on button "View Project" at bounding box center [401, 399] width 99 height 26
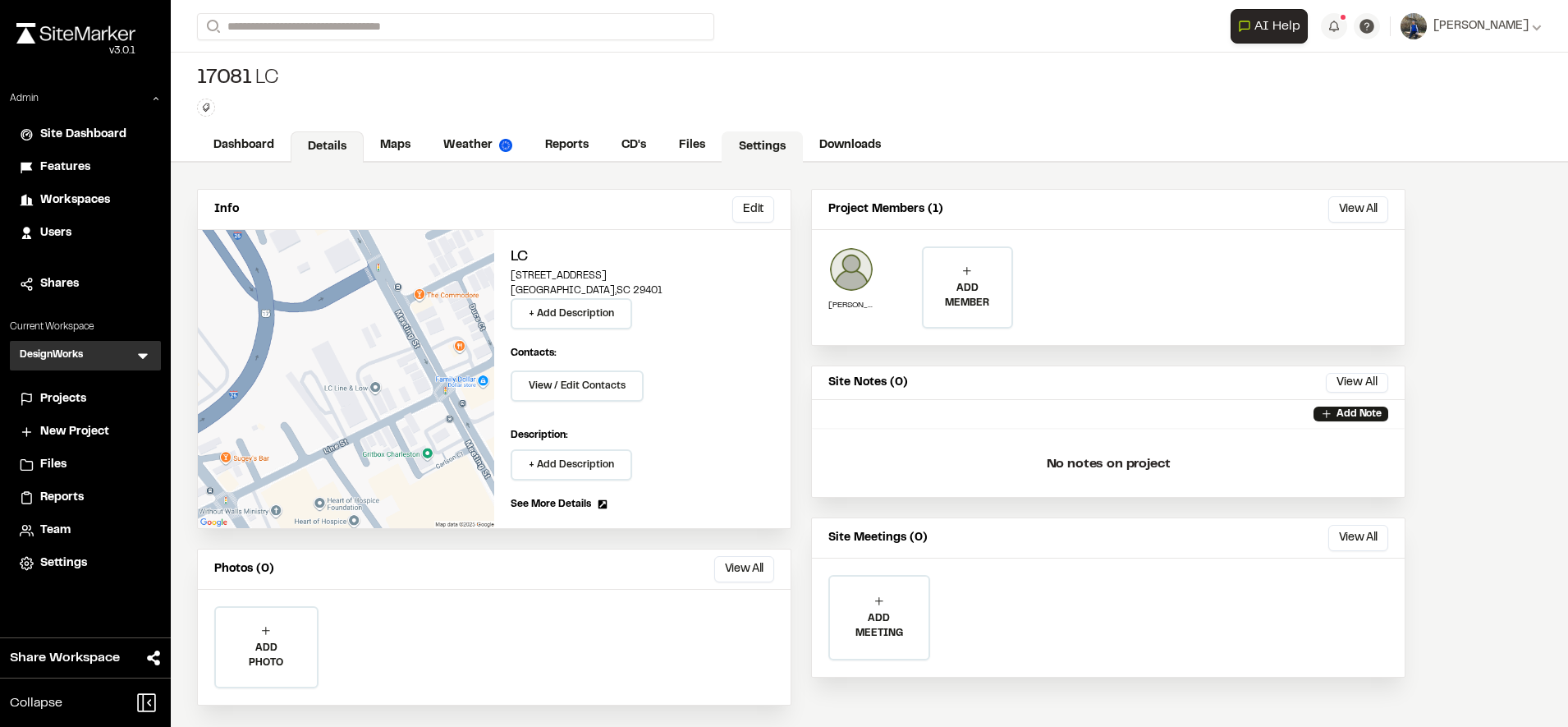
click at [769, 153] on link "Settings" at bounding box center [762, 147] width 81 height 31
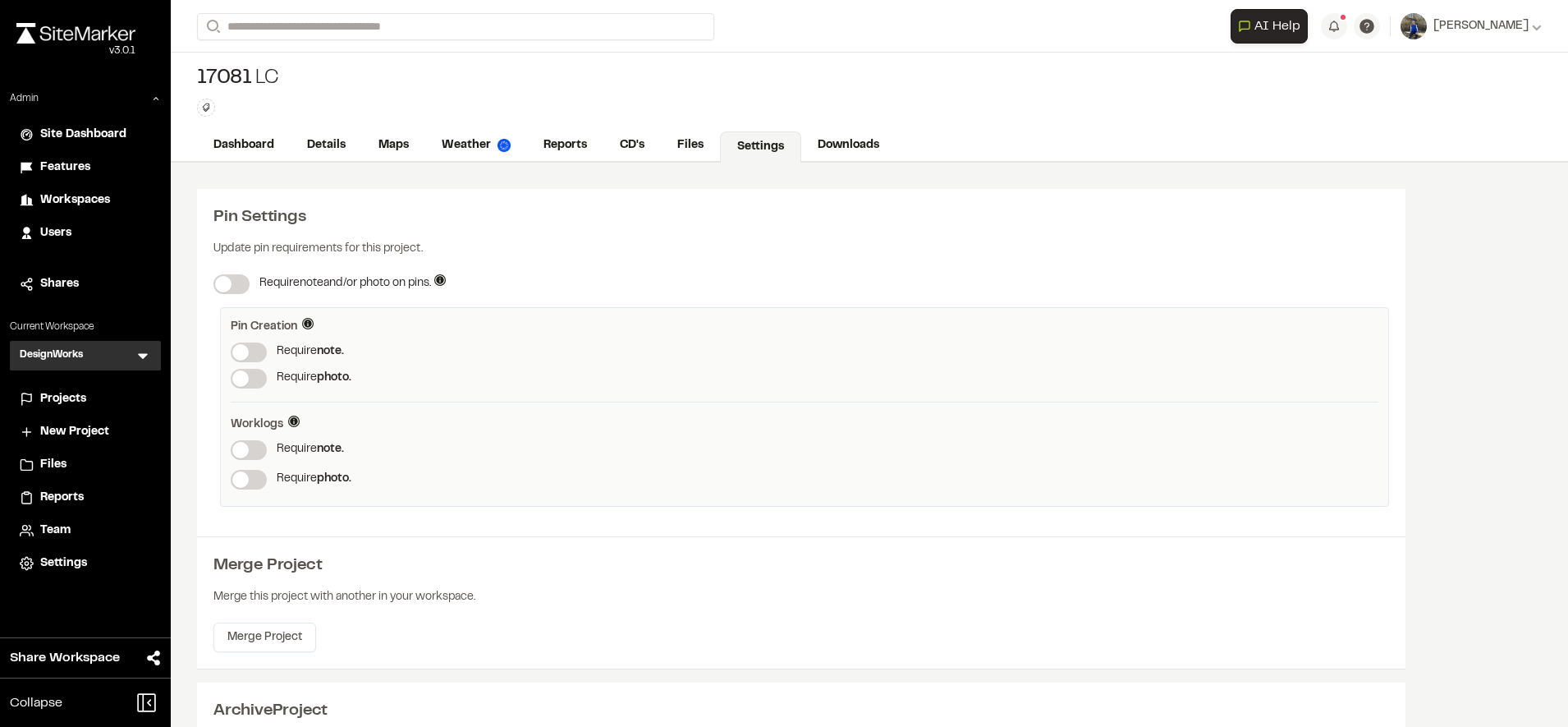
click at [249, 452] on span at bounding box center [240, 450] width 16 height 16
click at [249, 485] on span at bounding box center [240, 479] width 16 height 16
click at [400, 140] on link "Maps" at bounding box center [394, 147] width 65 height 31
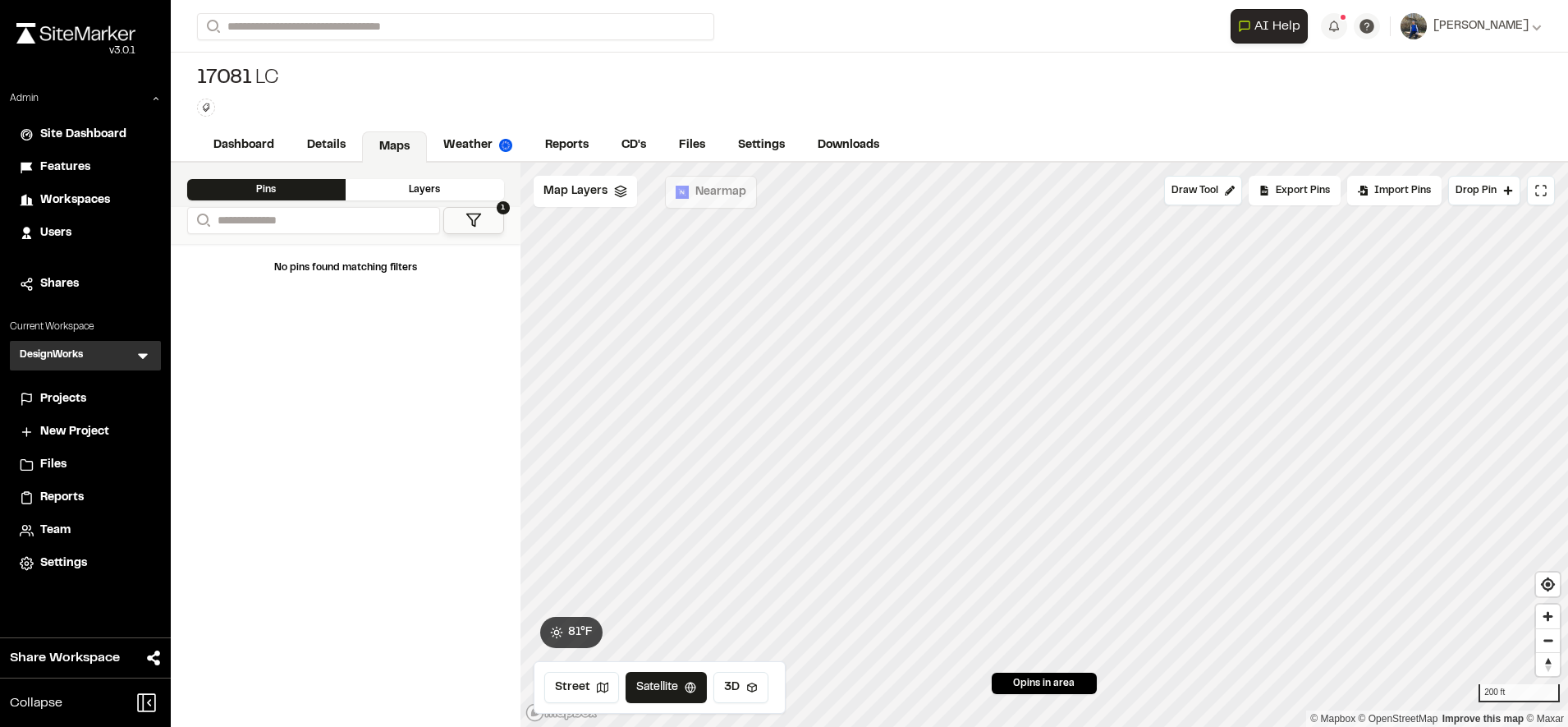
click at [69, 404] on span "Projects" at bounding box center [62, 399] width 46 height 18
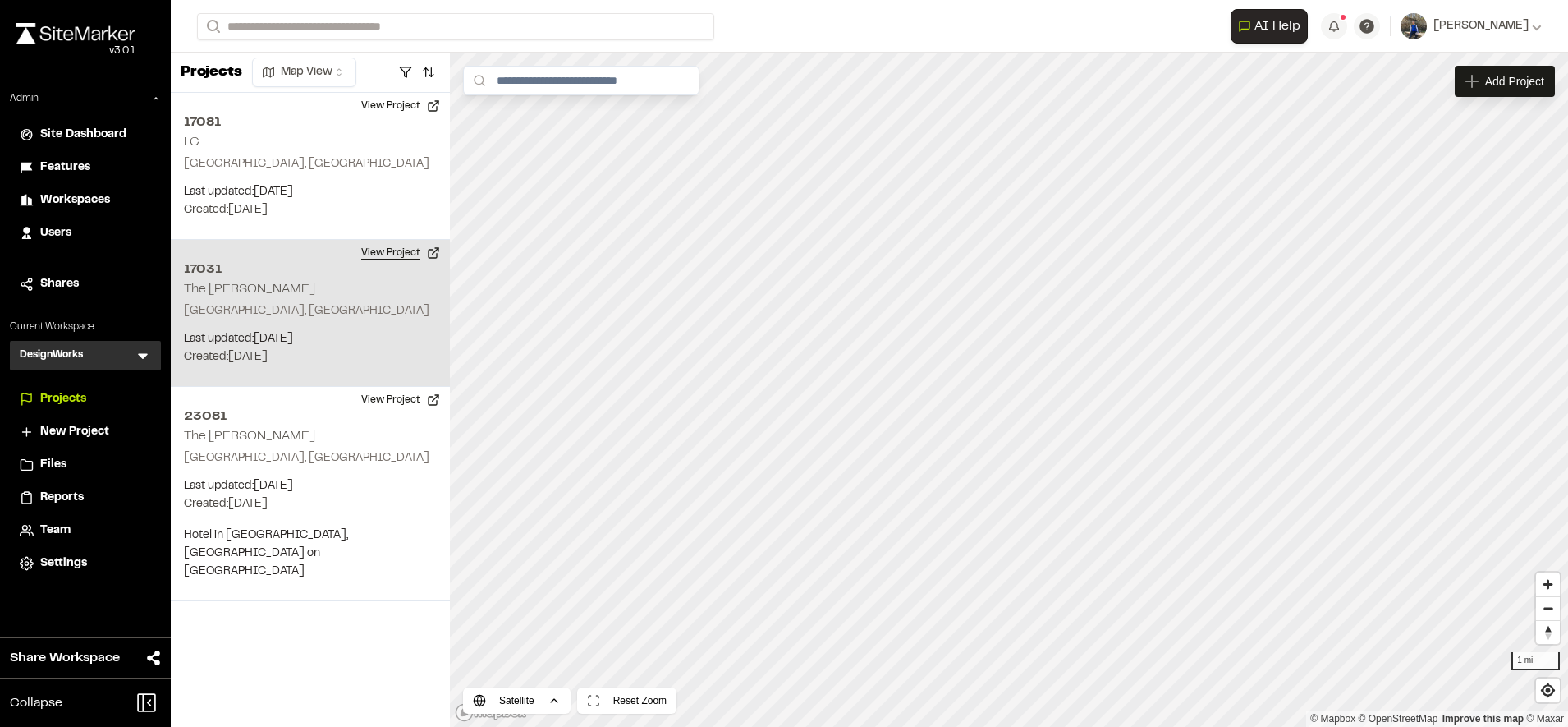
click at [401, 248] on button "View Project" at bounding box center [401, 253] width 99 height 26
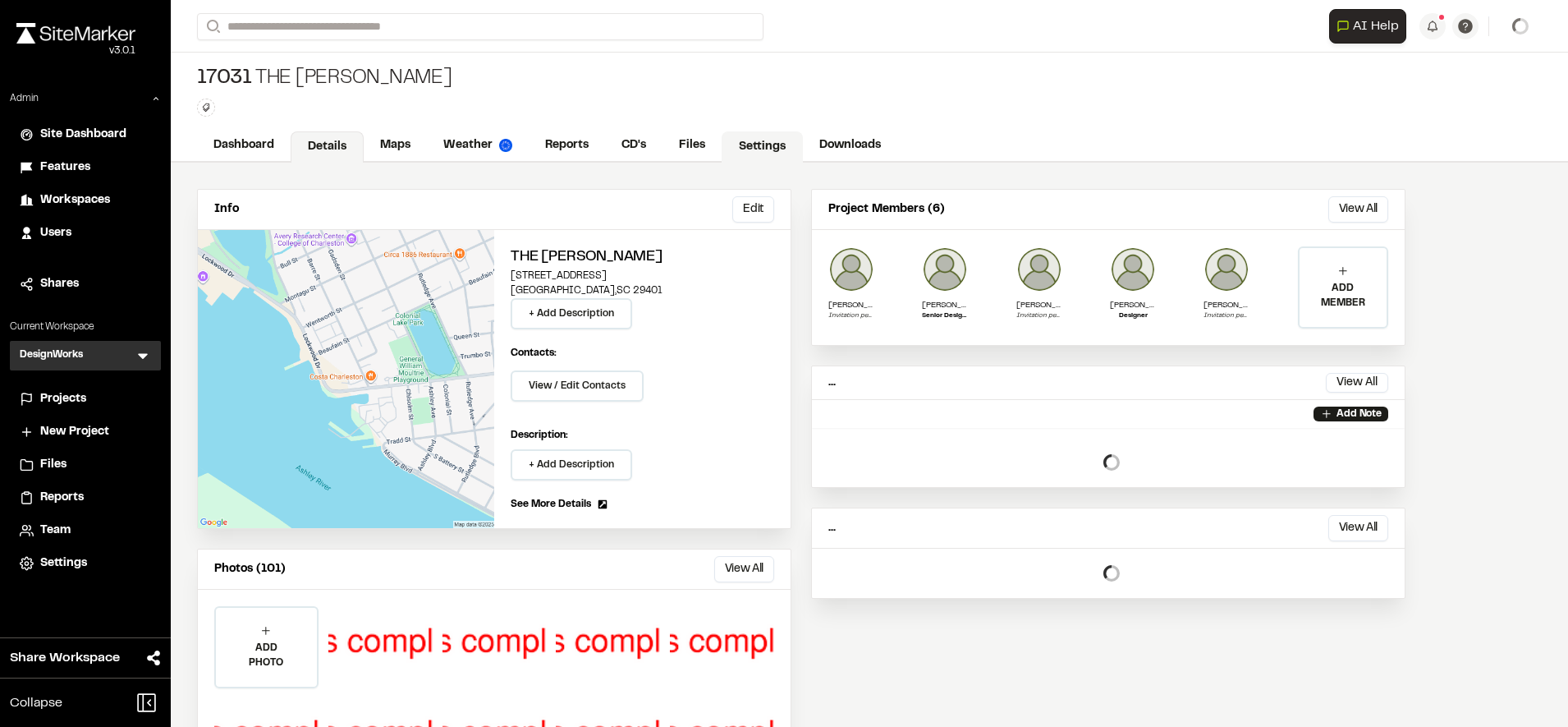
click at [785, 155] on link "Settings" at bounding box center [762, 147] width 81 height 31
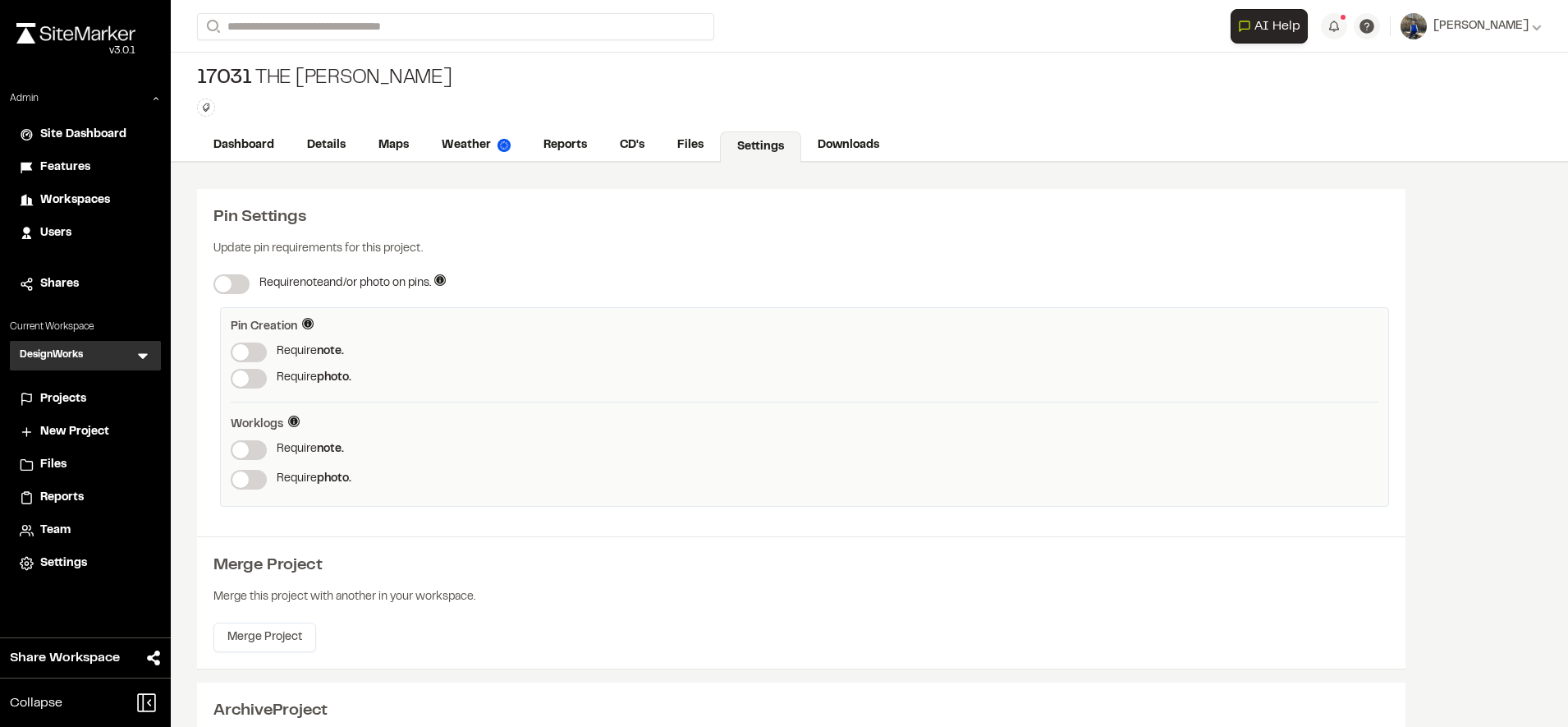
click at [241, 455] on label at bounding box center [249, 450] width 36 height 20
click at [247, 487] on label at bounding box center [249, 479] width 36 height 20
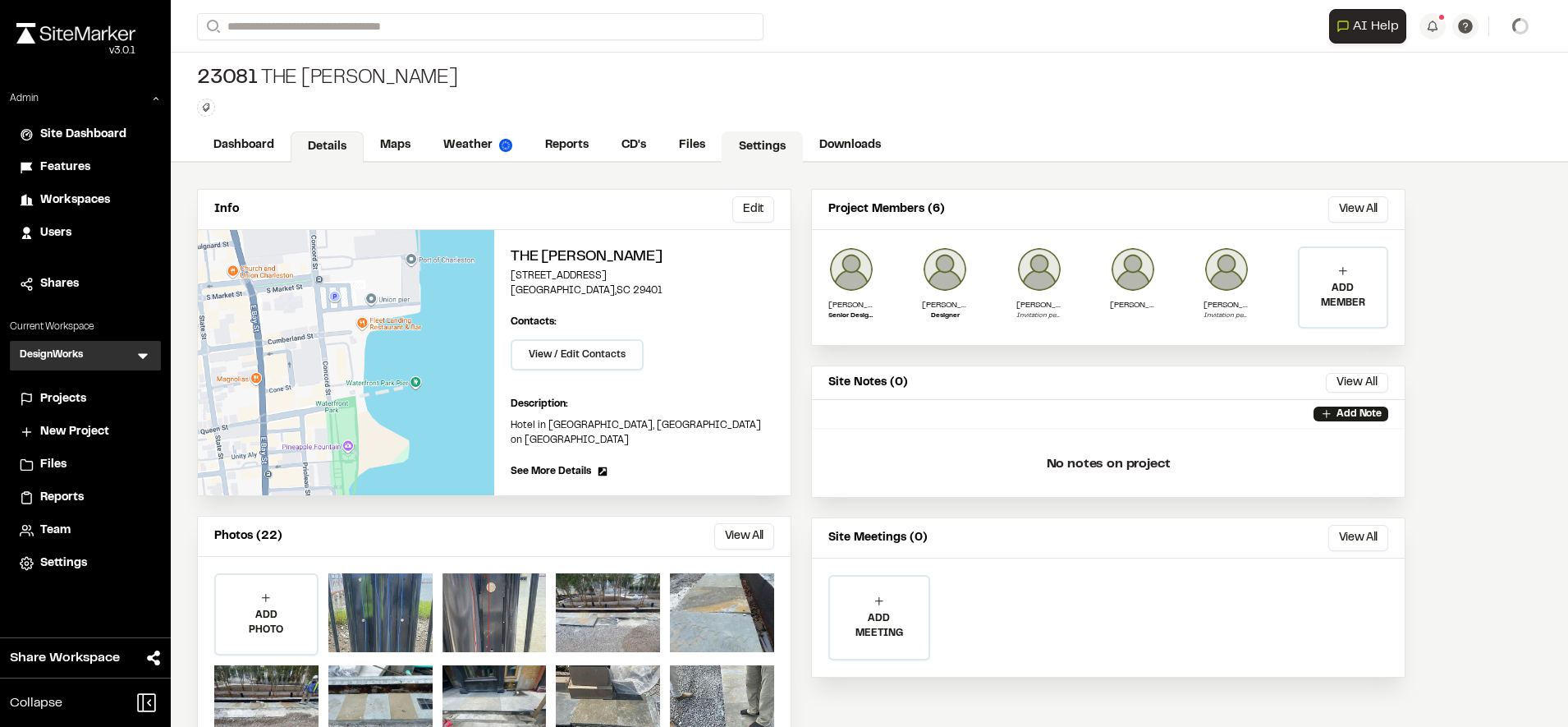
click at [771, 146] on link "Settings" at bounding box center [762, 147] width 81 height 31
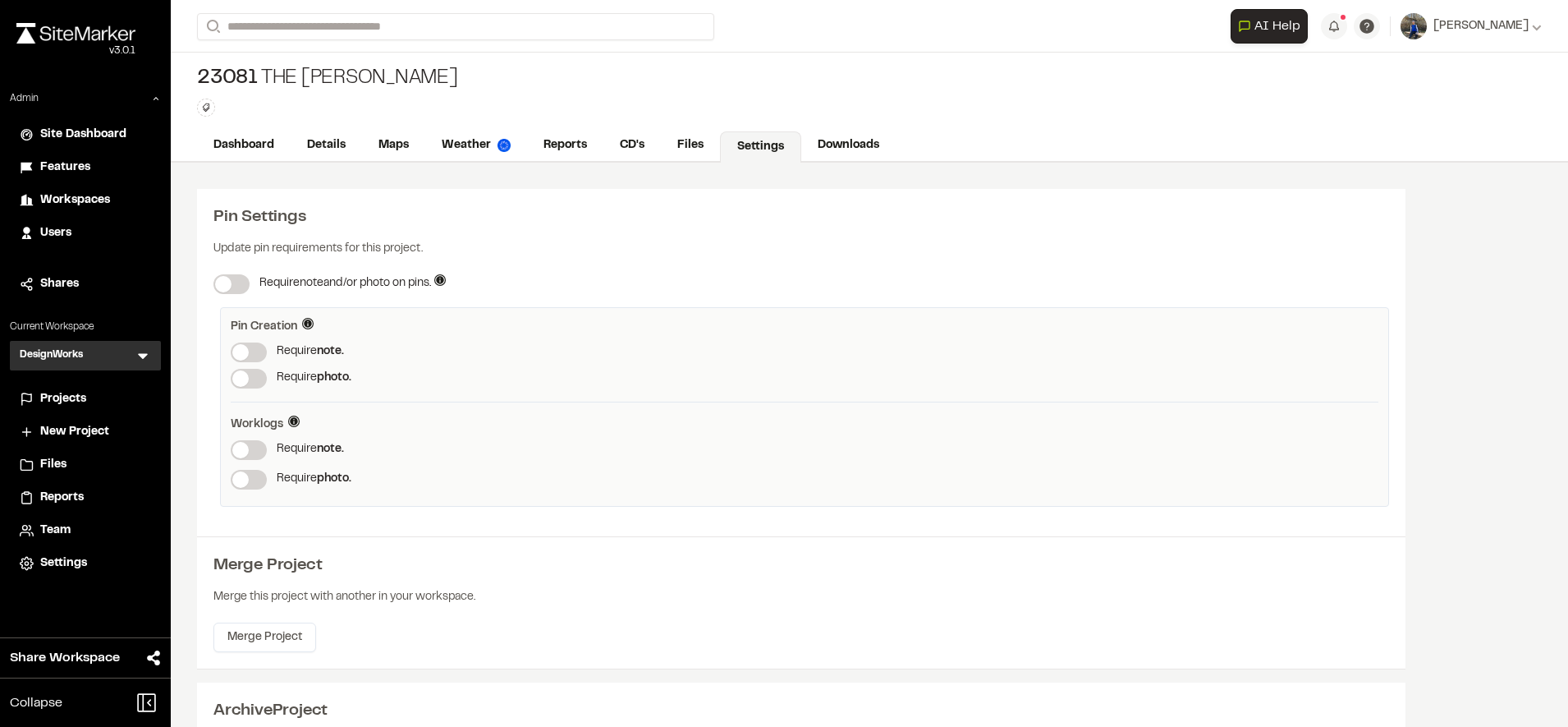
click at [249, 449] on span at bounding box center [240, 450] width 16 height 16
click at [249, 482] on span at bounding box center [240, 479] width 16 height 16
click at [299, 155] on link "Details" at bounding box center [327, 147] width 73 height 31
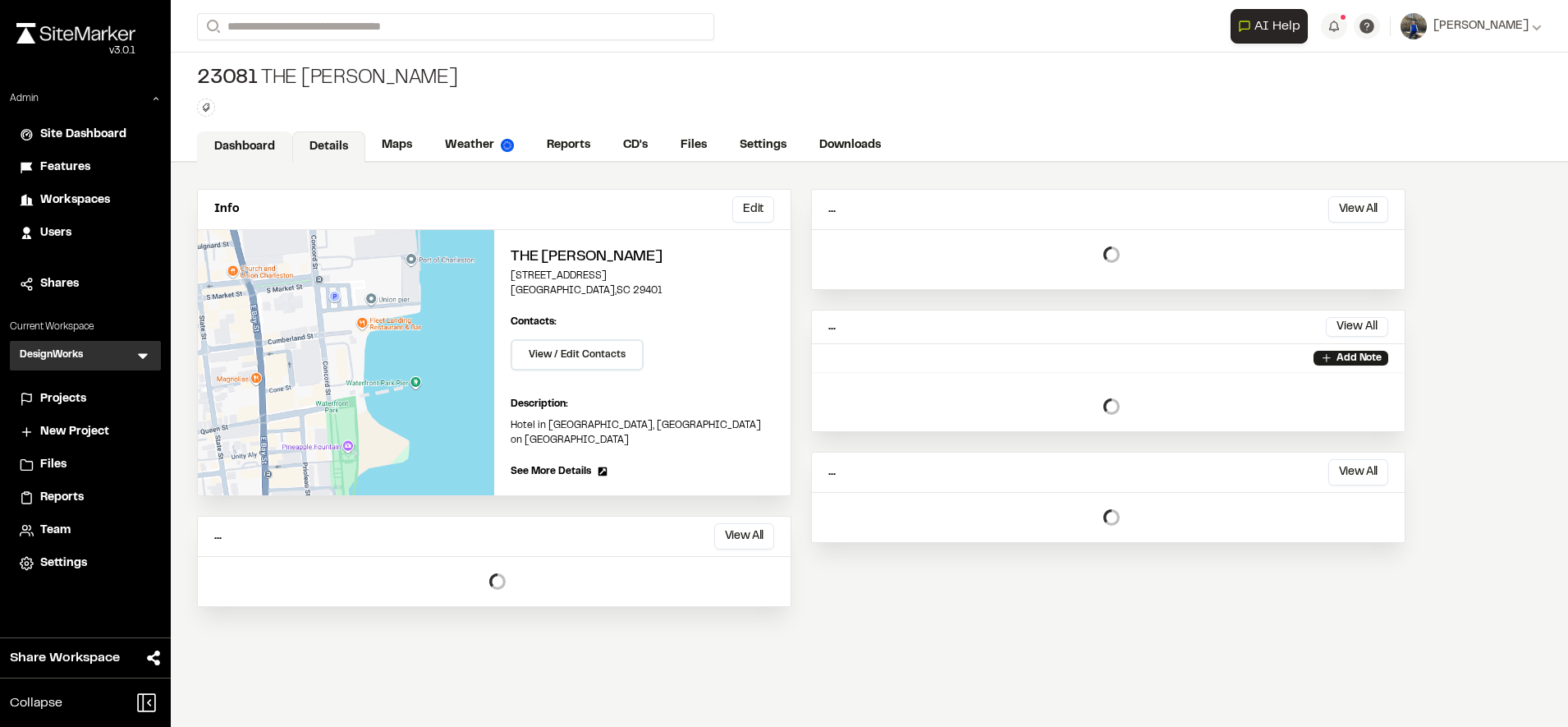
click at [248, 140] on link "Dashboard" at bounding box center [244, 147] width 95 height 31
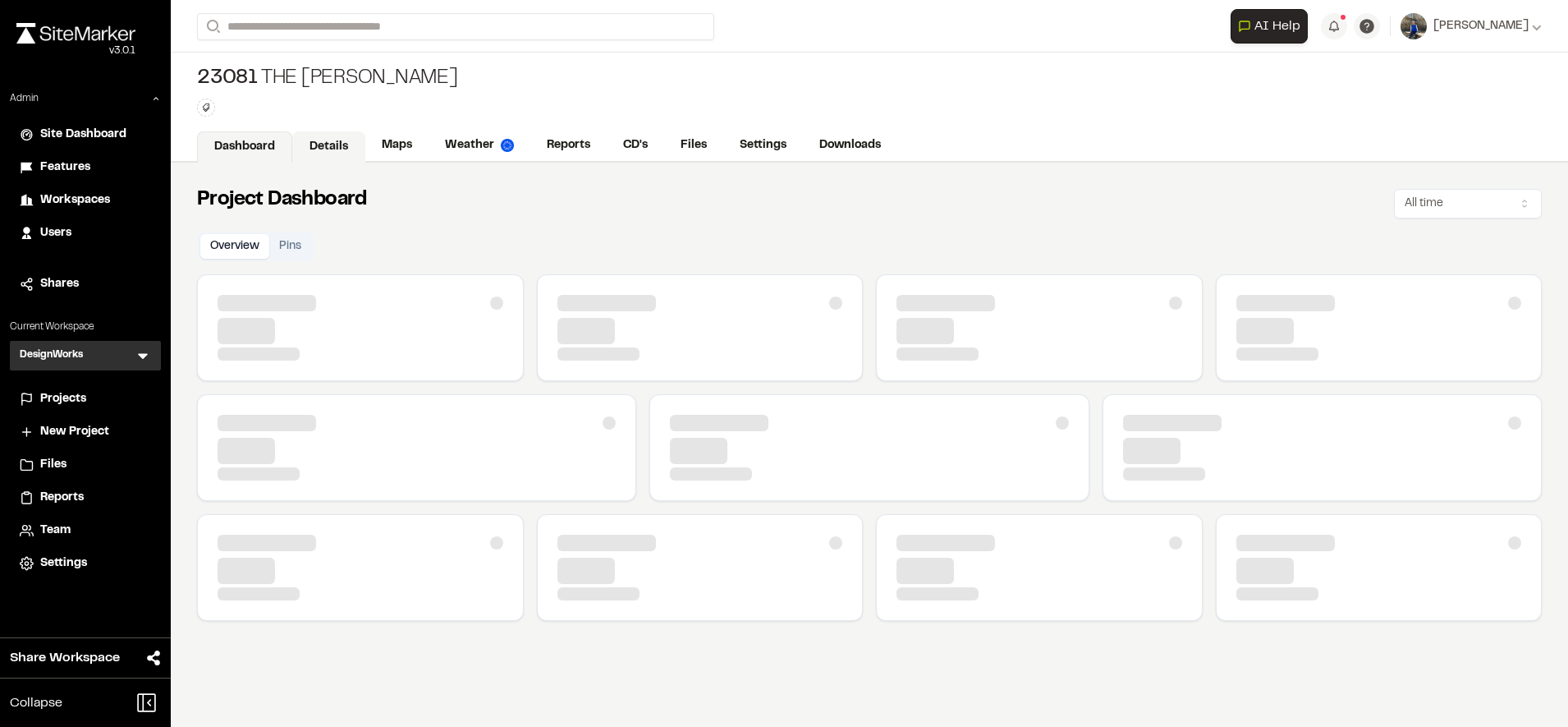
click at [320, 140] on link "Details" at bounding box center [328, 147] width 73 height 31
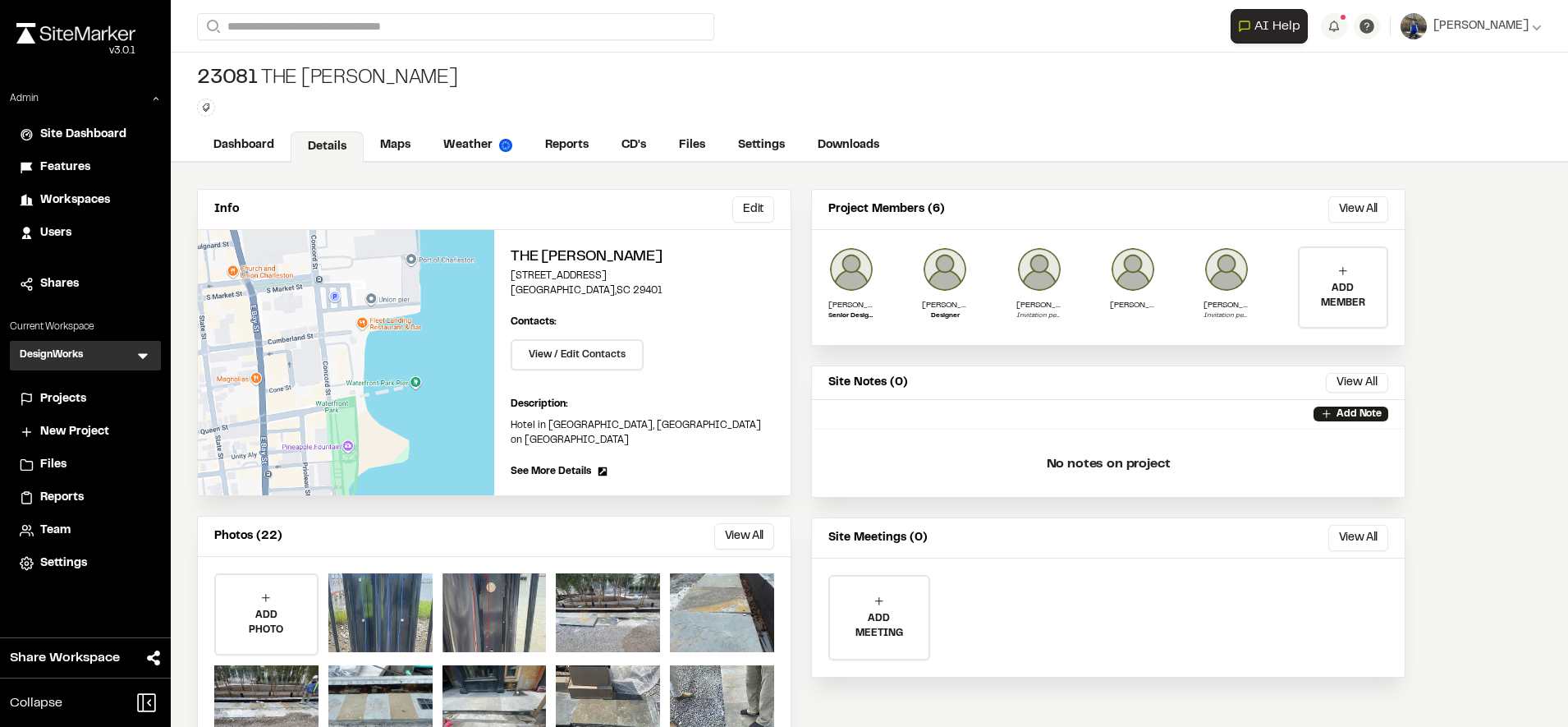
click at [60, 391] on span "Projects" at bounding box center [62, 399] width 46 height 18
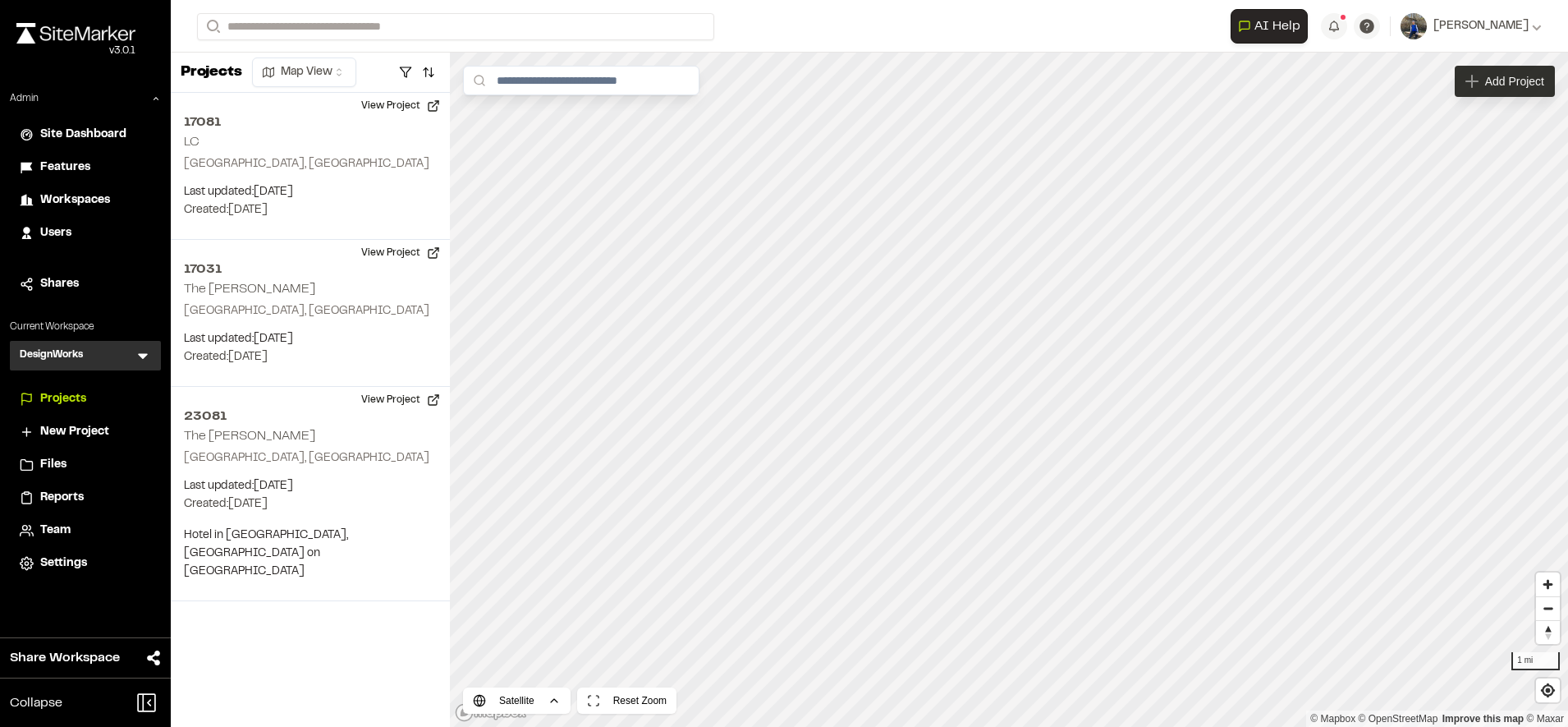
click at [1517, 94] on div "Add Project" at bounding box center [1505, 81] width 100 height 31
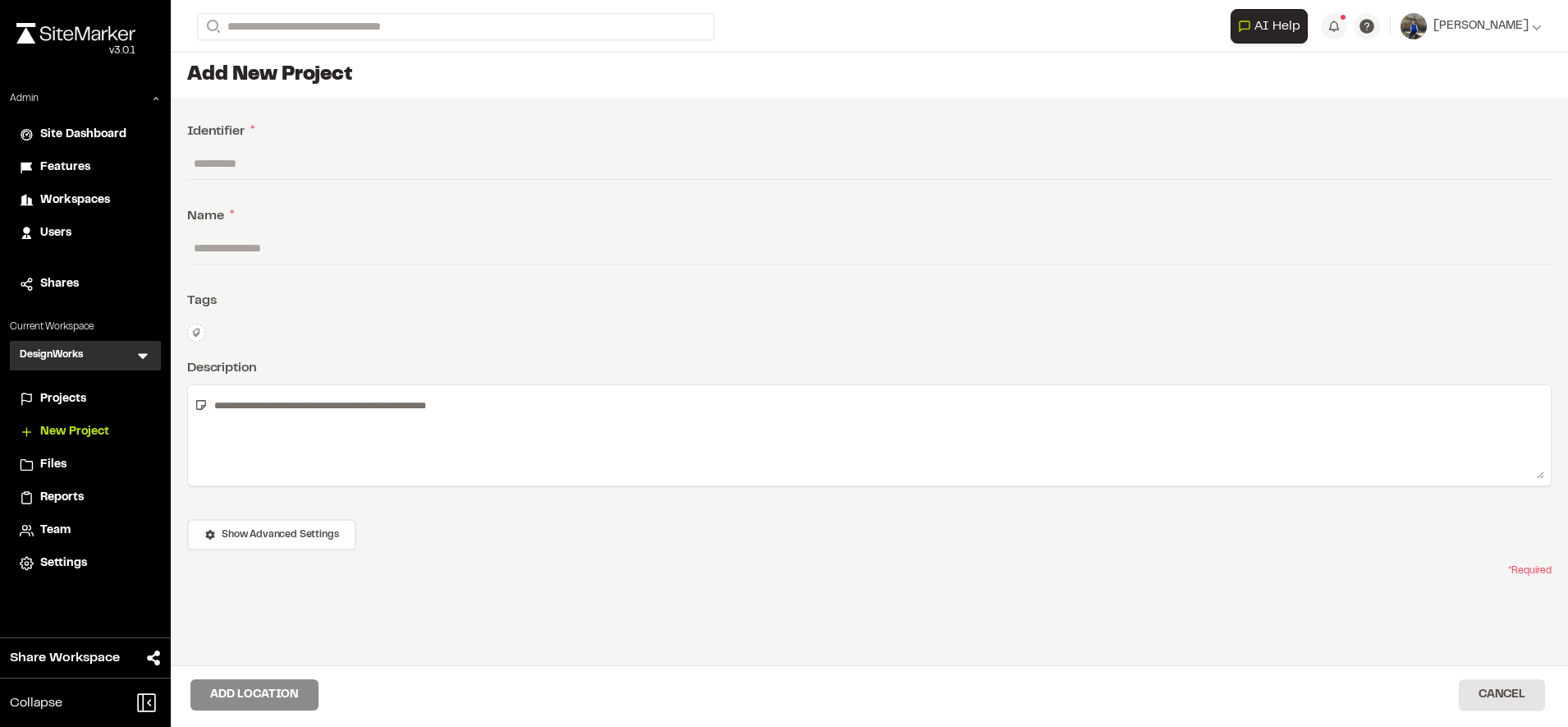
click at [321, 525] on button "Show Advanced Settings" at bounding box center [271, 535] width 169 height 31
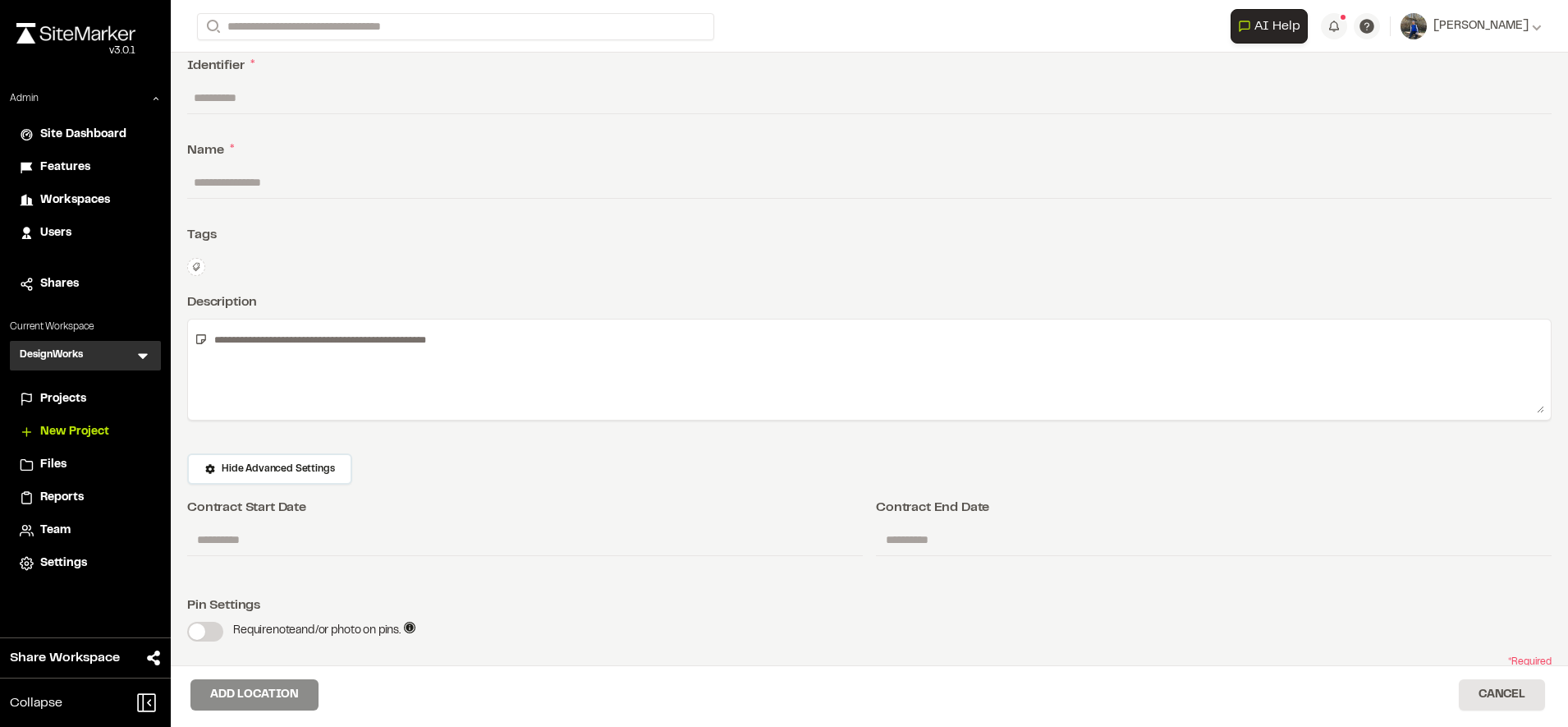
click at [205, 628] on label at bounding box center [205, 631] width 36 height 20
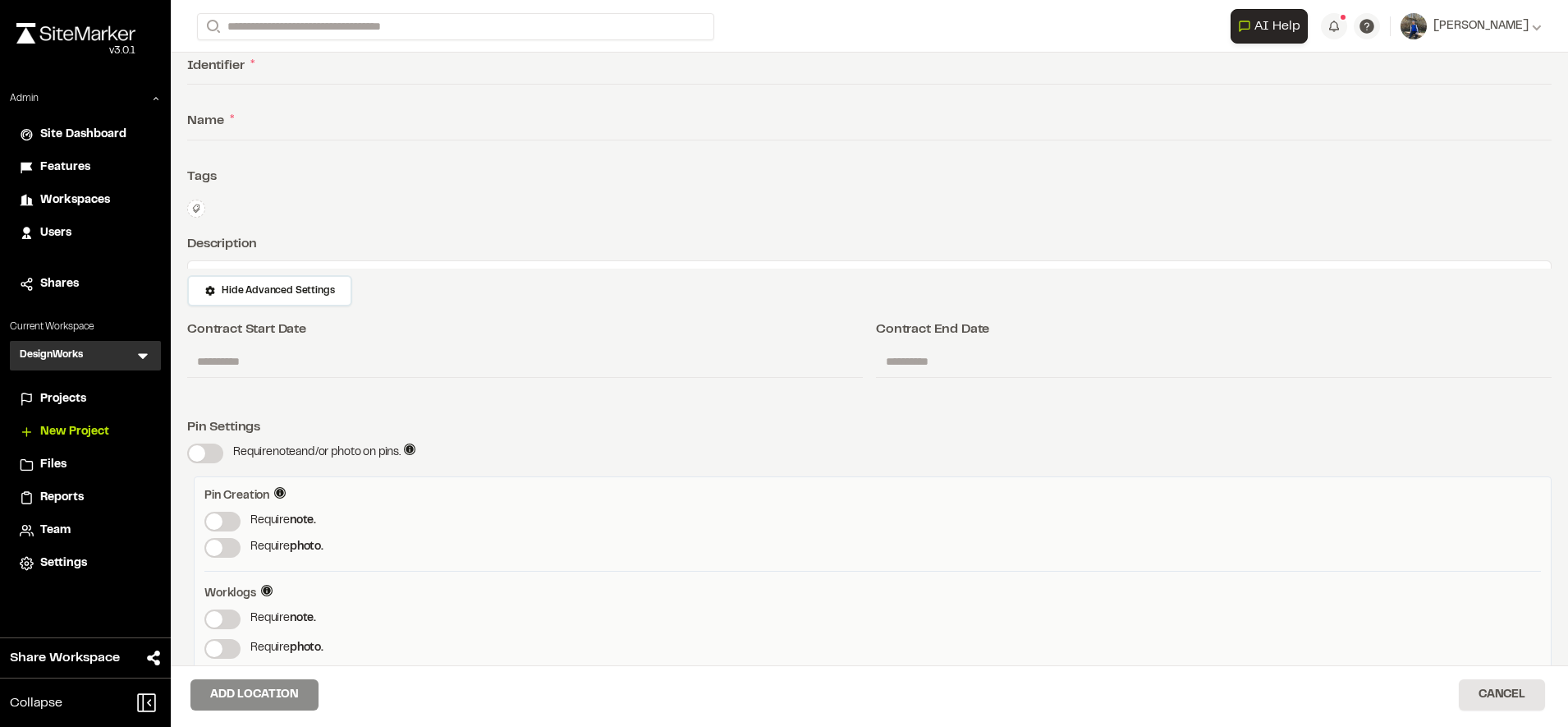
click at [205, 456] on span at bounding box center [197, 453] width 16 height 16
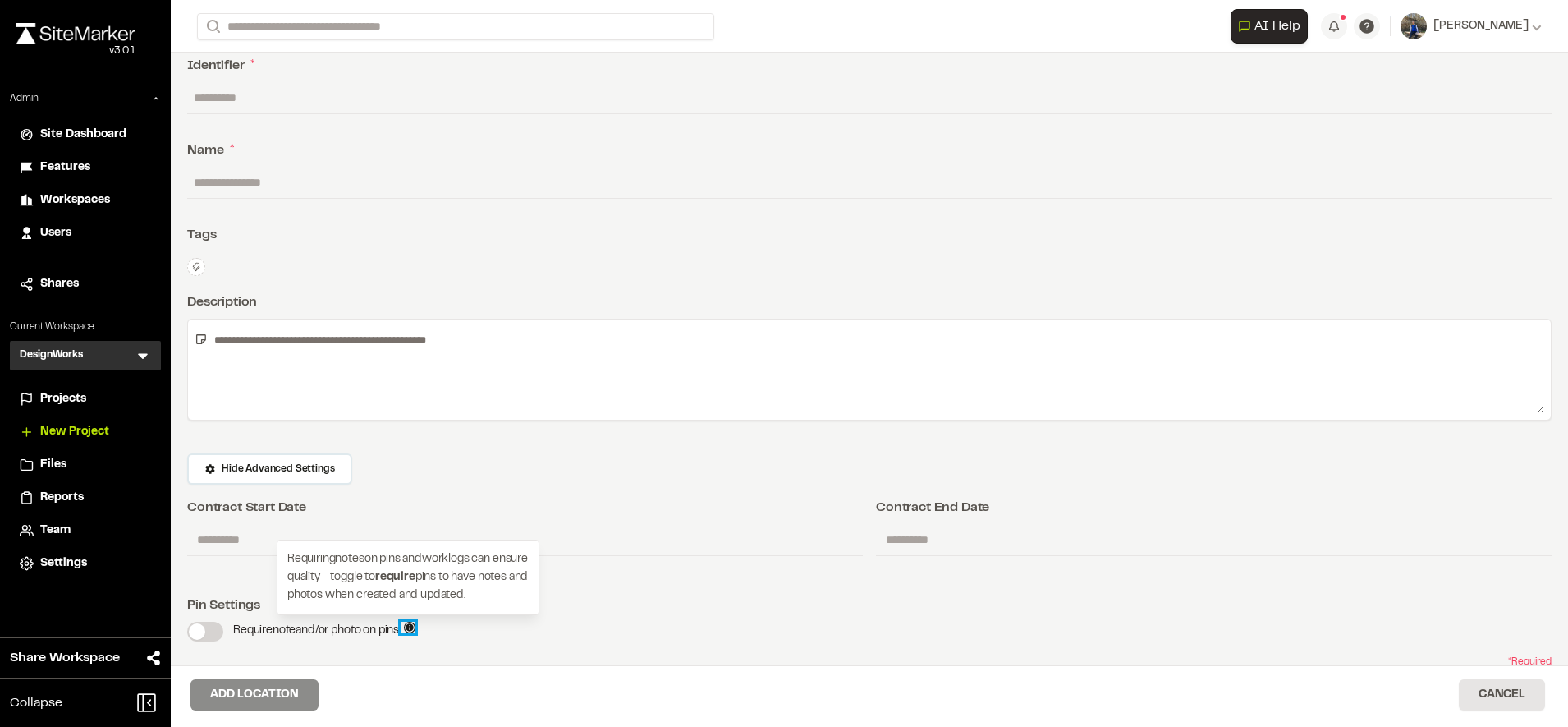
click at [416, 629] on icon at bounding box center [409, 626] width 11 height 11
click at [620, 621] on div "Require note and/or photo on pins. Requiring notes on pins and worklogs can ens…" at bounding box center [869, 631] width 1364 height 20
click at [1499, 699] on button "Cancel" at bounding box center [1502, 695] width 87 height 31
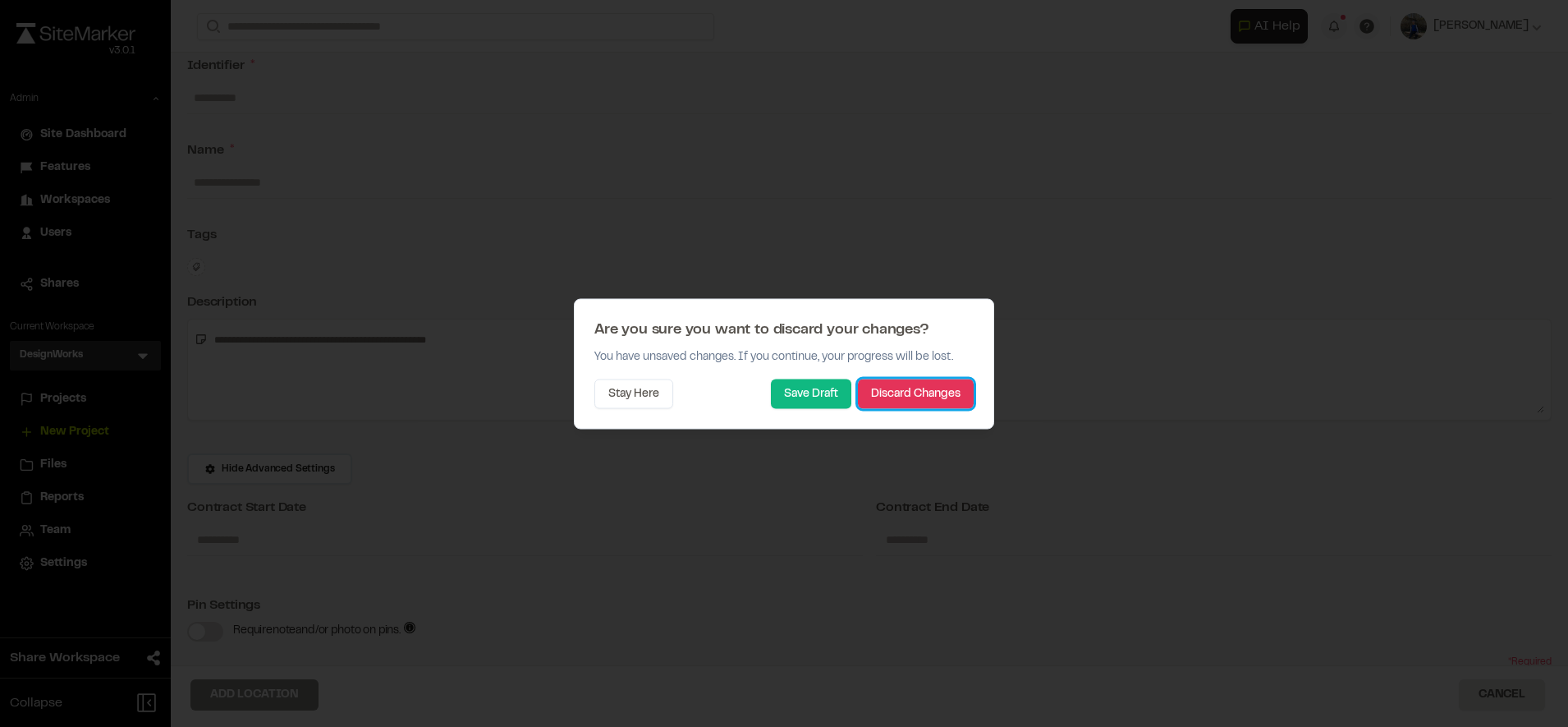
click at [930, 396] on button "Discard Changes" at bounding box center [916, 393] width 116 height 29
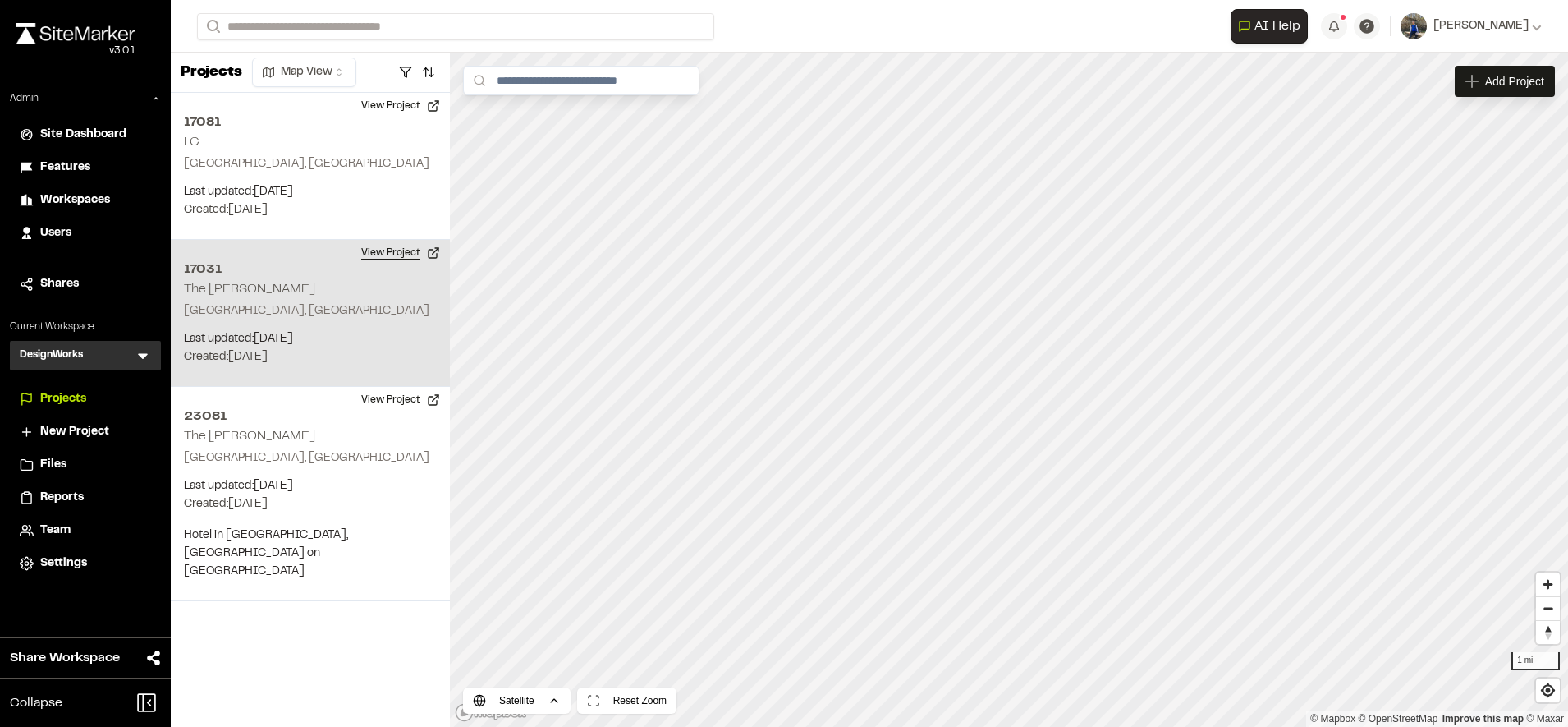
click at [392, 251] on button "View Project" at bounding box center [401, 253] width 99 height 26
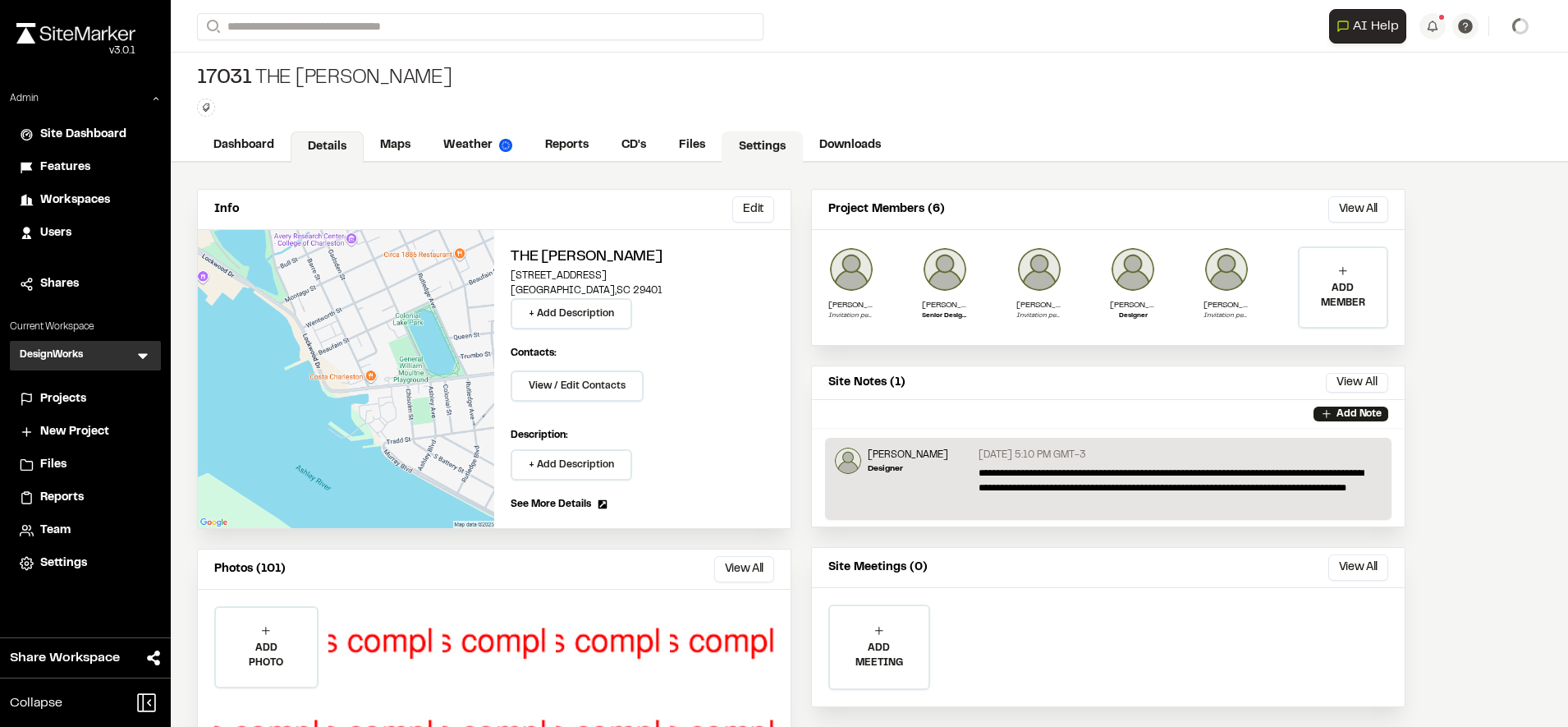
click at [727, 146] on link "Settings" at bounding box center [762, 147] width 81 height 31
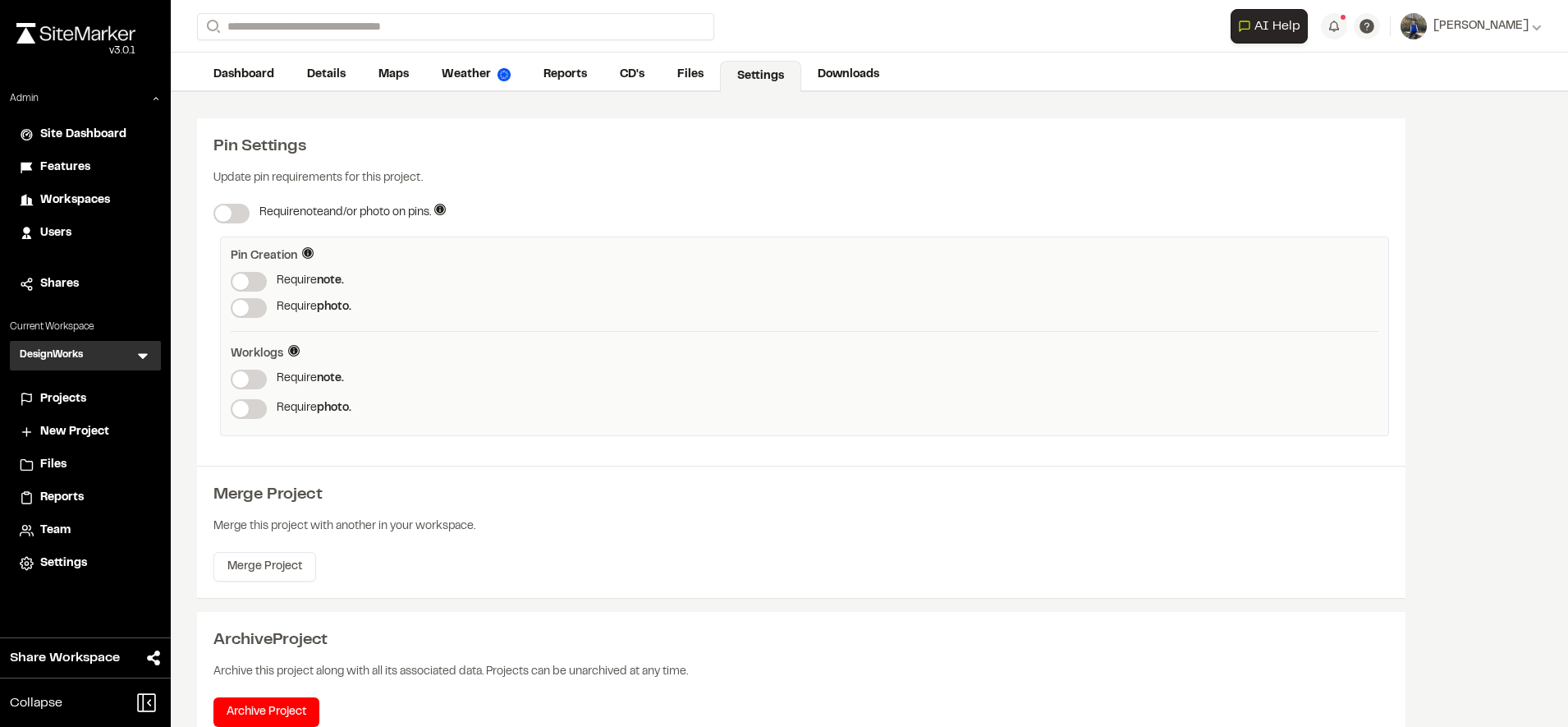
scroll to position [114, 0]
